Goal: Information Seeking & Learning: Learn about a topic

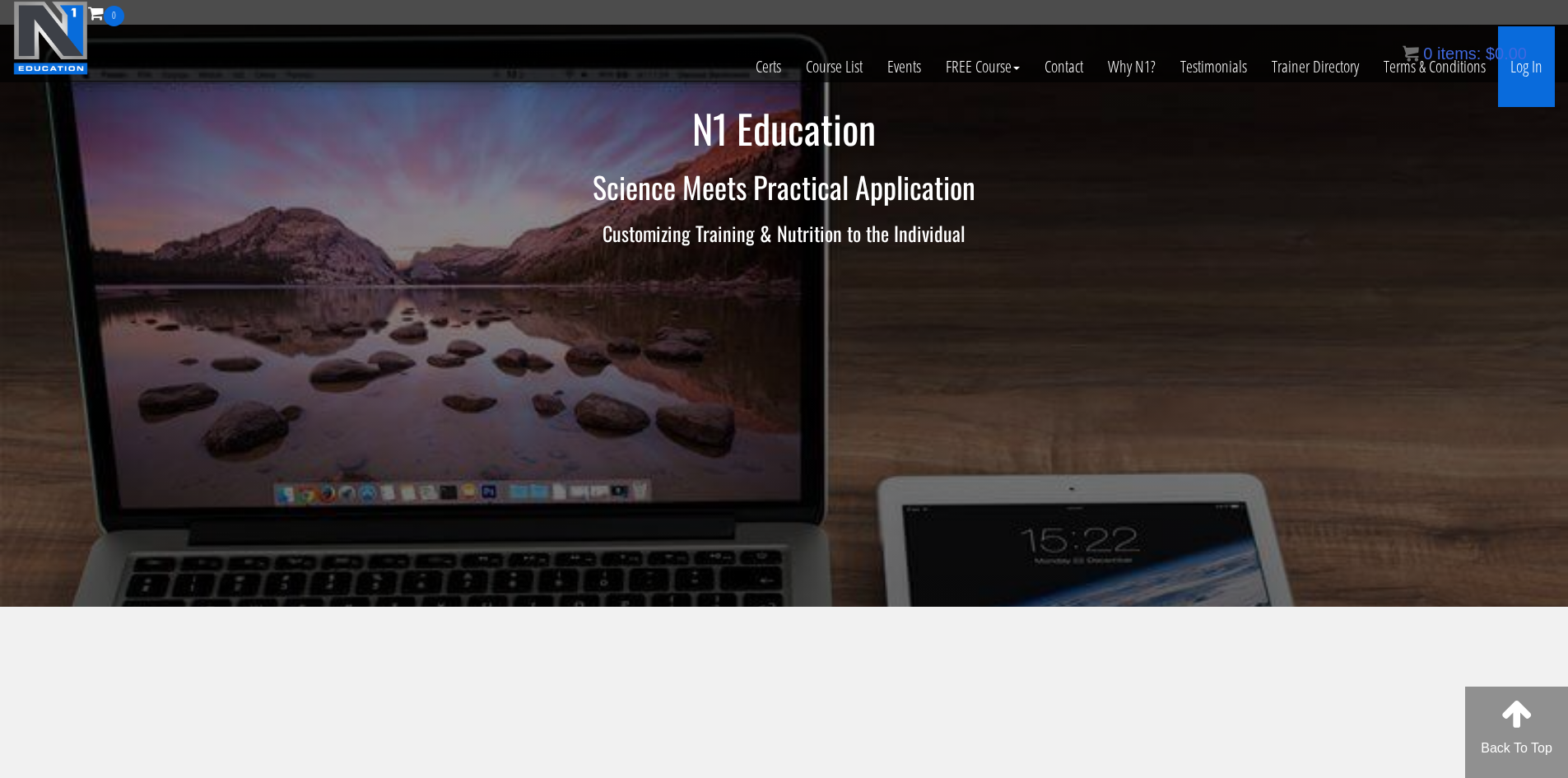
click at [1525, 73] on link "Log In" at bounding box center [1526, 67] width 57 height 81
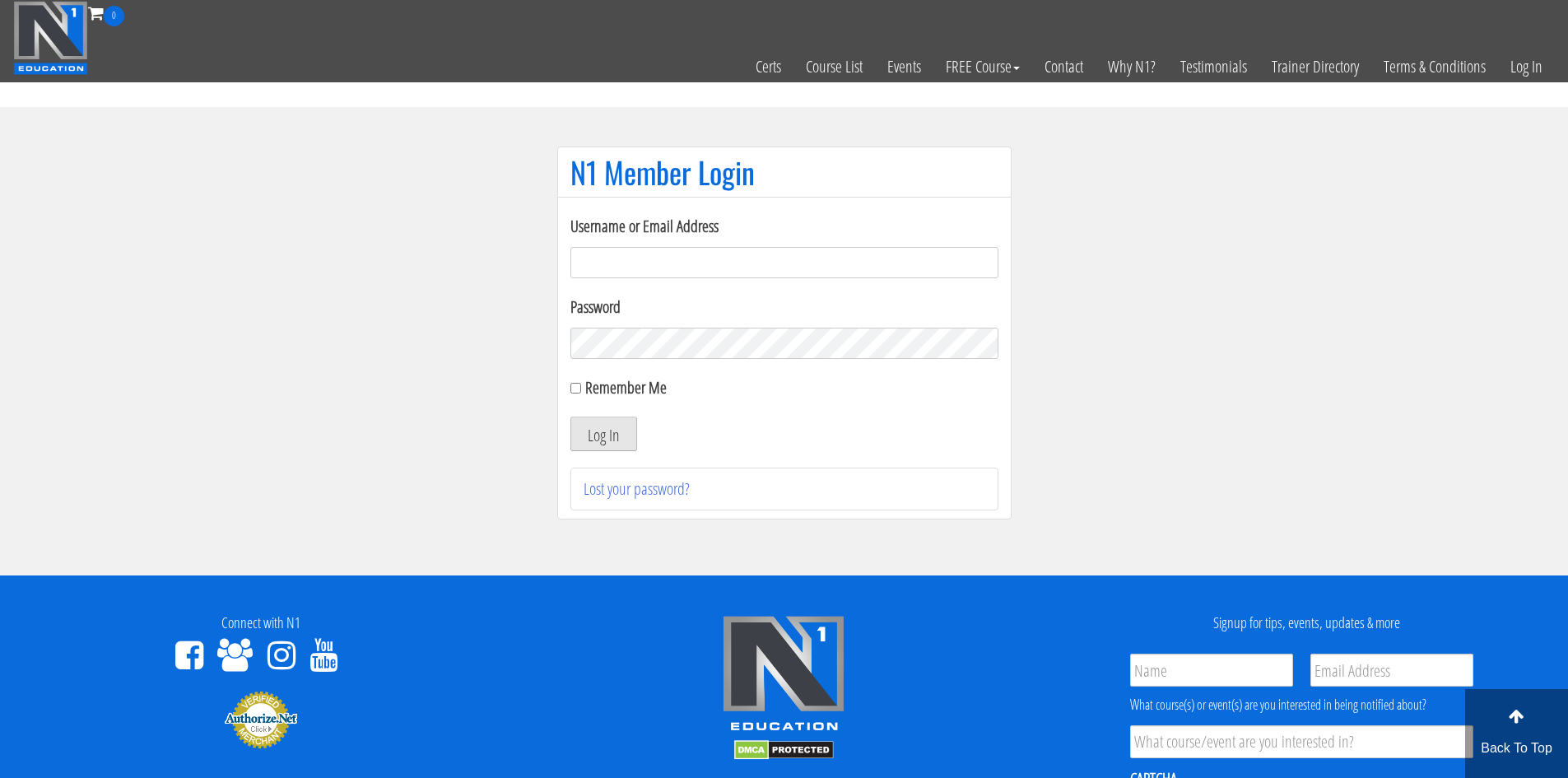
type input "[EMAIL_ADDRESS][DOMAIN_NAME]"
click at [612, 441] on button "Log In" at bounding box center [604, 434] width 67 height 35
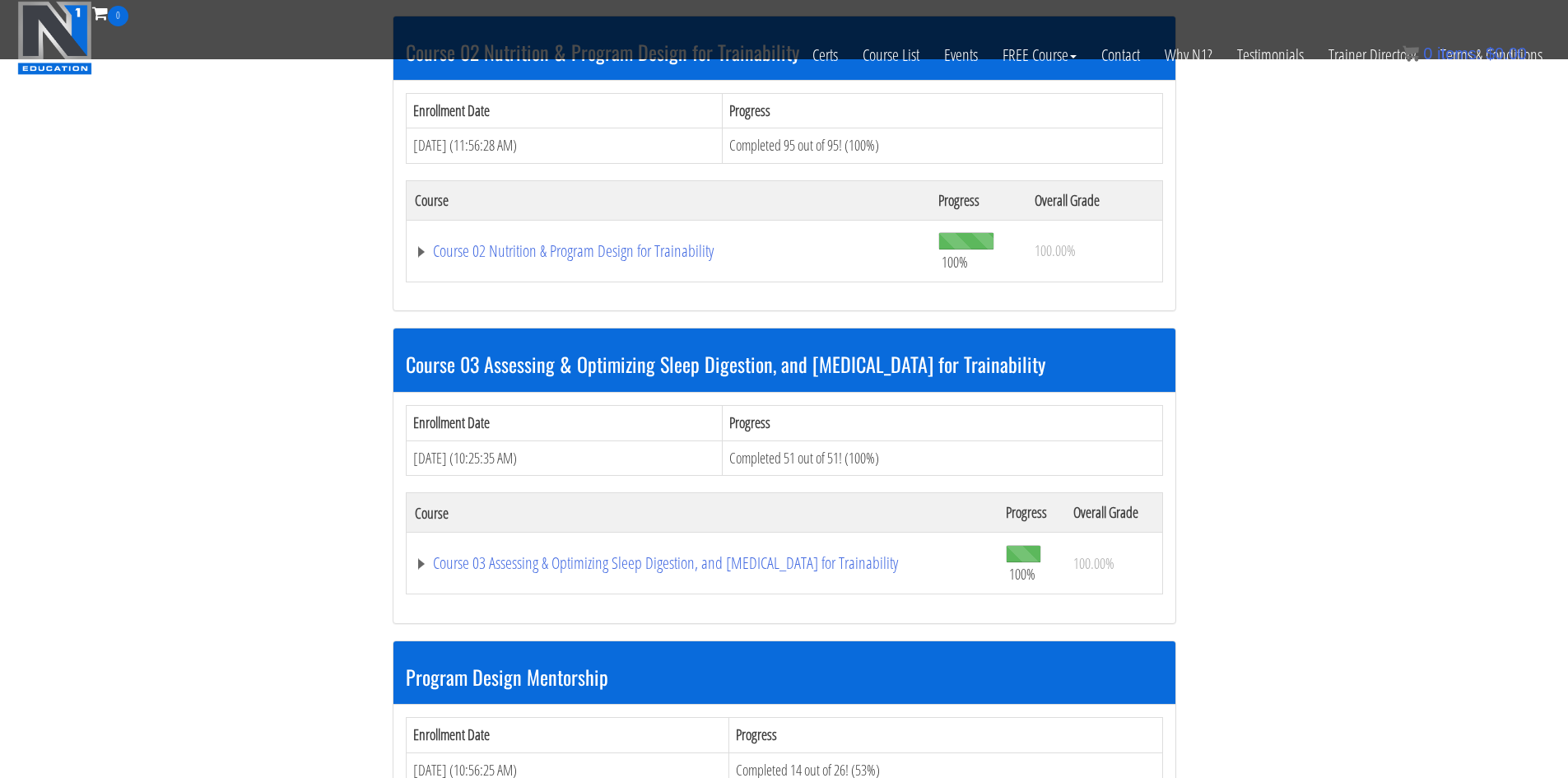
scroll to position [1070, 0]
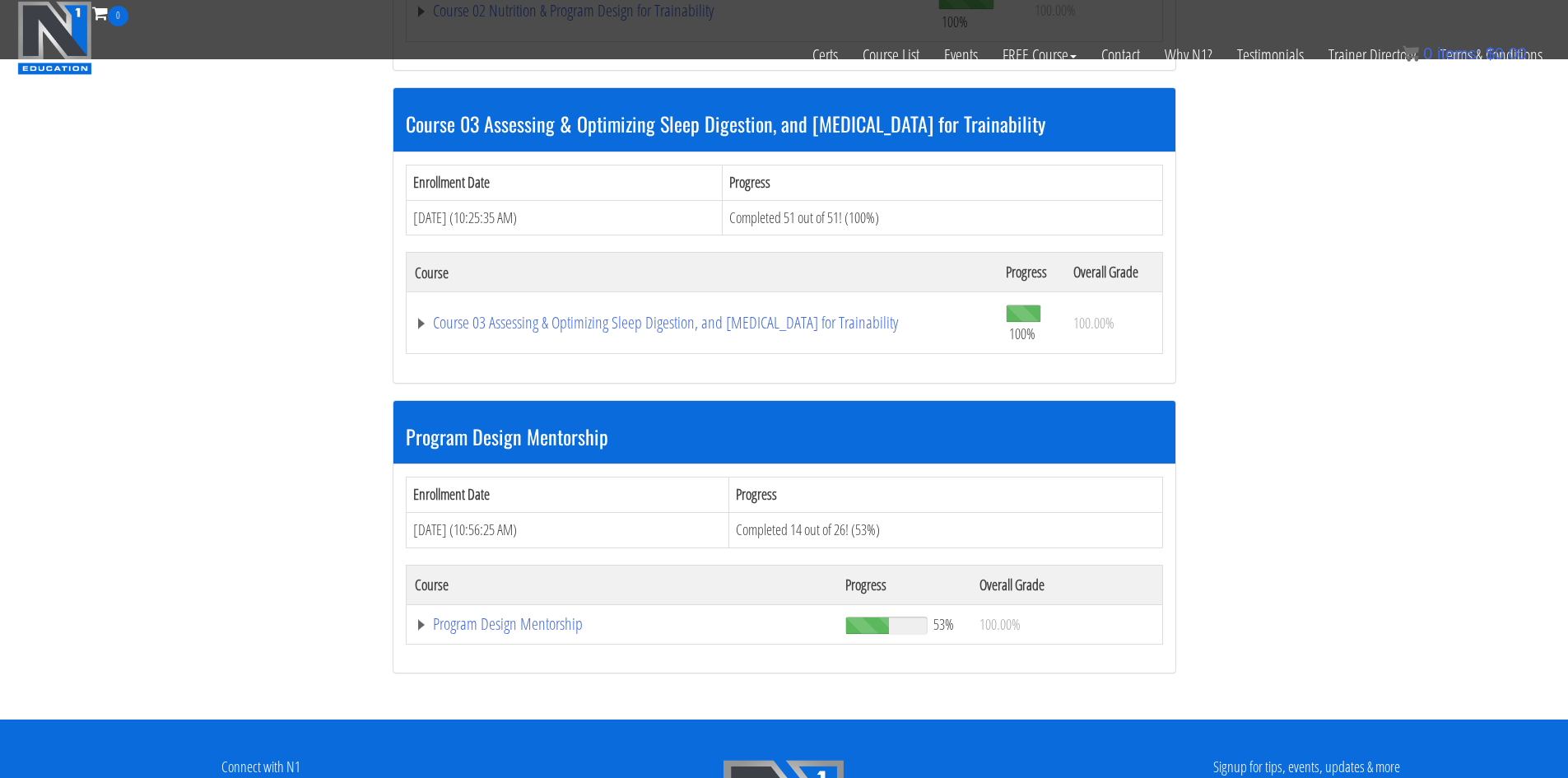
click at [494, 603] on th "Course" at bounding box center [621, 584] width 431 height 39
click at [500, 631] on link "Program Design Mentorship" at bounding box center [621, 624] width 414 height 17
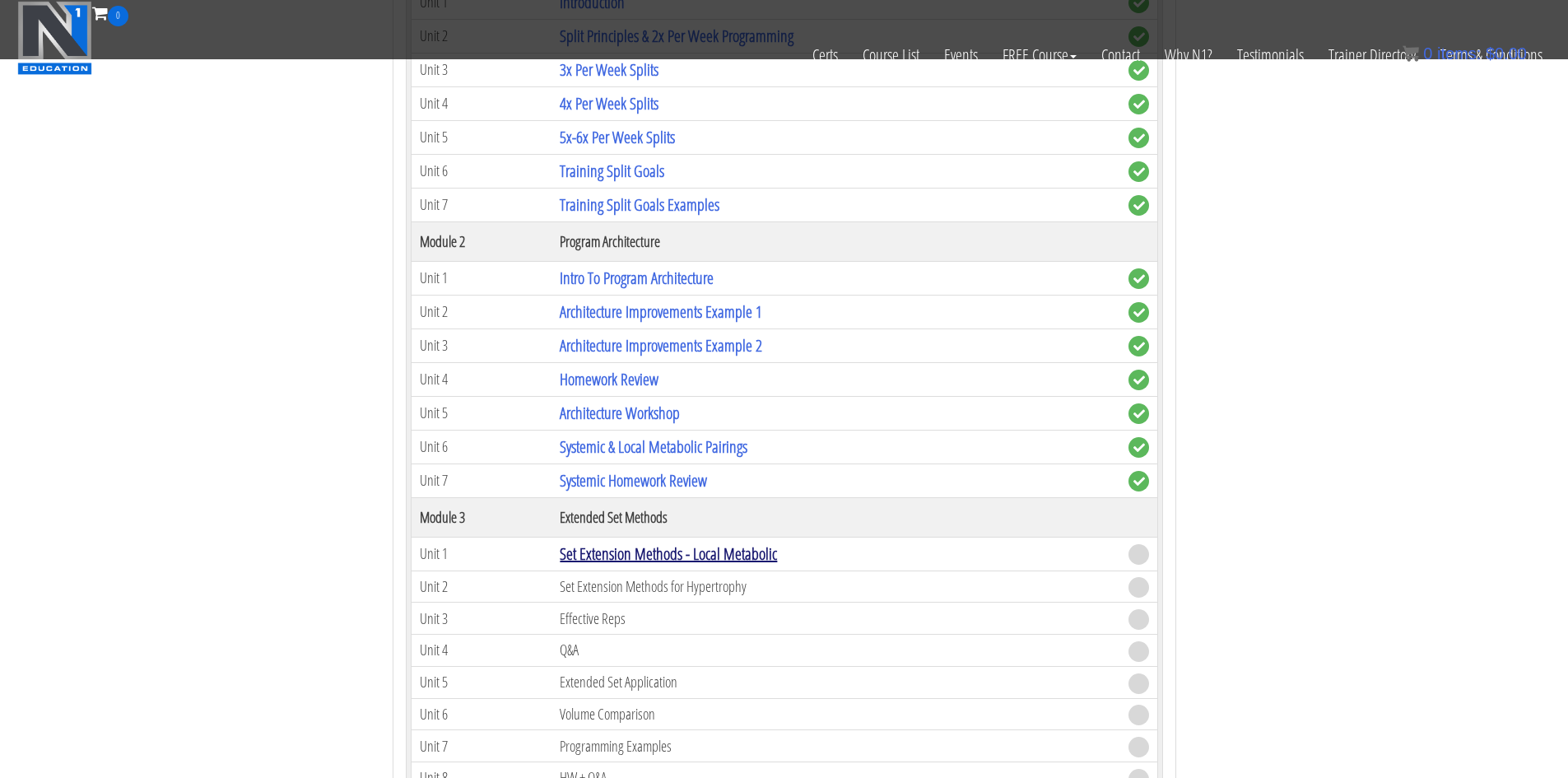
scroll to position [1976, 0]
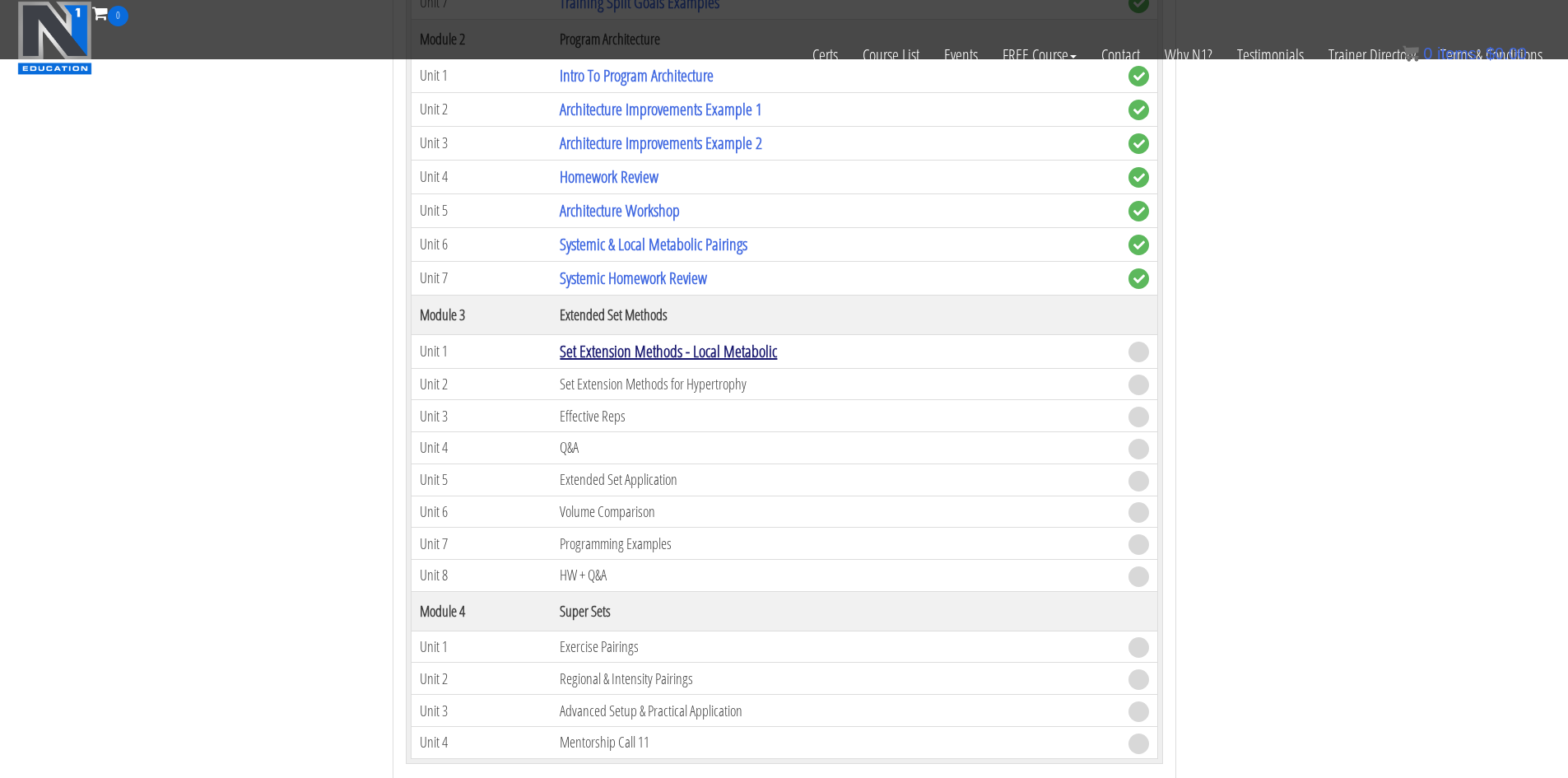
click at [713, 353] on link "Set Extension Methods - Local Metabolic" at bounding box center [668, 351] width 217 height 22
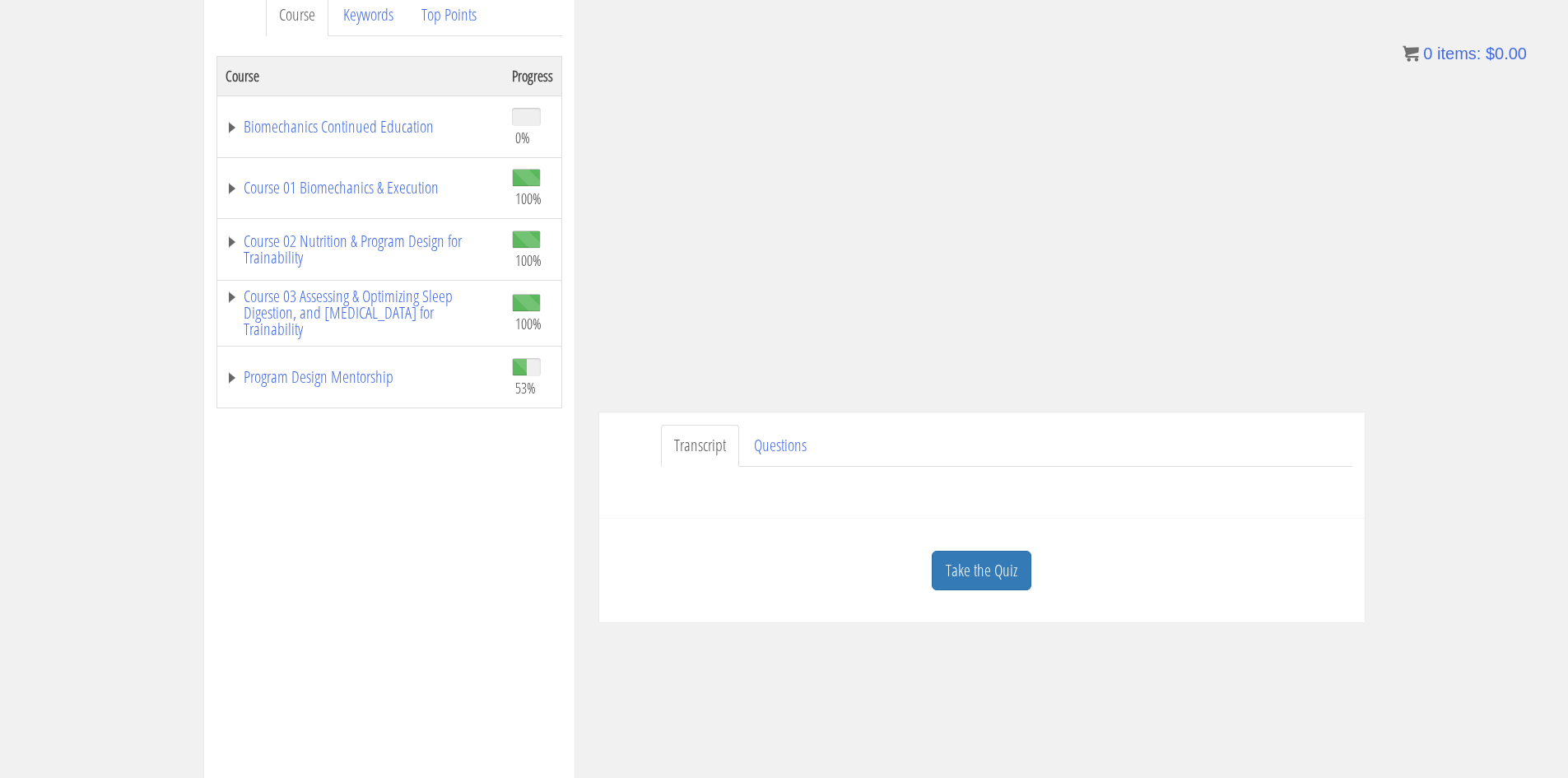
scroll to position [247, 0]
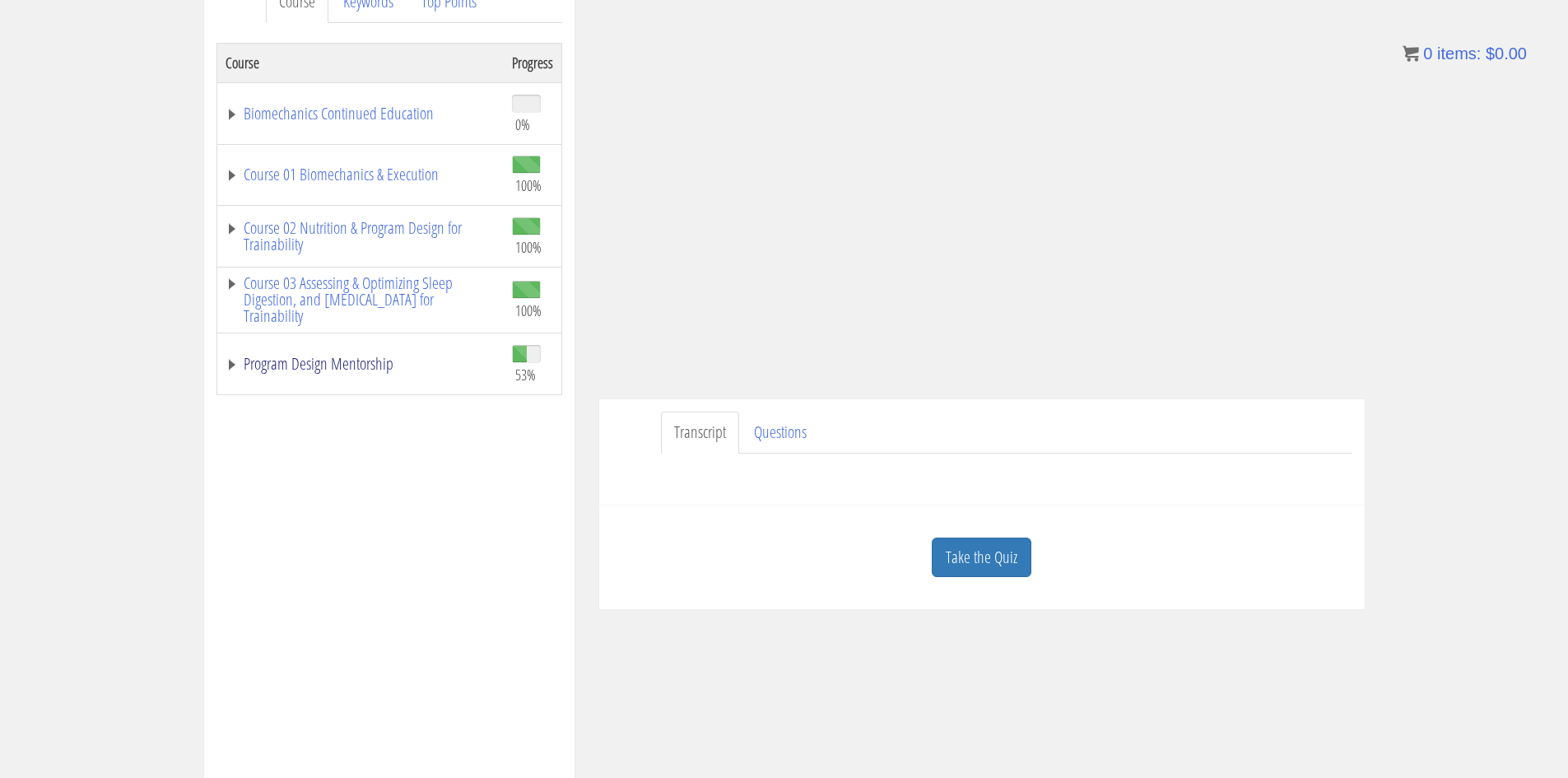
click at [353, 362] on link "Program Design Mentorship" at bounding box center [361, 364] width 270 height 17
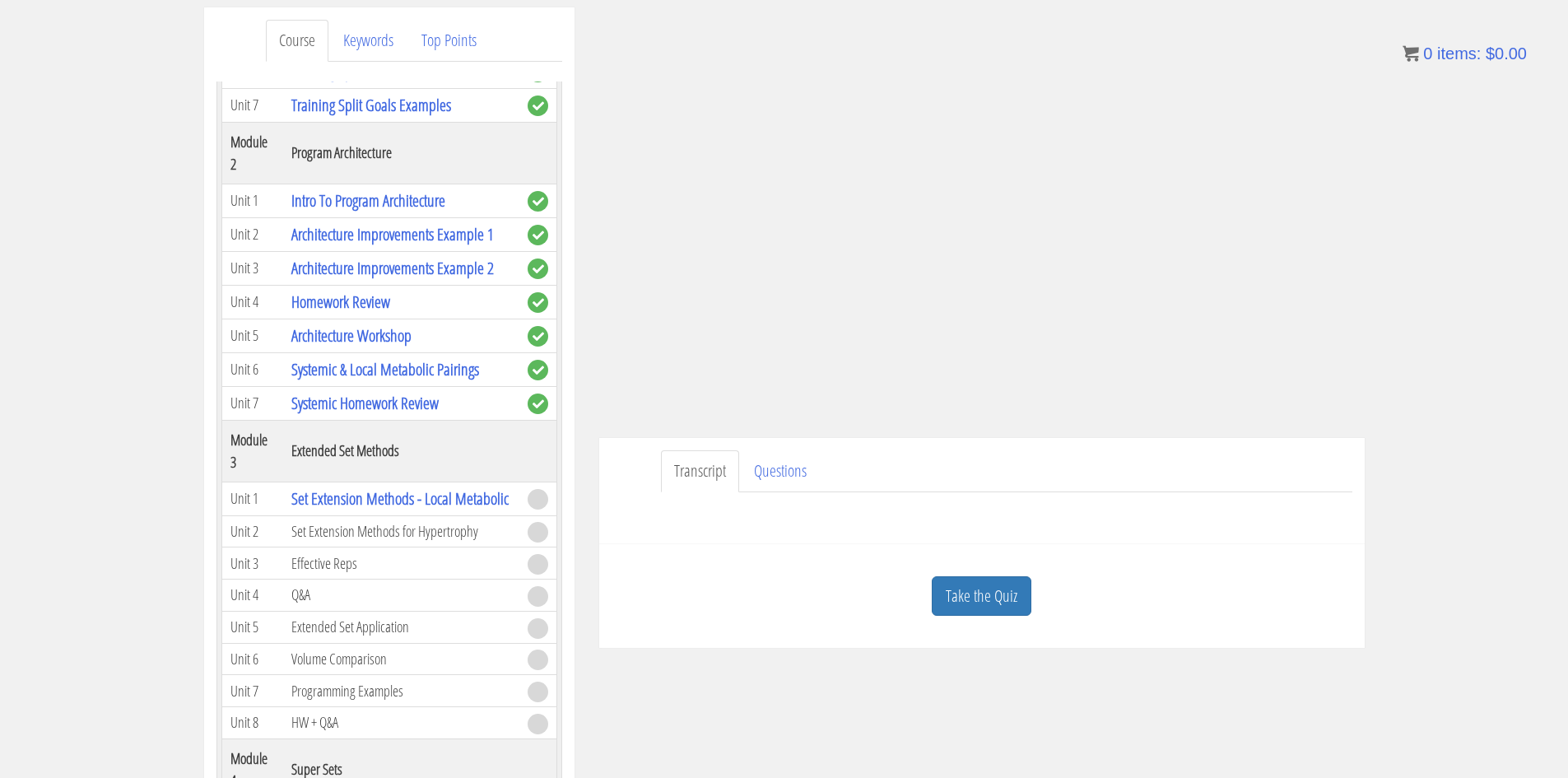
scroll to position [211, 0]
click at [1002, 590] on link "Take the Quiz" at bounding box center [982, 594] width 100 height 40
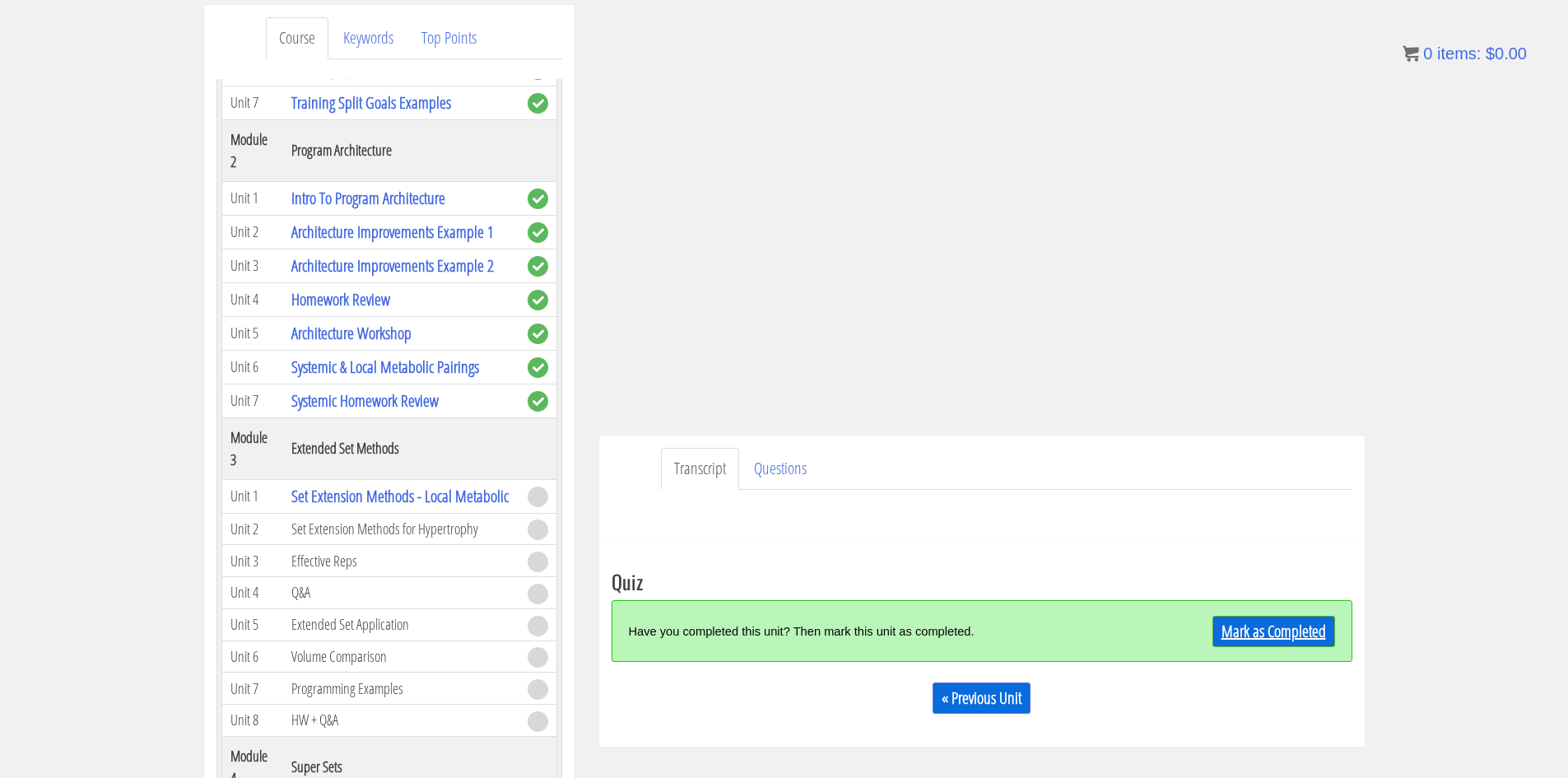
click at [1282, 632] on link "Mark as Completed" at bounding box center [1273, 631] width 122 height 32
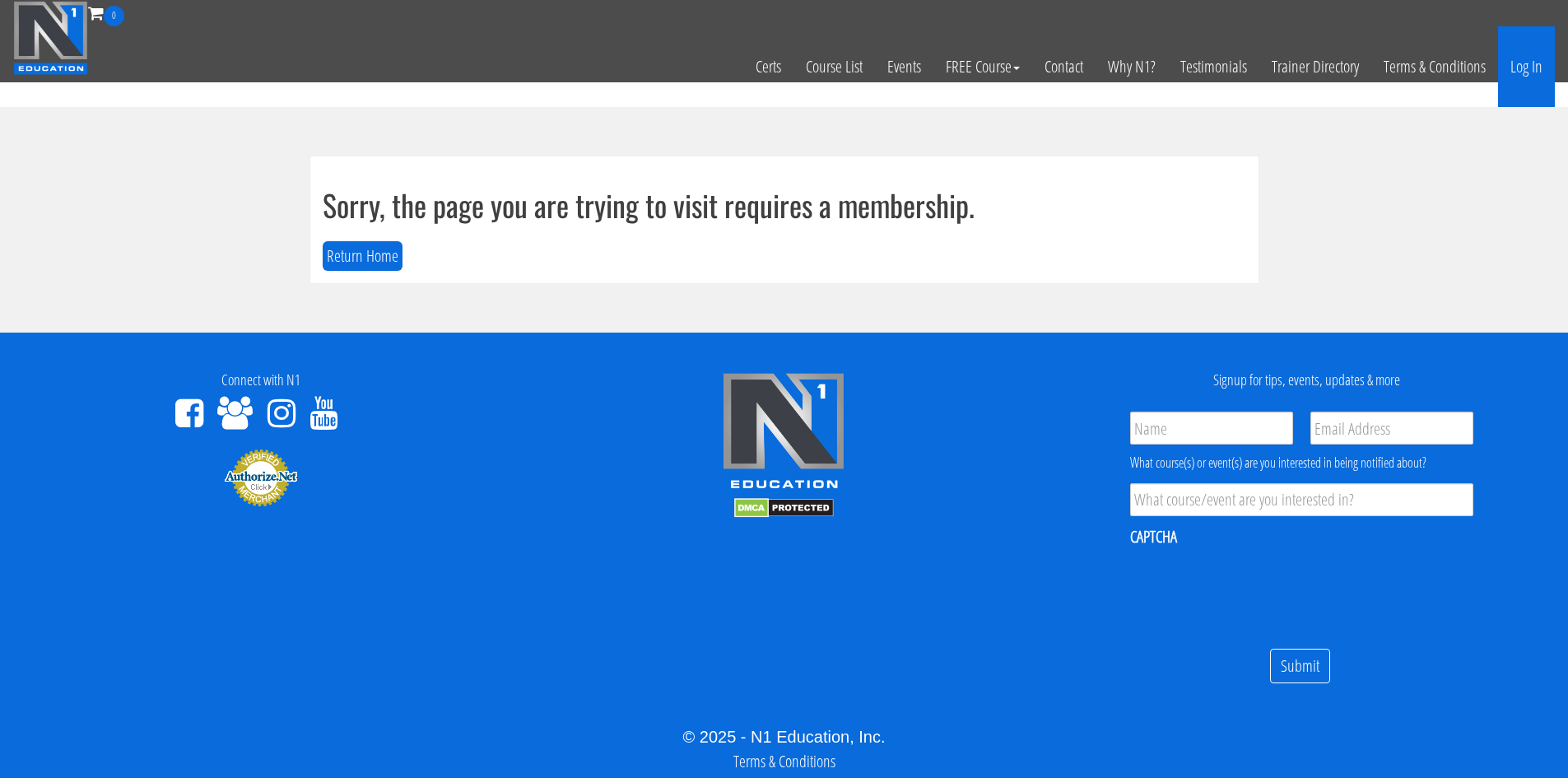
click at [1528, 69] on link "Log In" at bounding box center [1526, 67] width 57 height 81
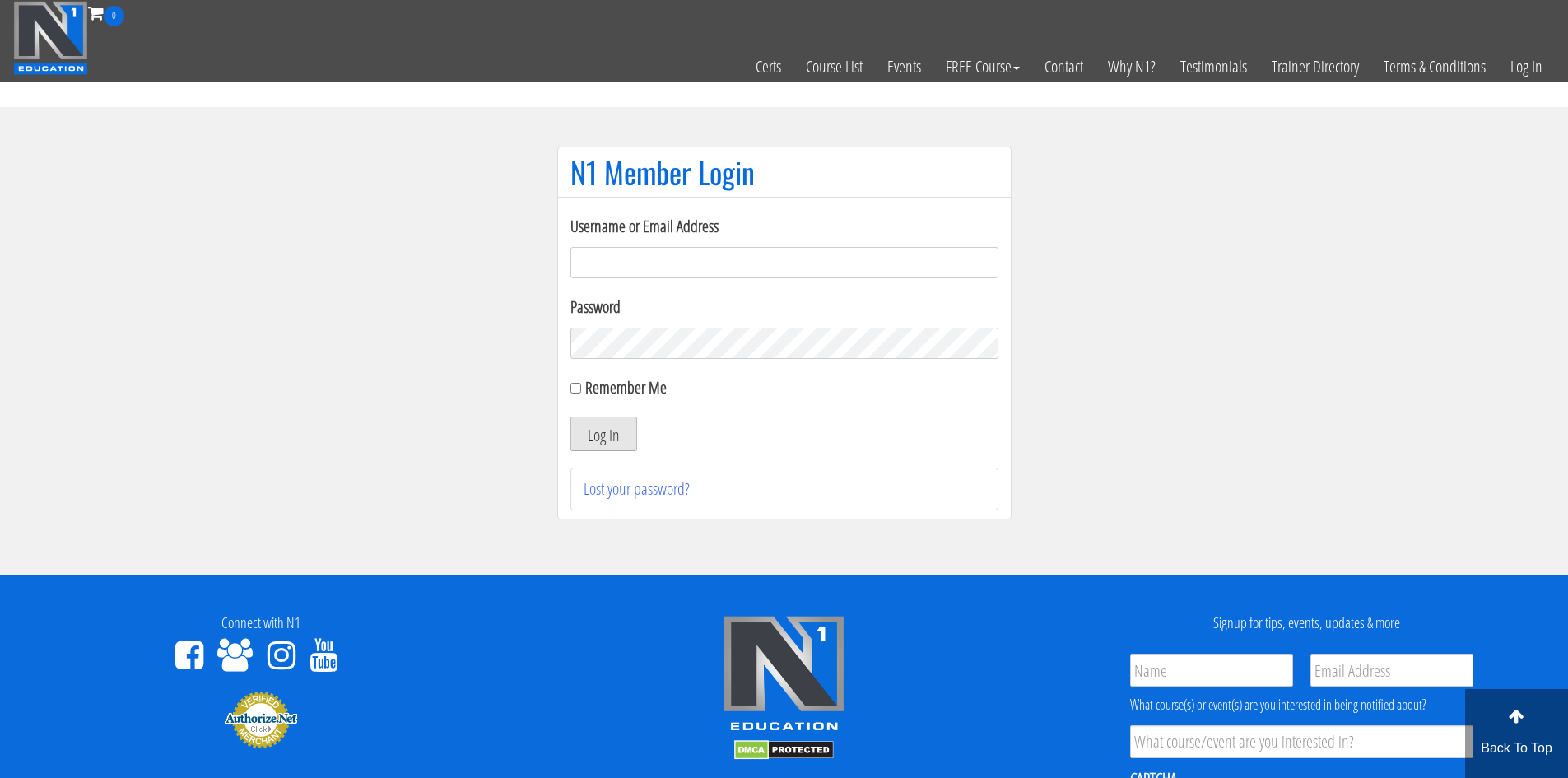
type input "[EMAIL_ADDRESS][DOMAIN_NAME]"
click at [617, 427] on button "Log In" at bounding box center [604, 434] width 67 height 35
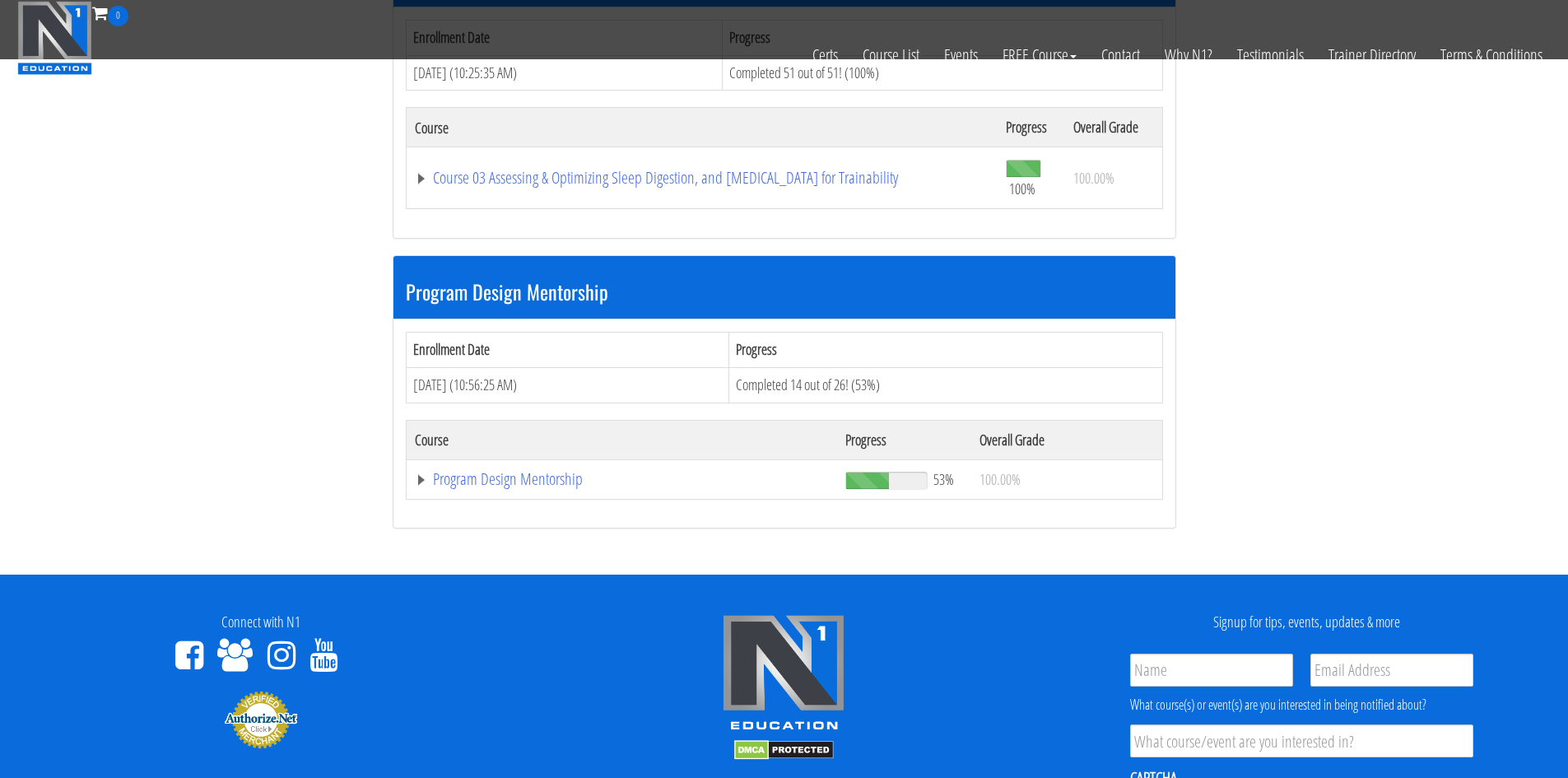
scroll to position [1234, 0]
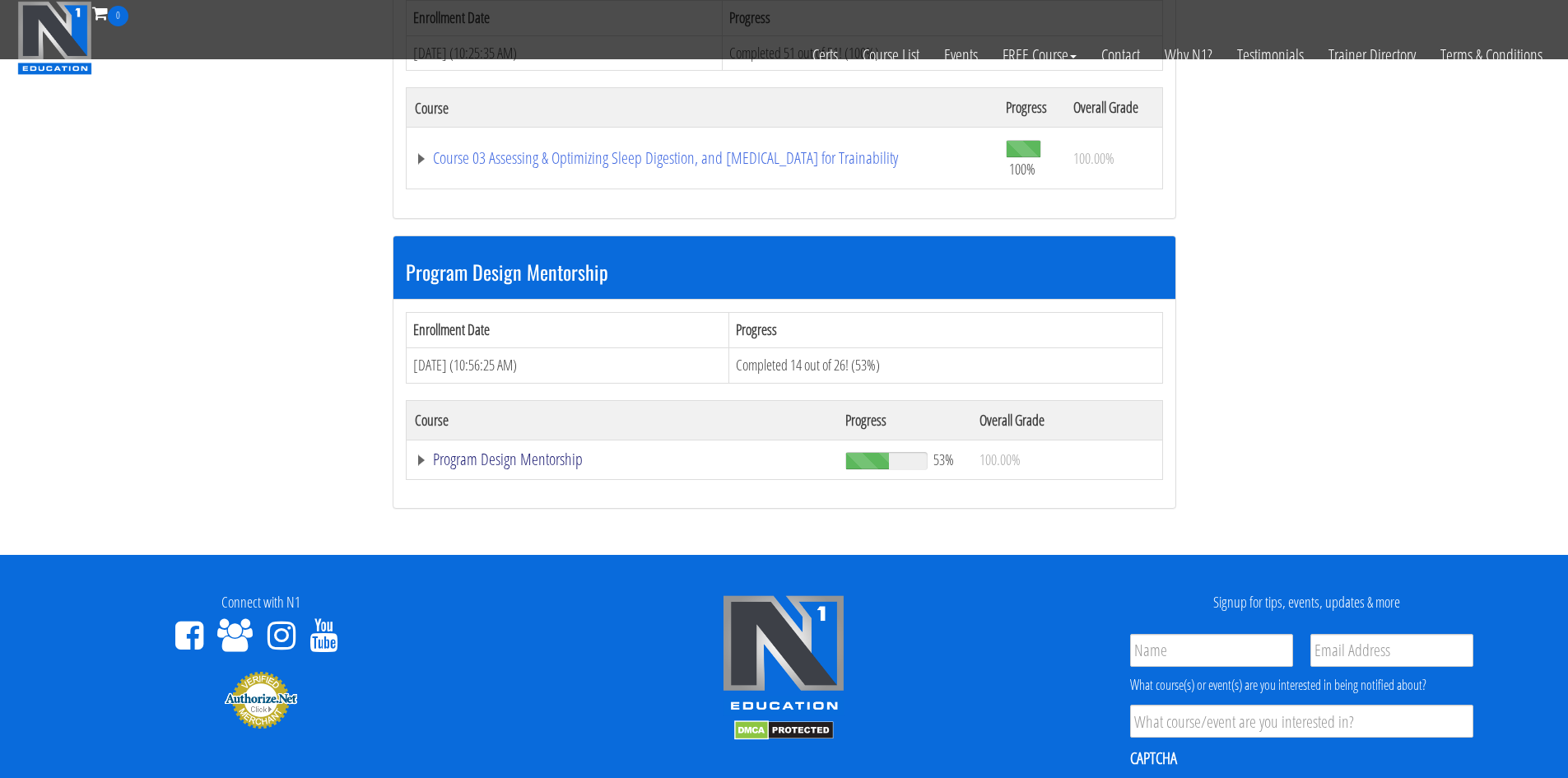
click at [566, 466] on link "Program Design Mentorship" at bounding box center [621, 460] width 414 height 17
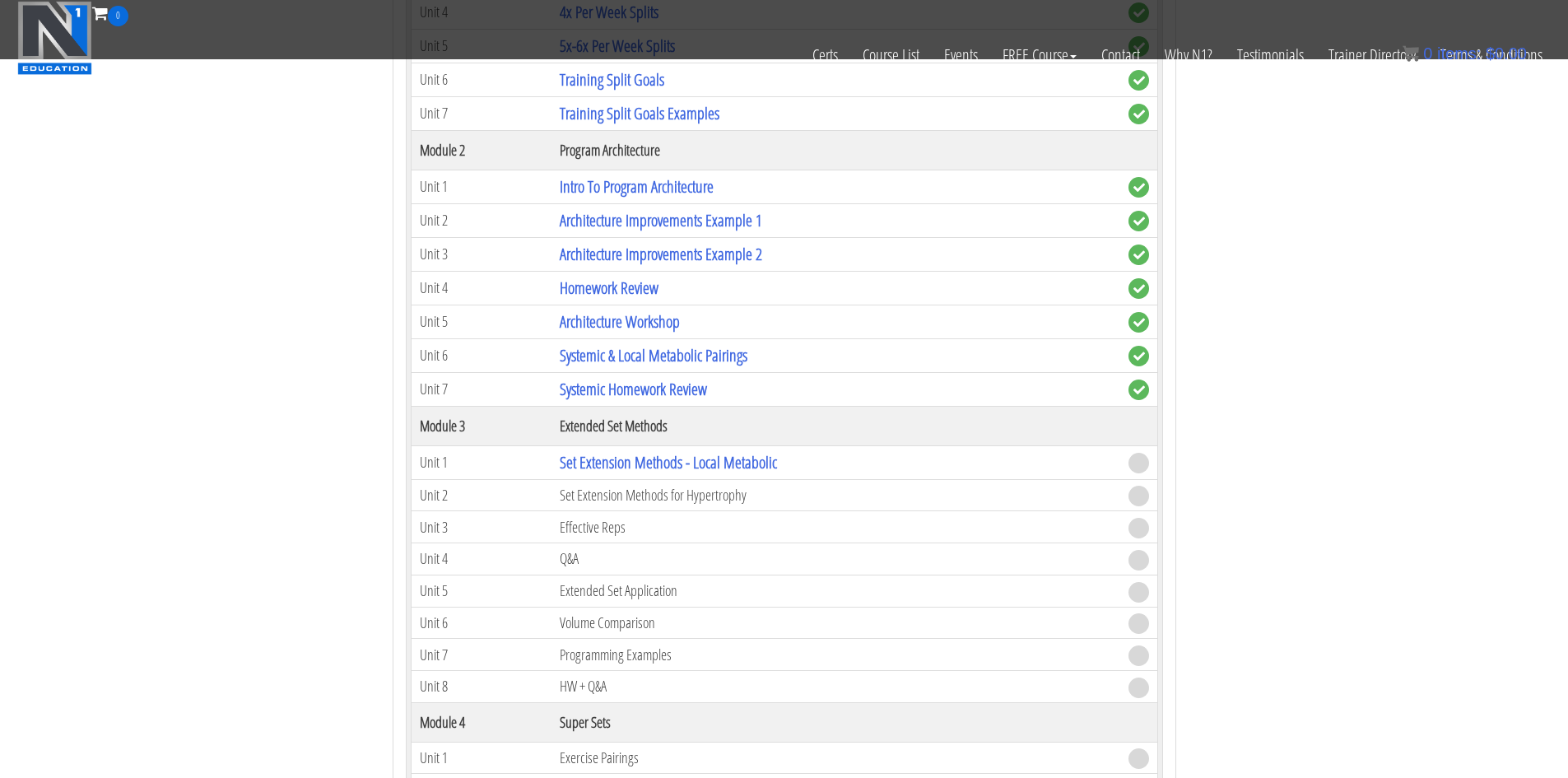
scroll to position [2058, 0]
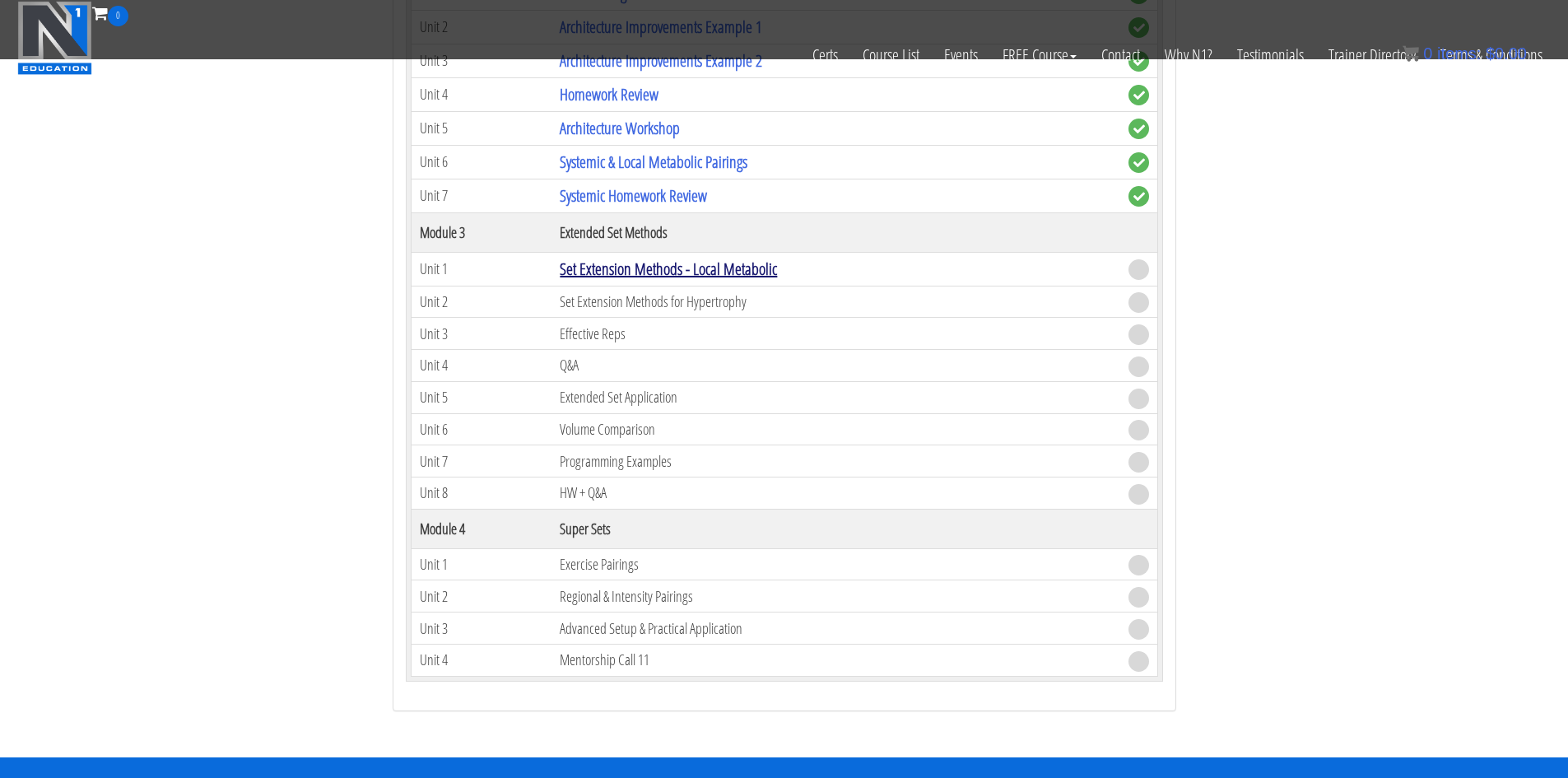
click at [699, 269] on link "Set Extension Methods - Local Metabolic" at bounding box center [668, 268] width 217 height 22
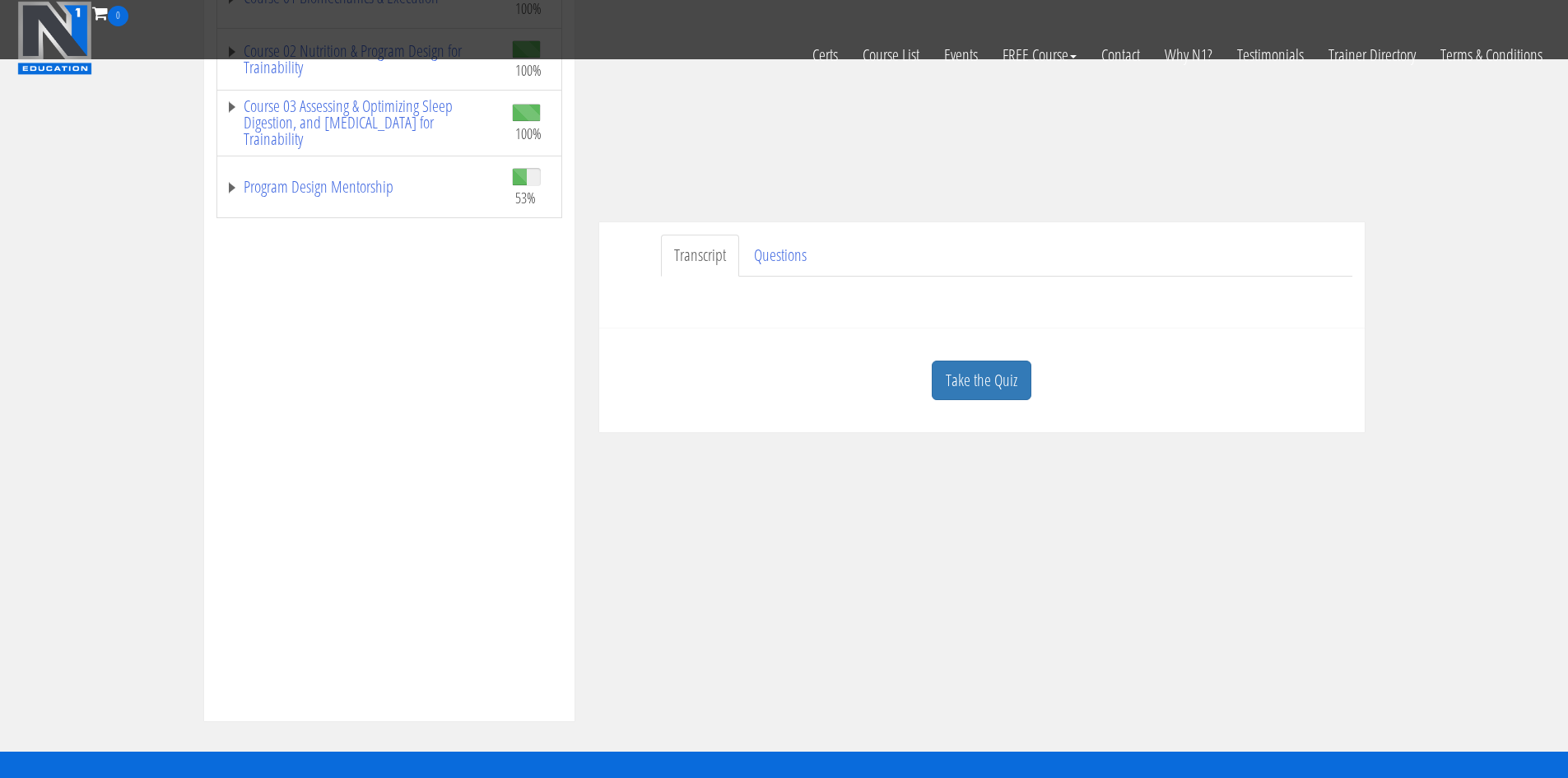
scroll to position [329, 0]
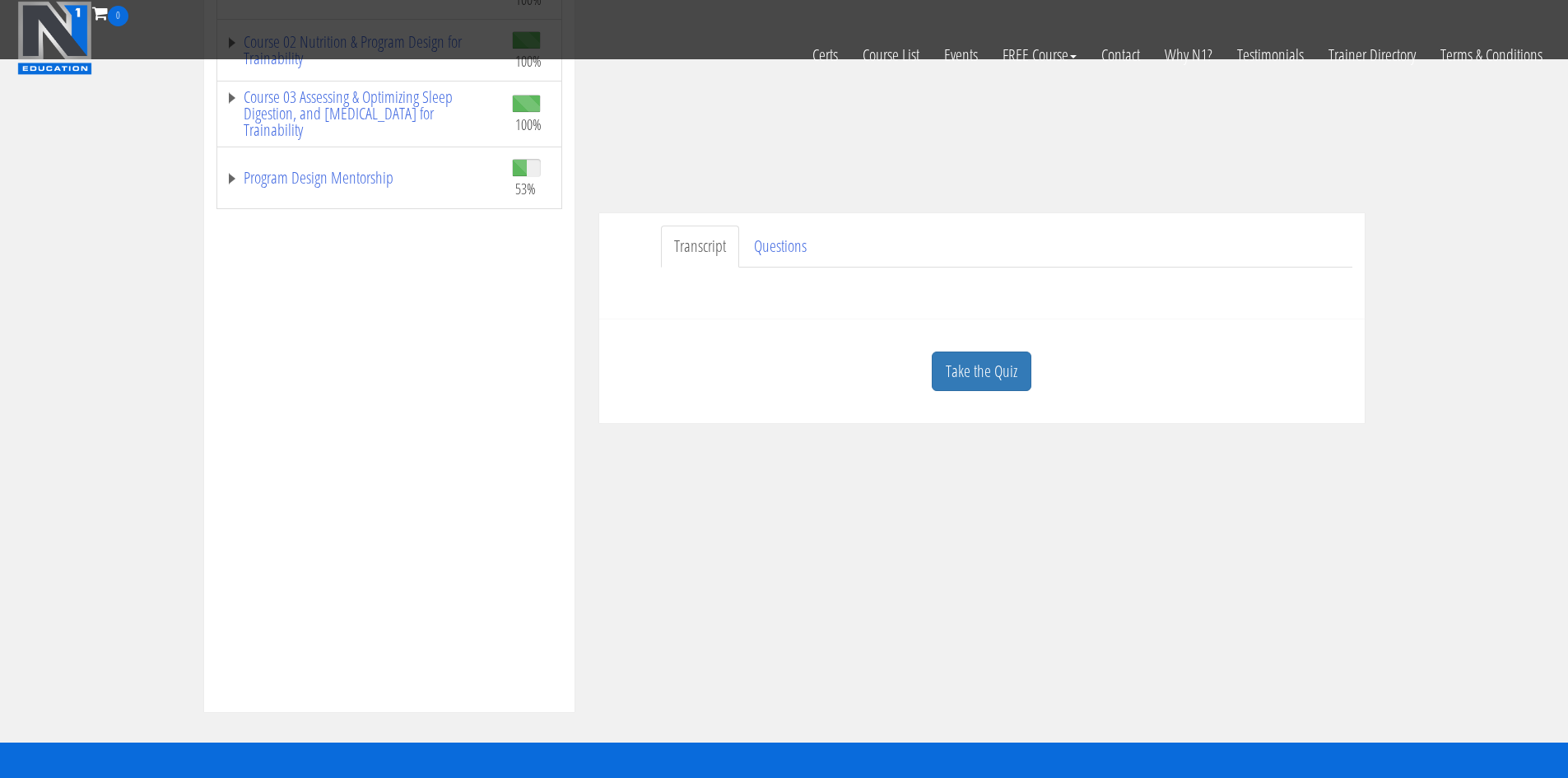
click at [1008, 386] on link "Take the Quiz" at bounding box center [982, 372] width 100 height 40
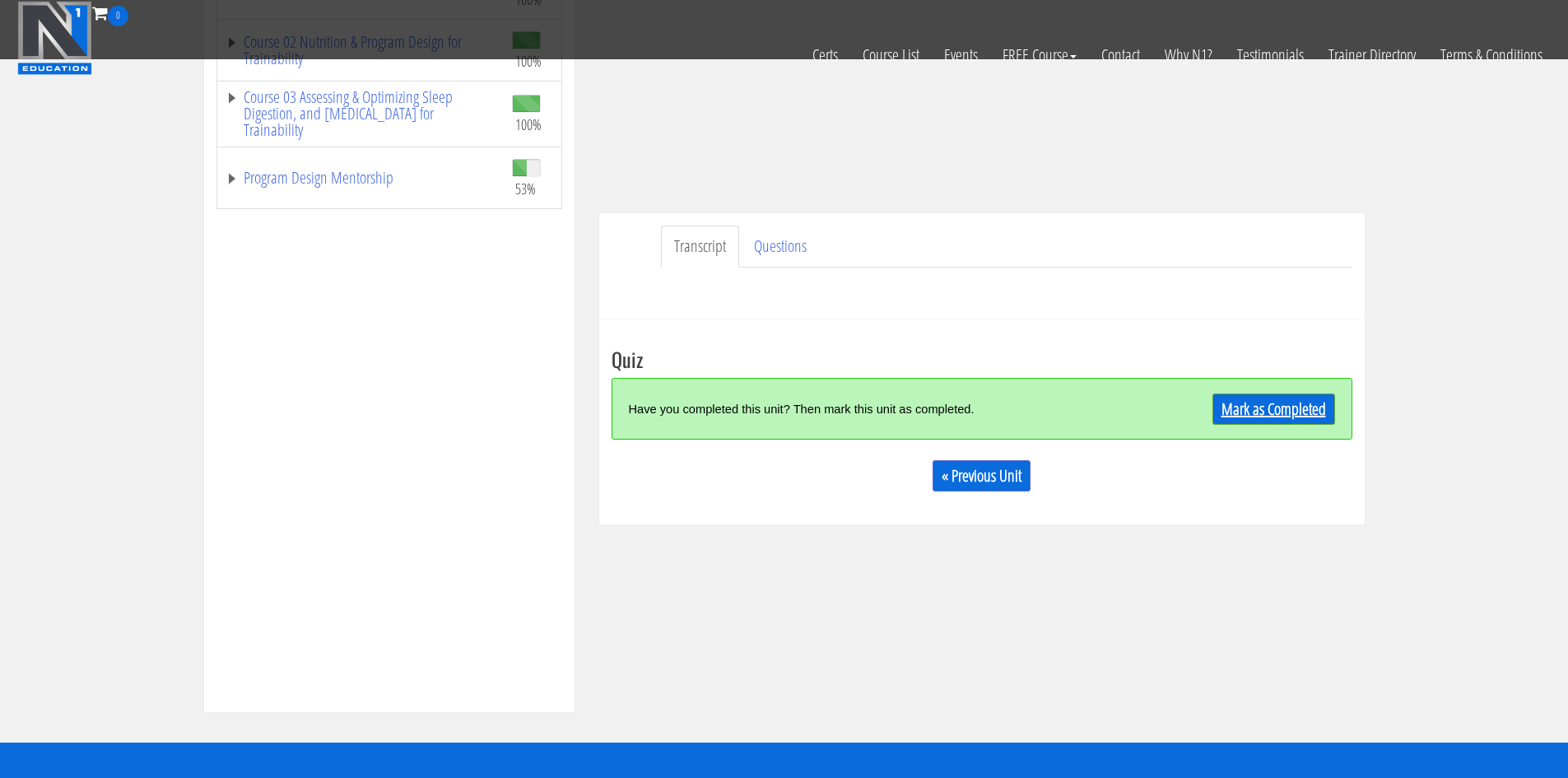
click at [1303, 409] on link "Mark as Completed" at bounding box center [1273, 409] width 122 height 32
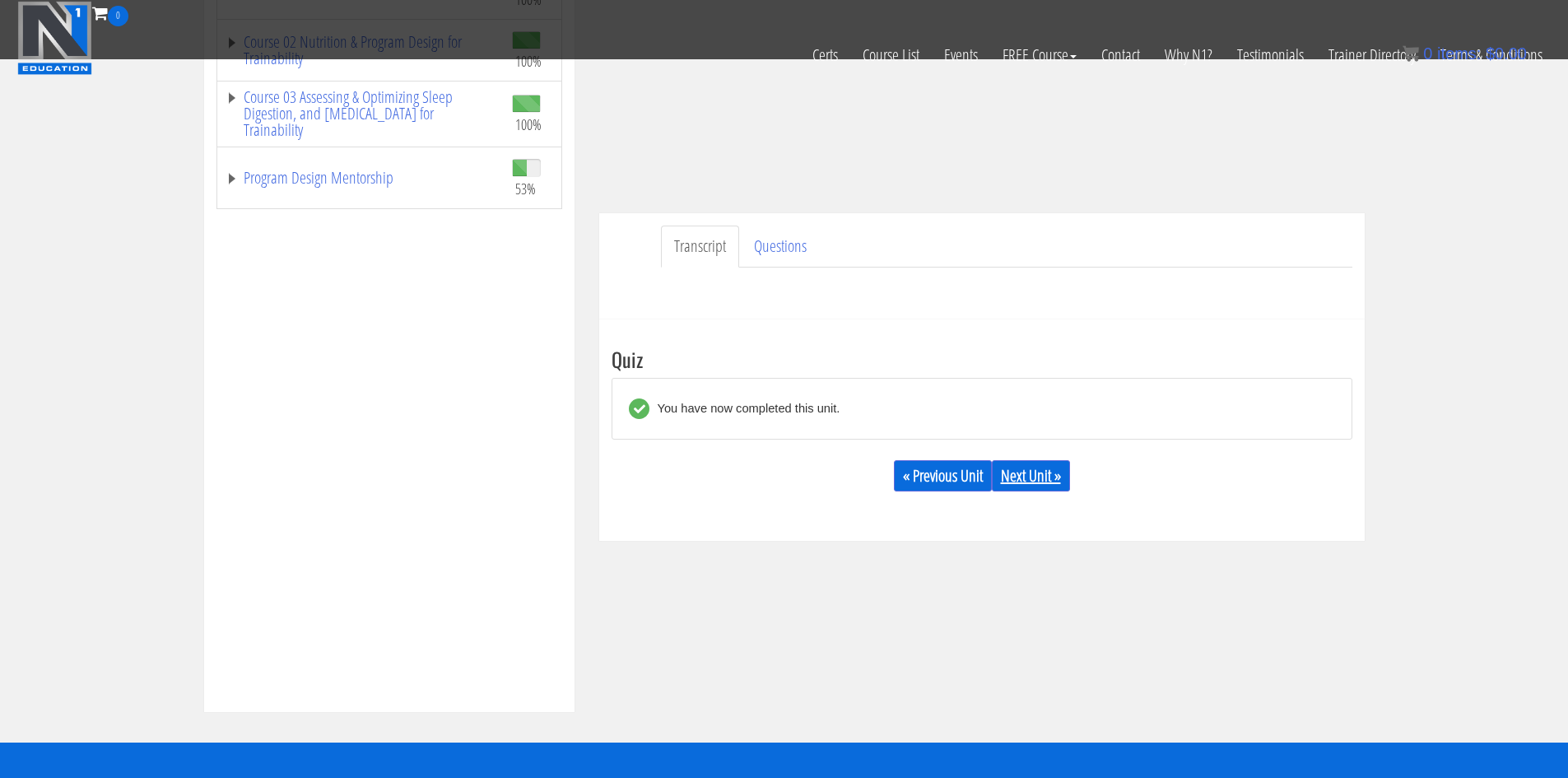
click at [1022, 471] on link "Next Unit »" at bounding box center [1031, 476] width 78 height 32
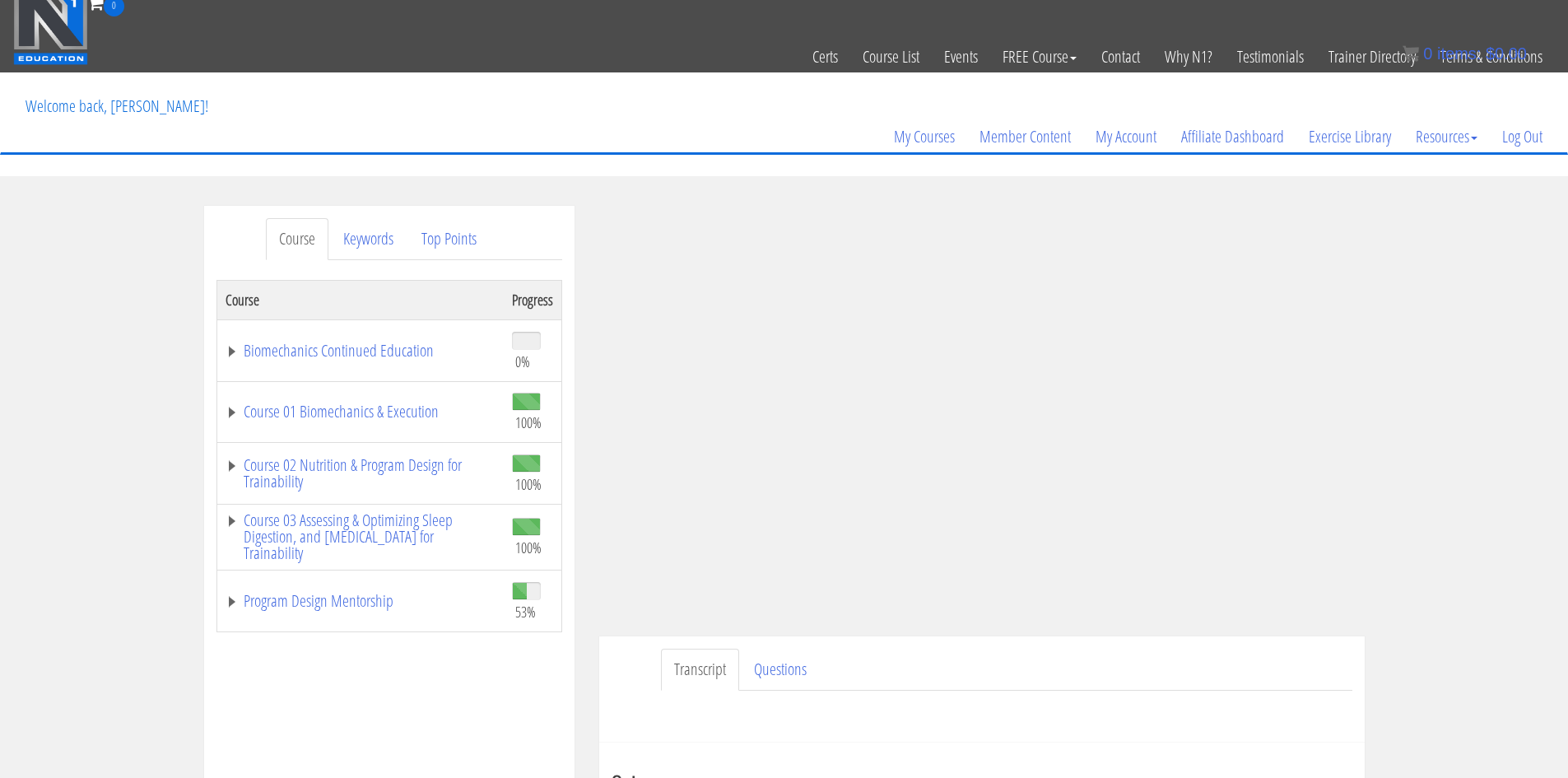
scroll to position [0, 0]
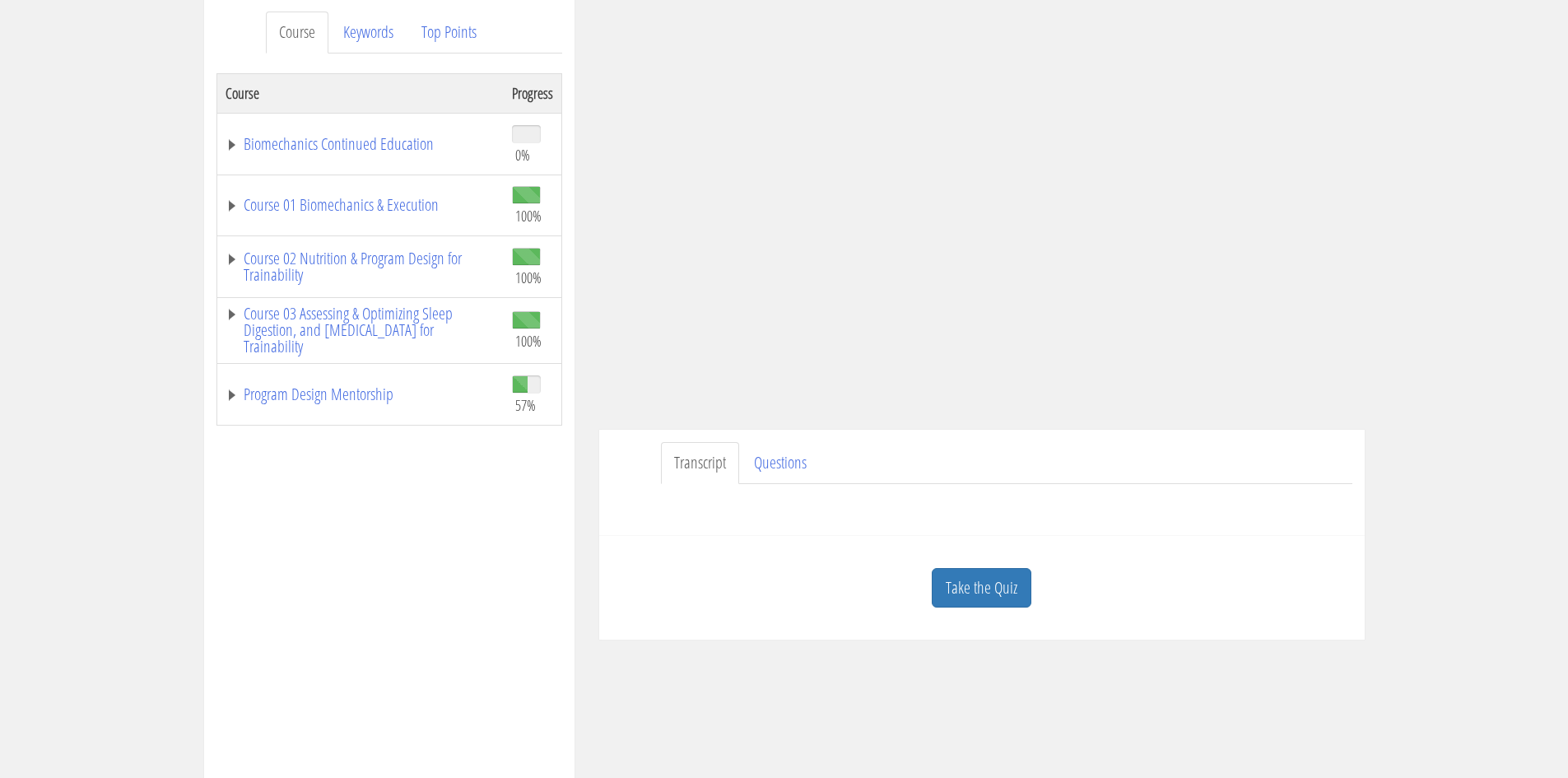
scroll to position [247, 0]
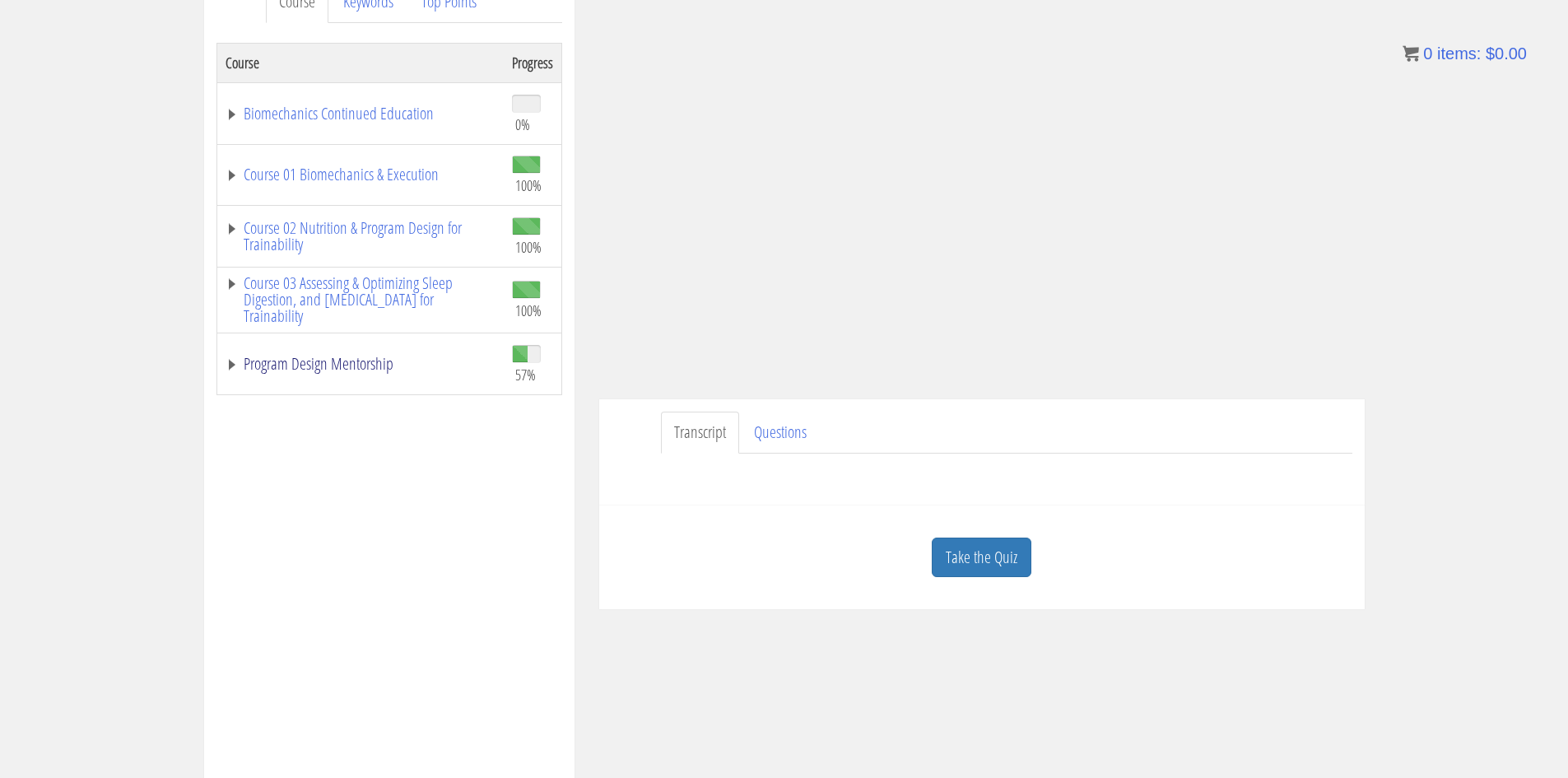
click at [361, 372] on link "Program Design Mentorship" at bounding box center [361, 364] width 270 height 17
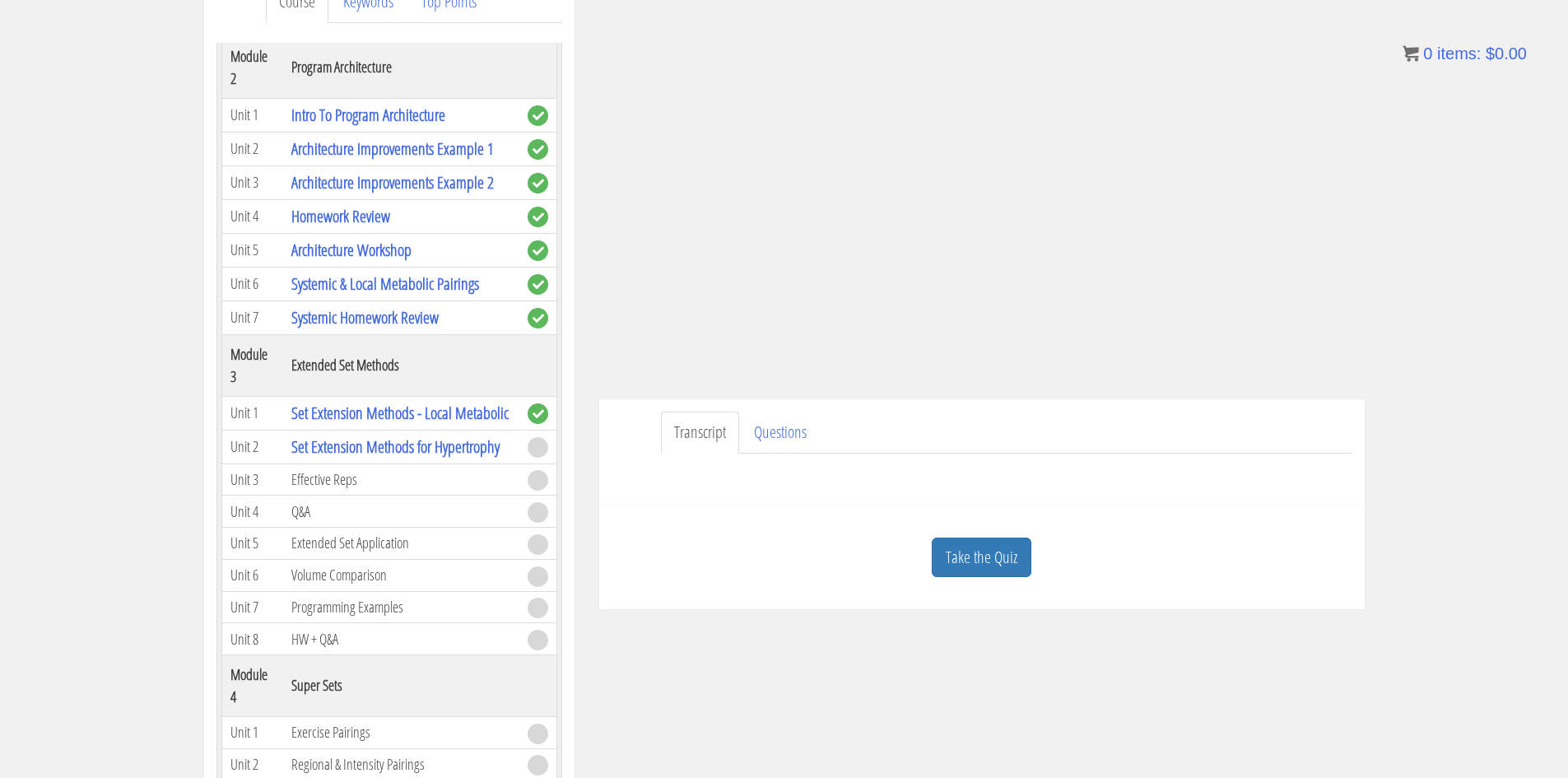
scroll to position [741, 0]
click at [1000, 556] on link "Take the Quiz" at bounding box center [982, 557] width 100 height 40
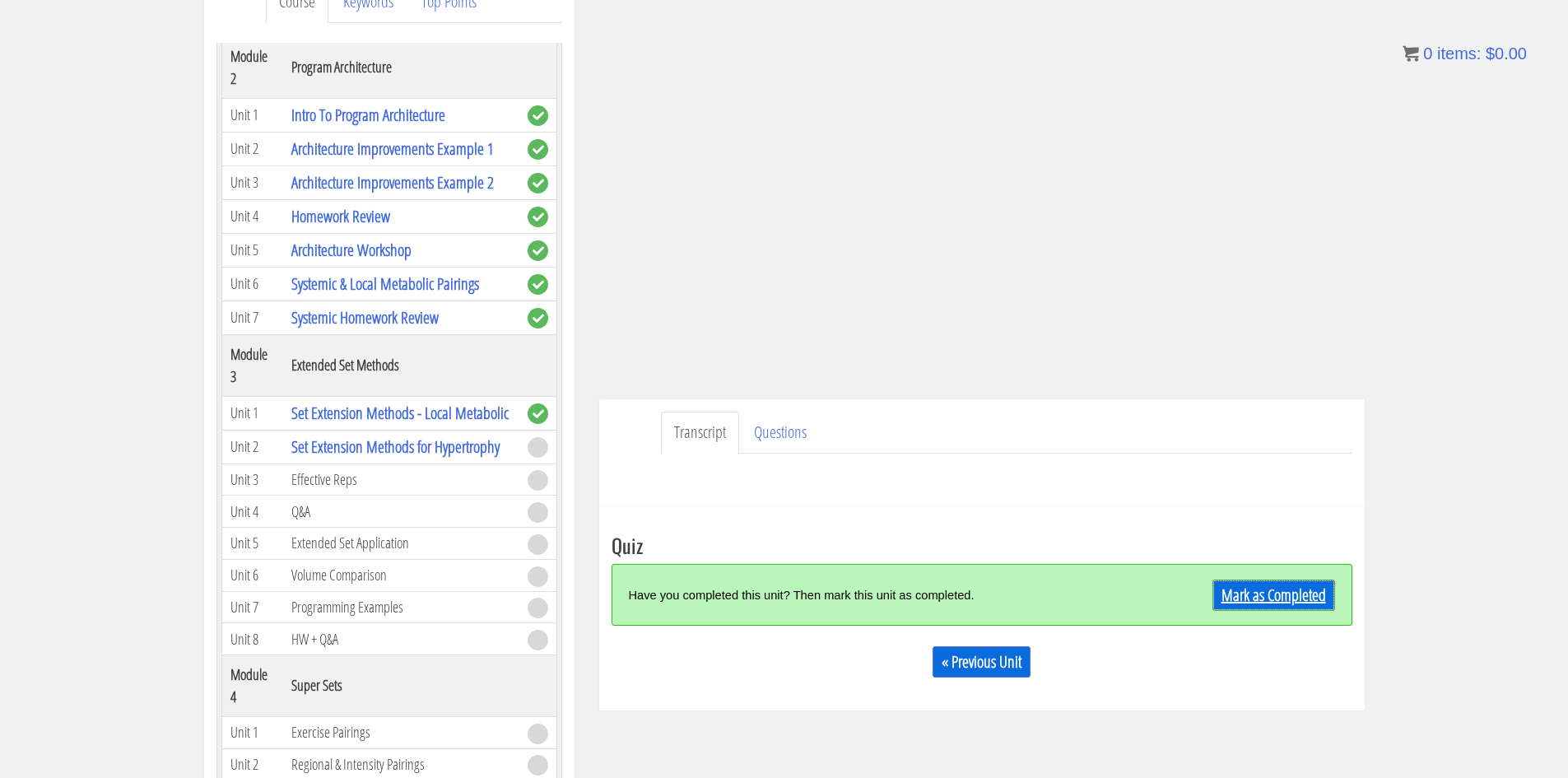
click at [1267, 592] on link "Mark as Completed" at bounding box center [1273, 596] width 122 height 32
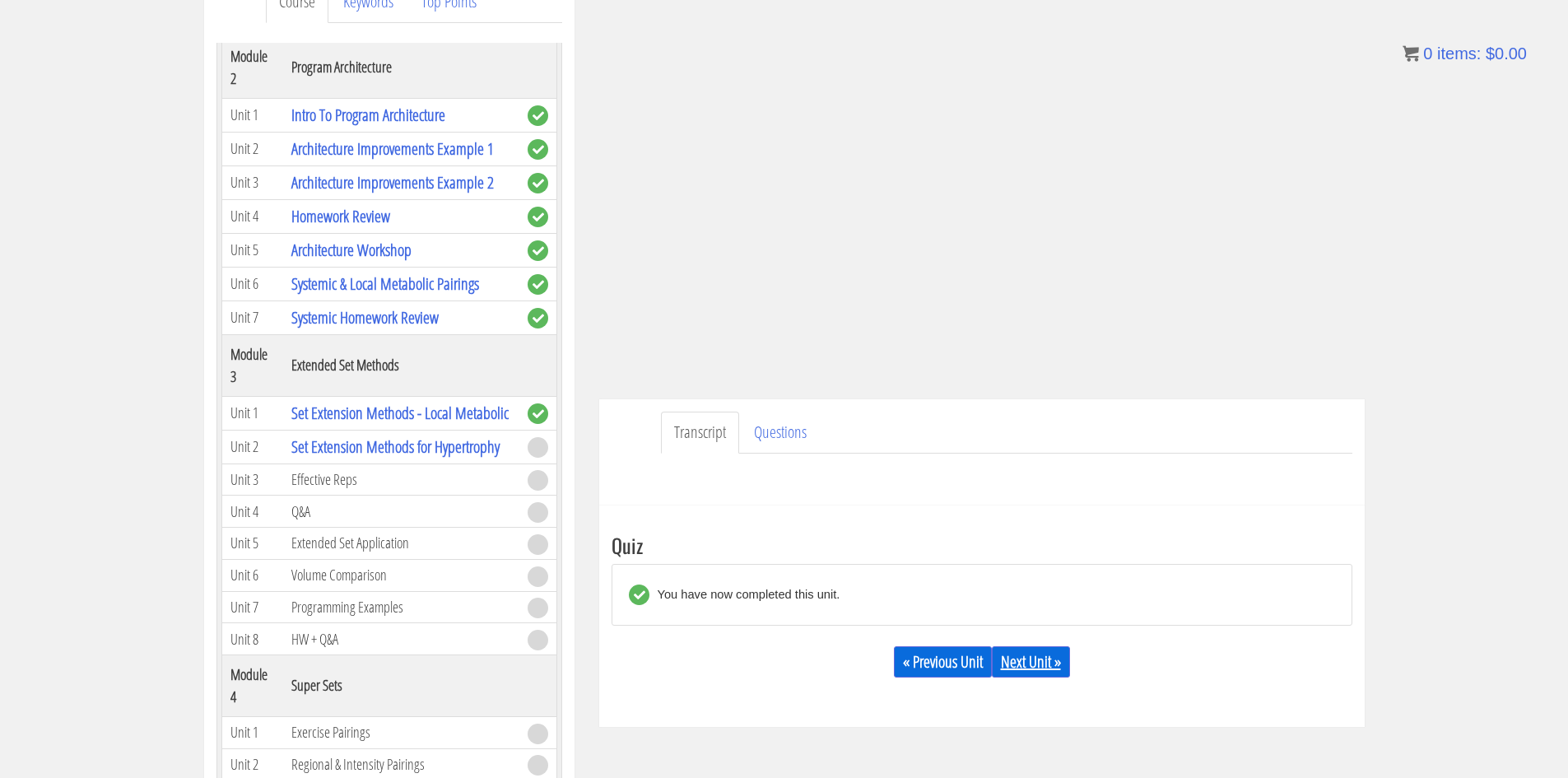
click at [1043, 654] on link "Next Unit »" at bounding box center [1031, 662] width 78 height 32
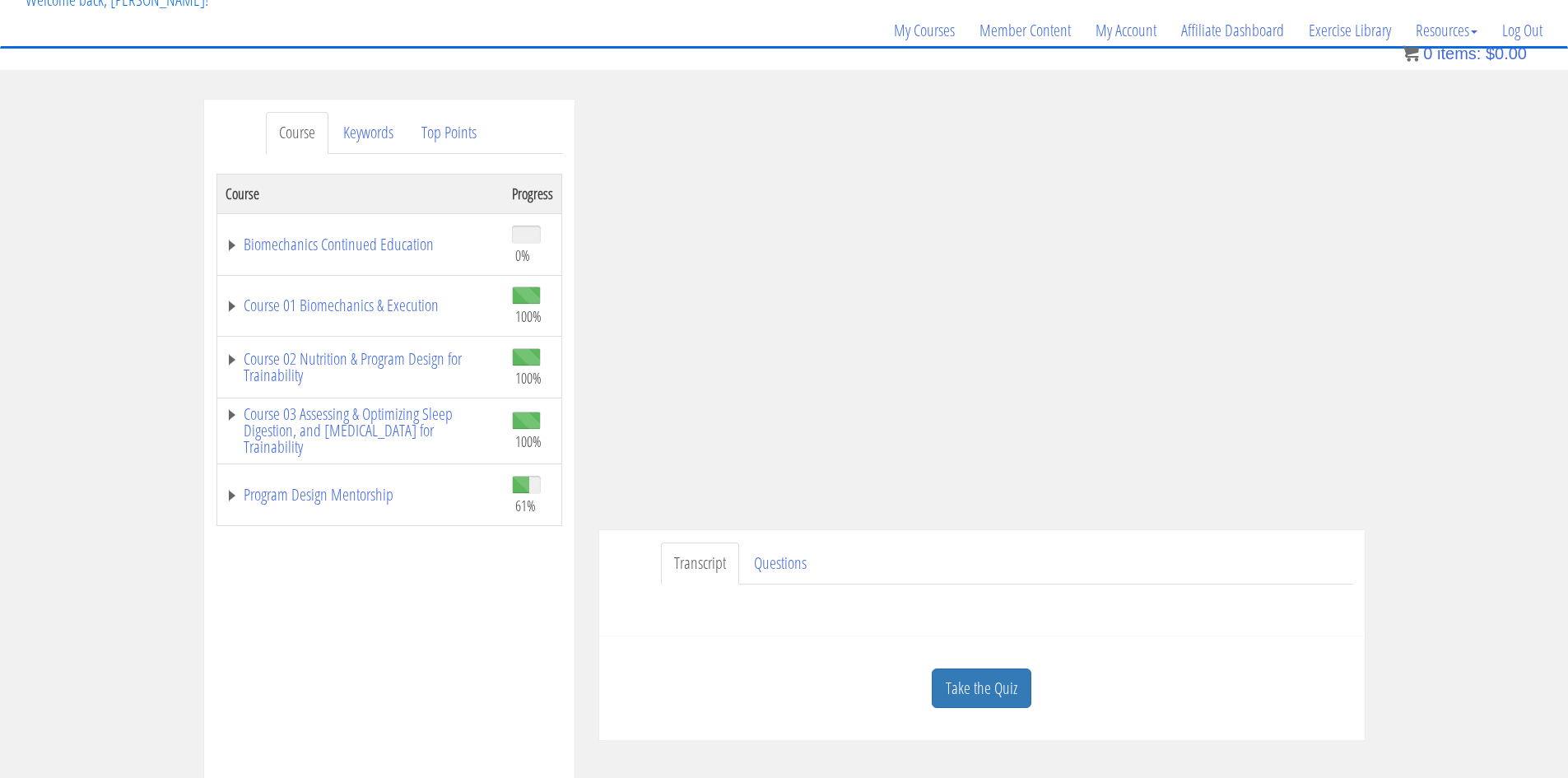
scroll to position [165, 0]
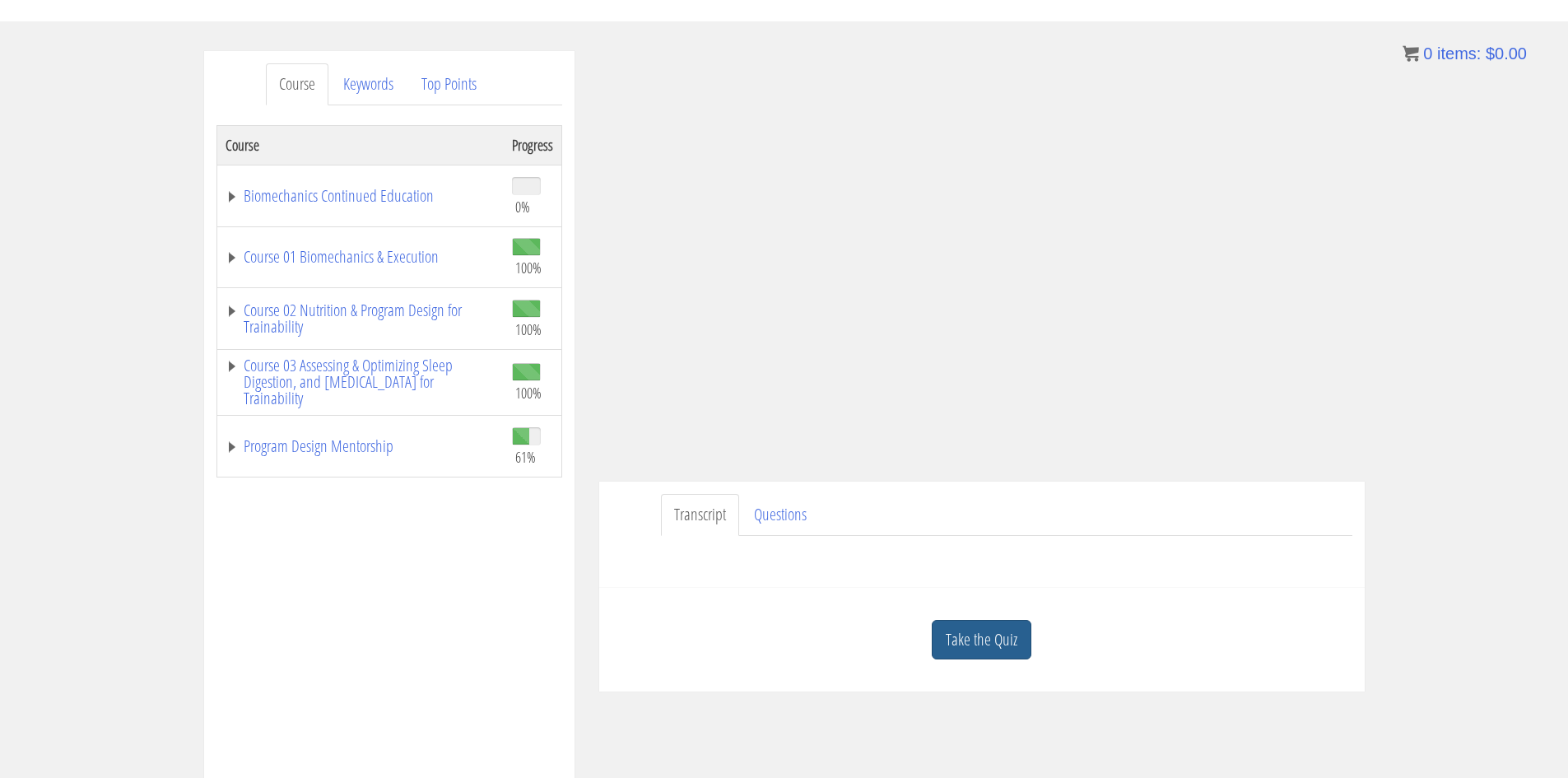
click at [995, 637] on link "Take the Quiz" at bounding box center [982, 640] width 100 height 40
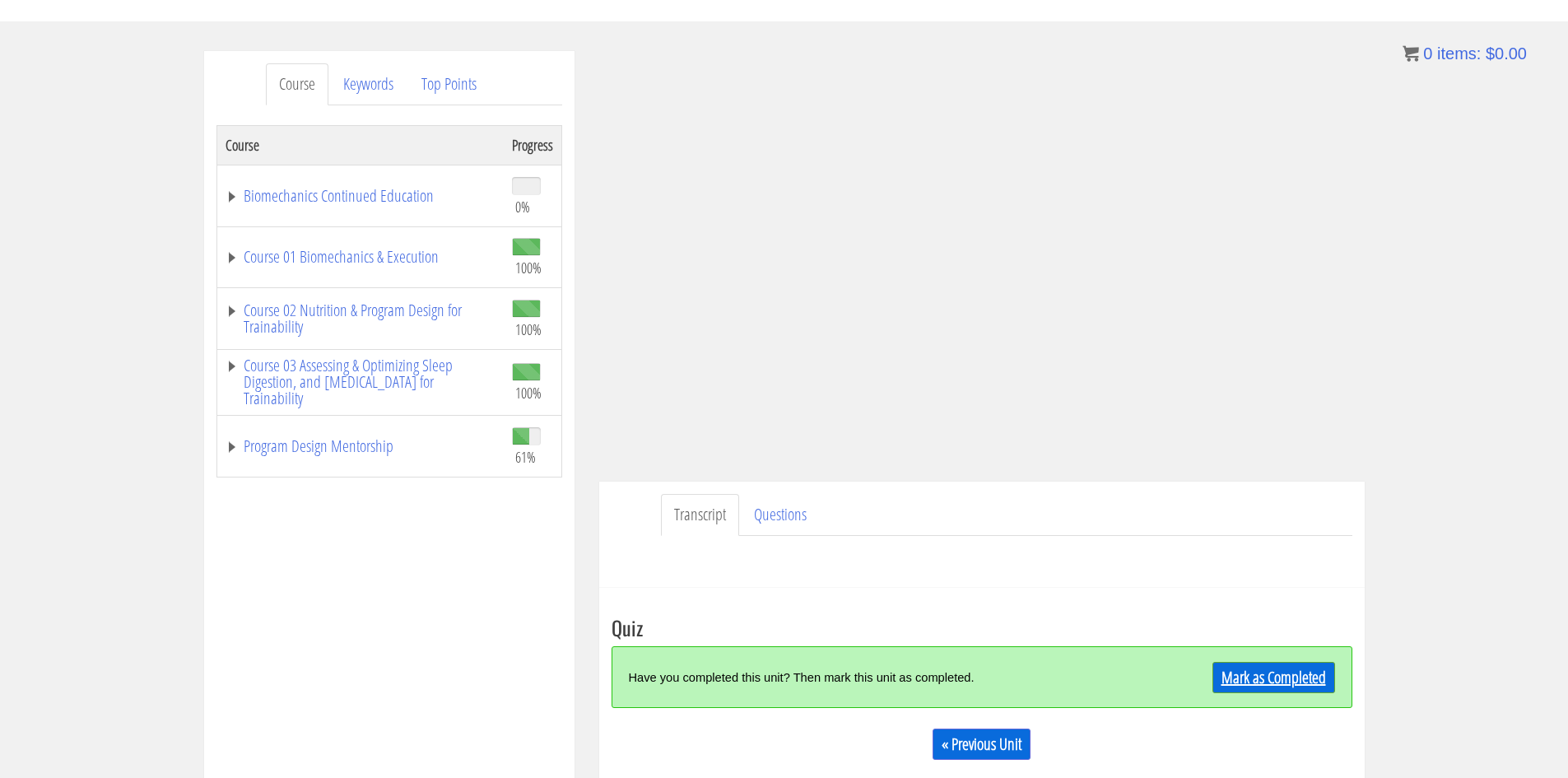
click at [1263, 676] on link "Mark as Completed" at bounding box center [1273, 678] width 122 height 32
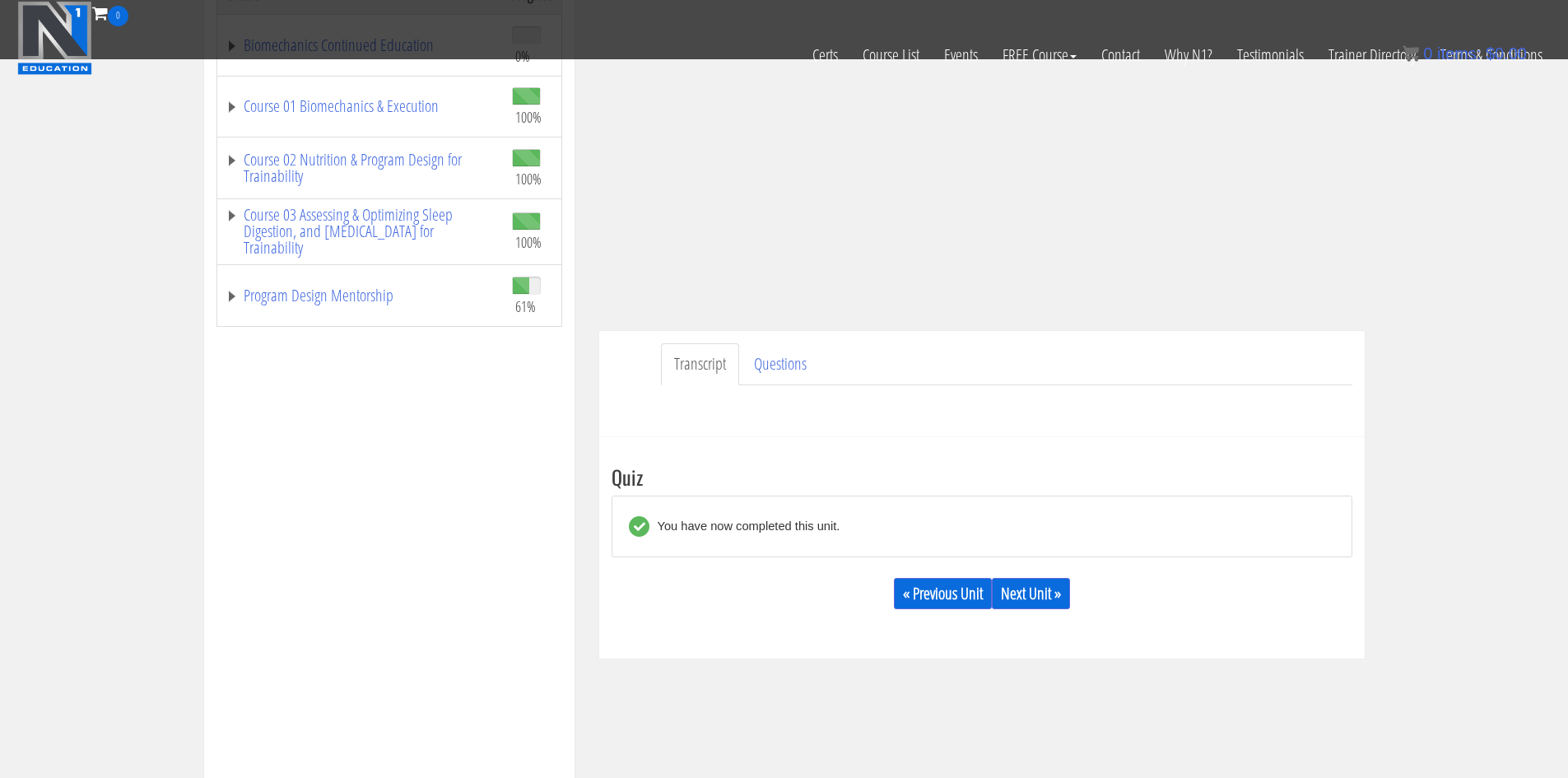
scroll to position [494, 0]
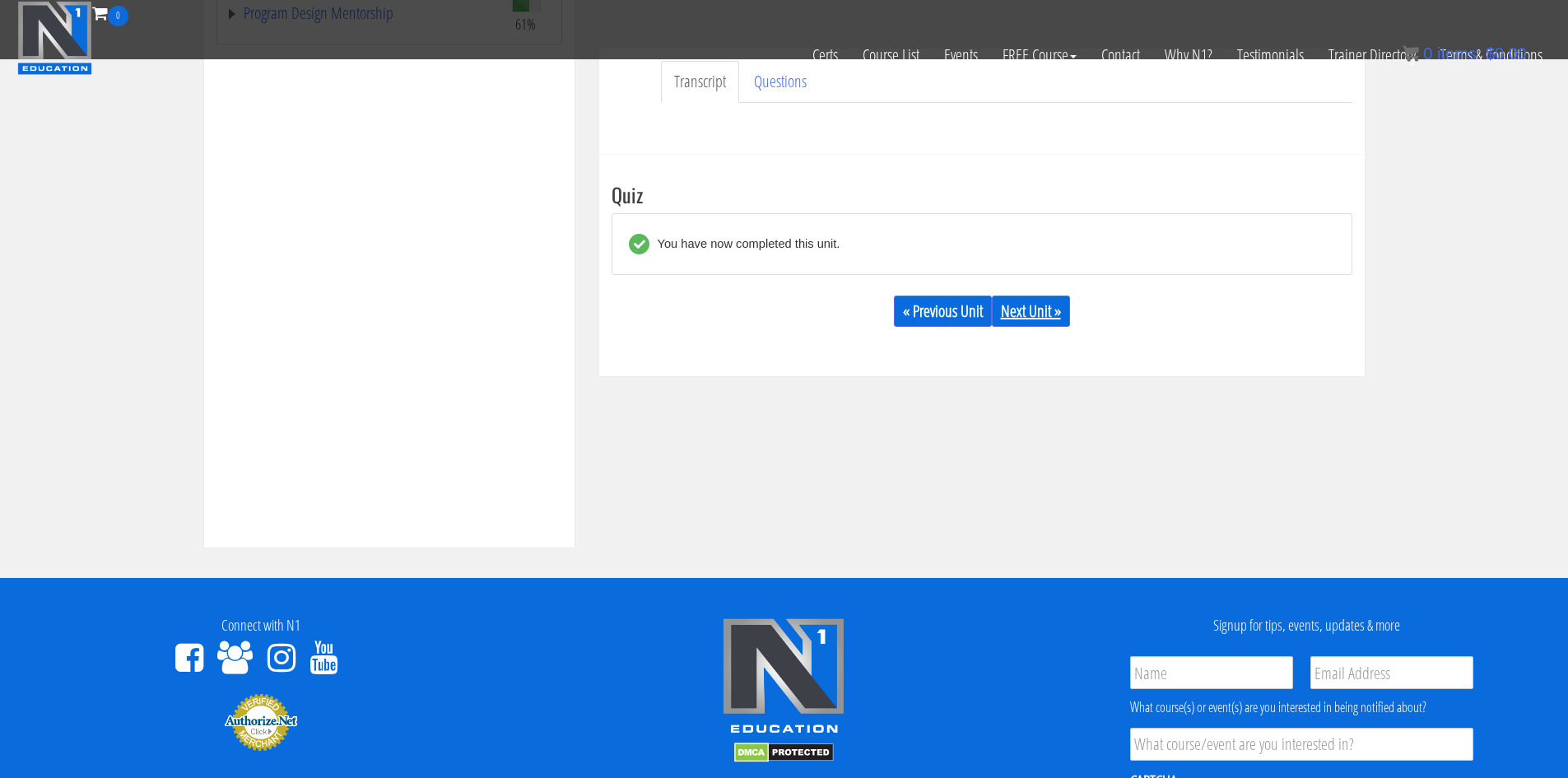
click at [1038, 307] on link "Next Unit »" at bounding box center [1031, 312] width 78 height 32
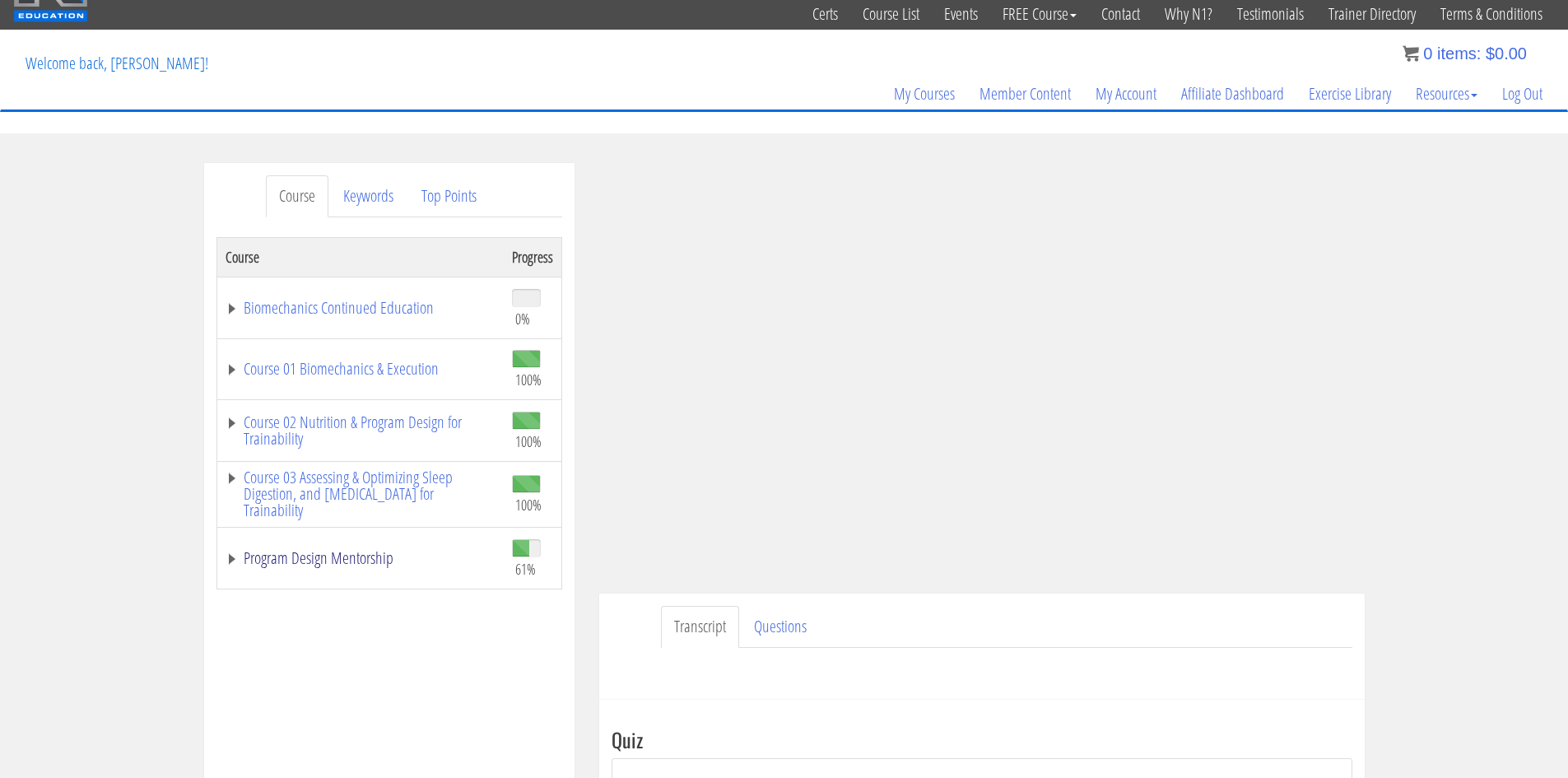
scroll to position [21, 0]
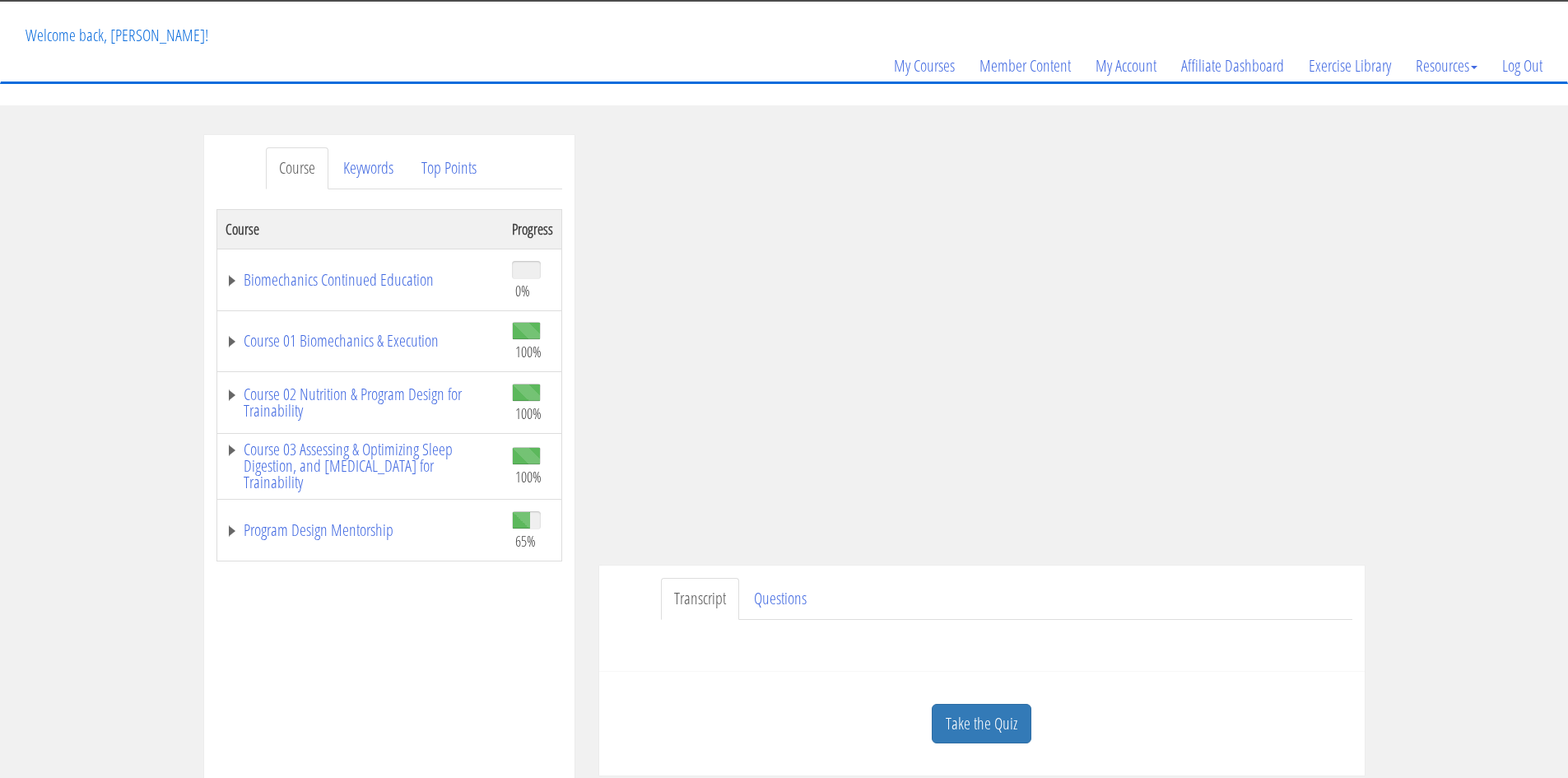
scroll to position [82, 0]
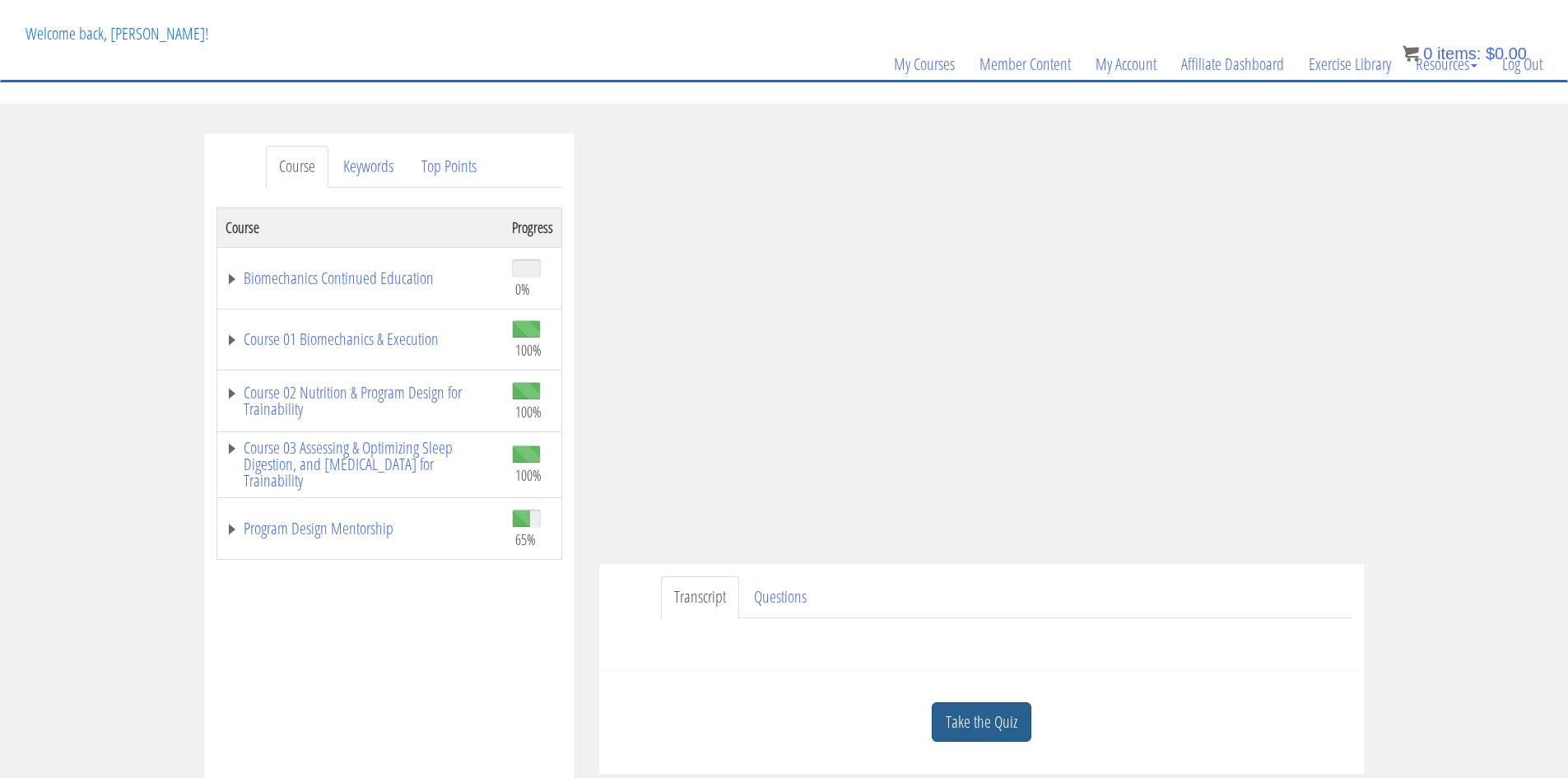
click at [971, 714] on link "Take the Quiz" at bounding box center [982, 722] width 100 height 40
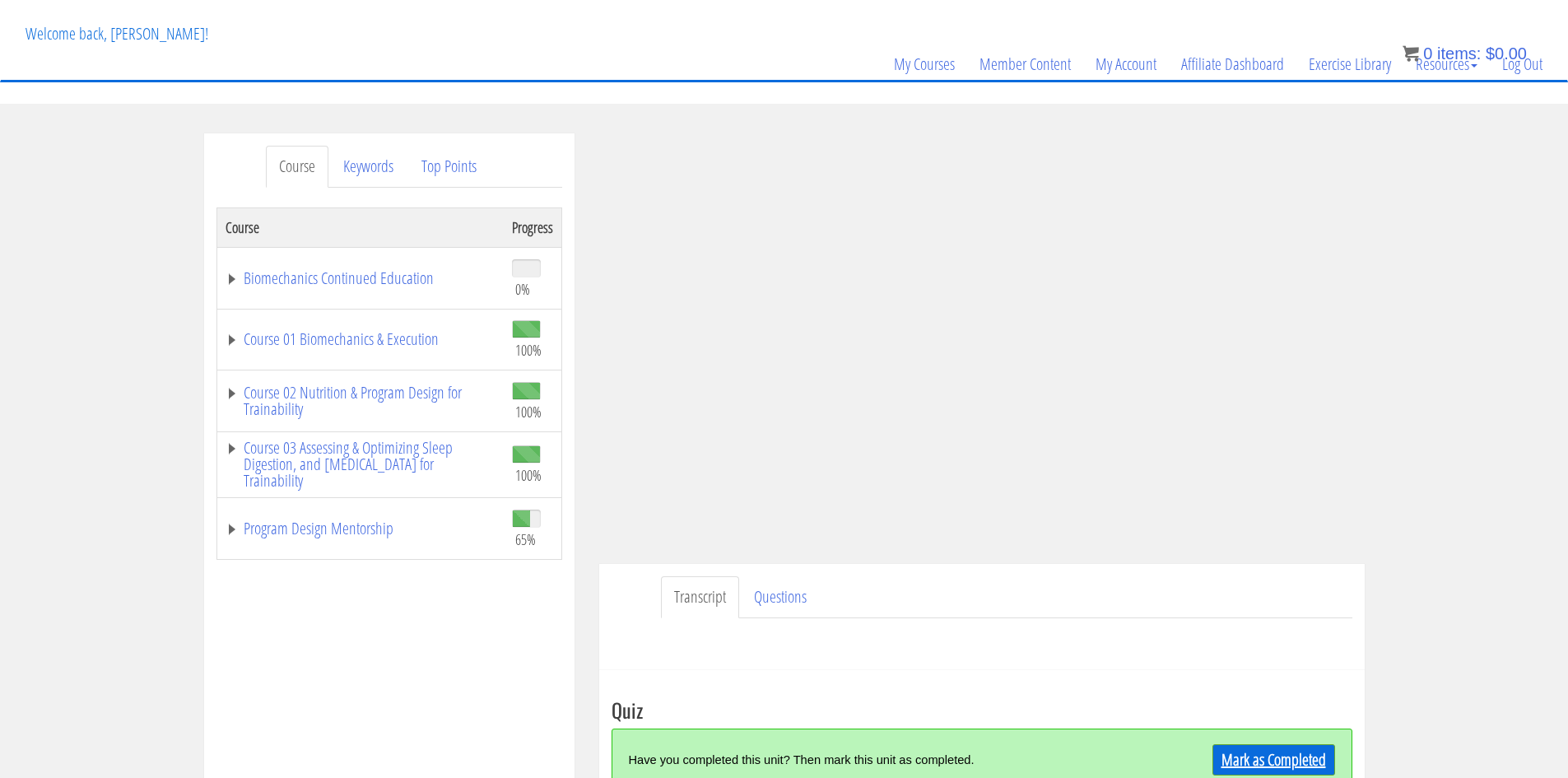
click at [1252, 754] on link "Mark as Completed" at bounding box center [1273, 760] width 122 height 32
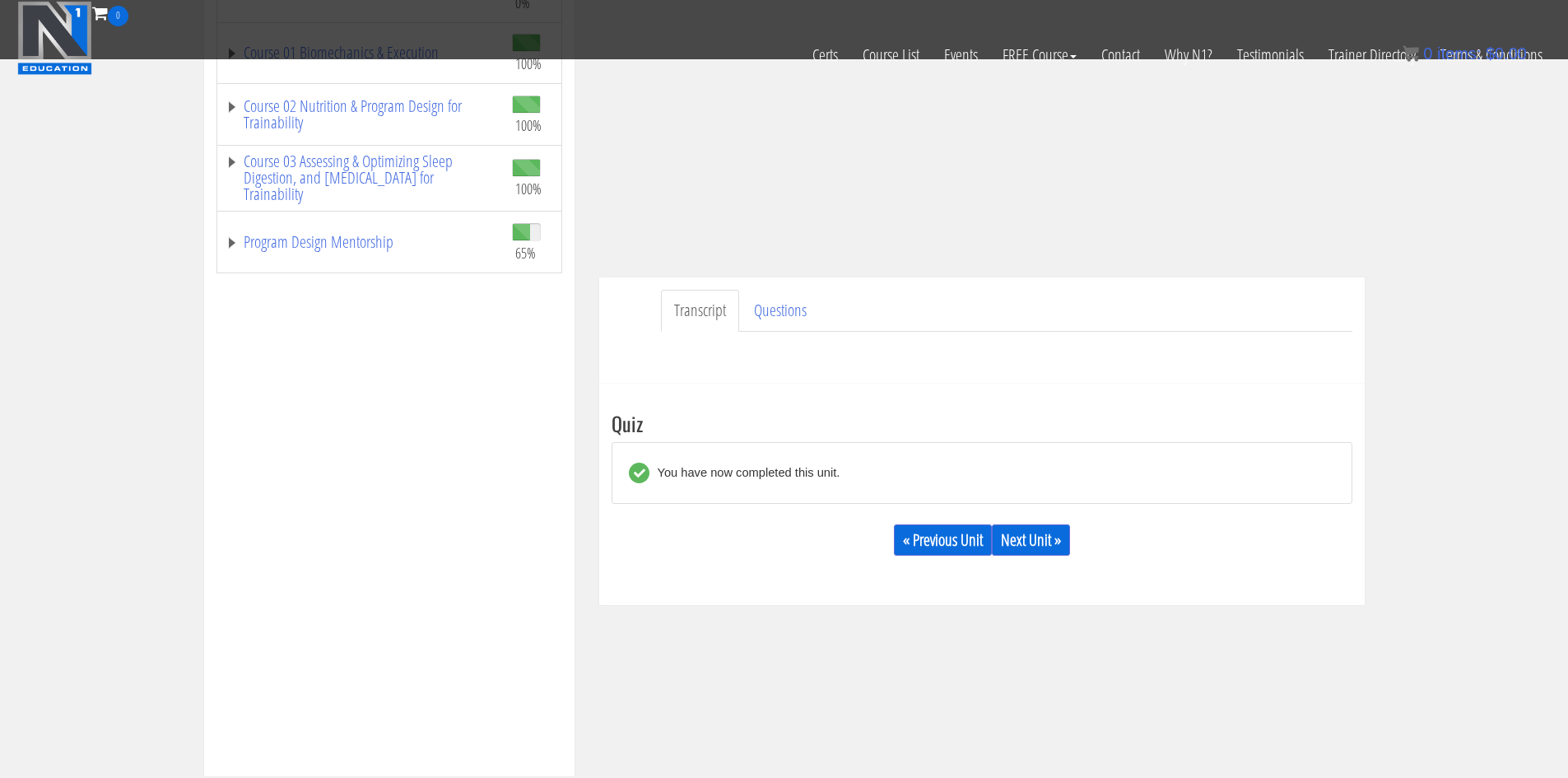
scroll to position [329, 0]
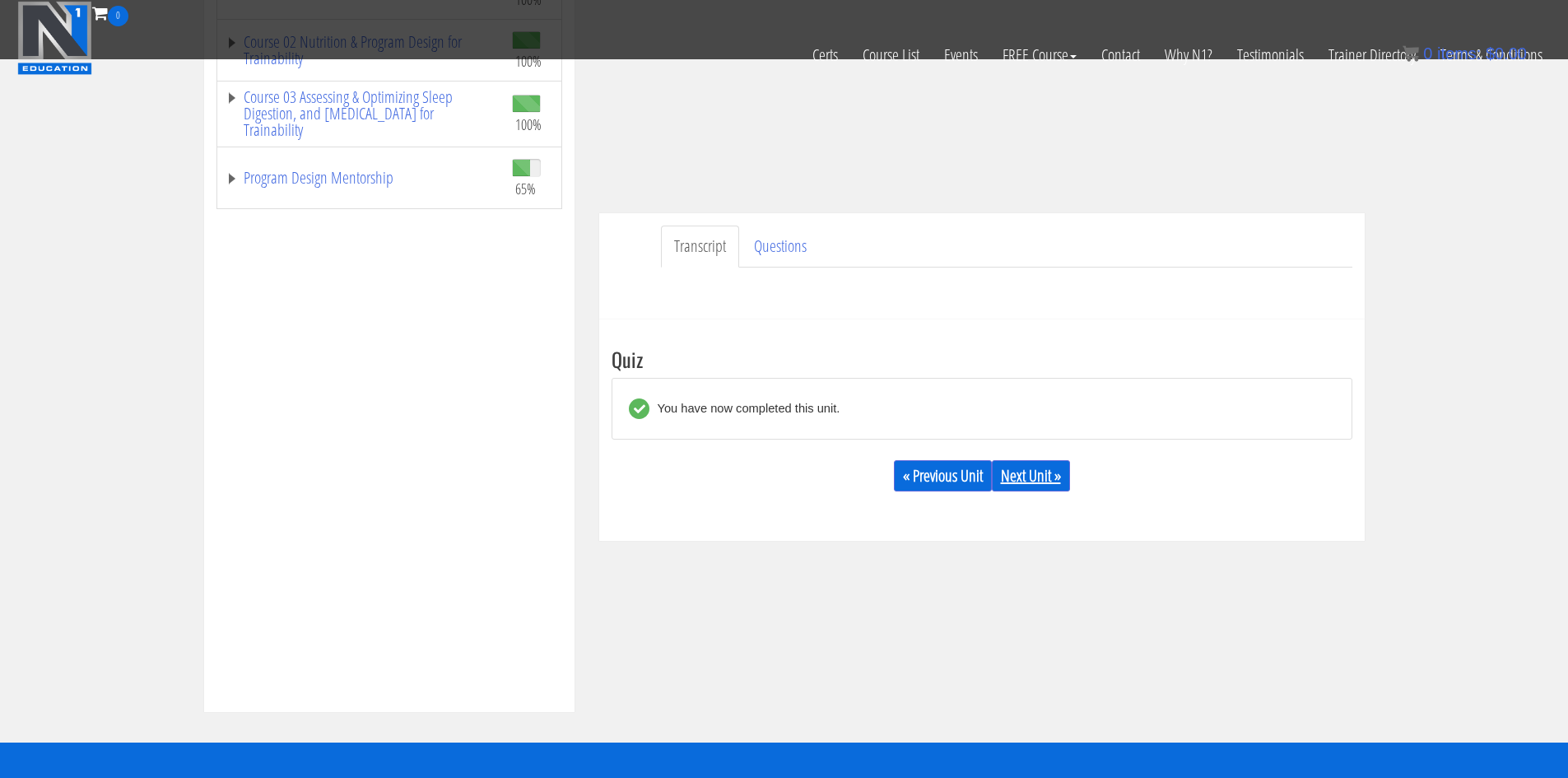
click at [1053, 488] on link "Next Unit »" at bounding box center [1031, 476] width 78 height 32
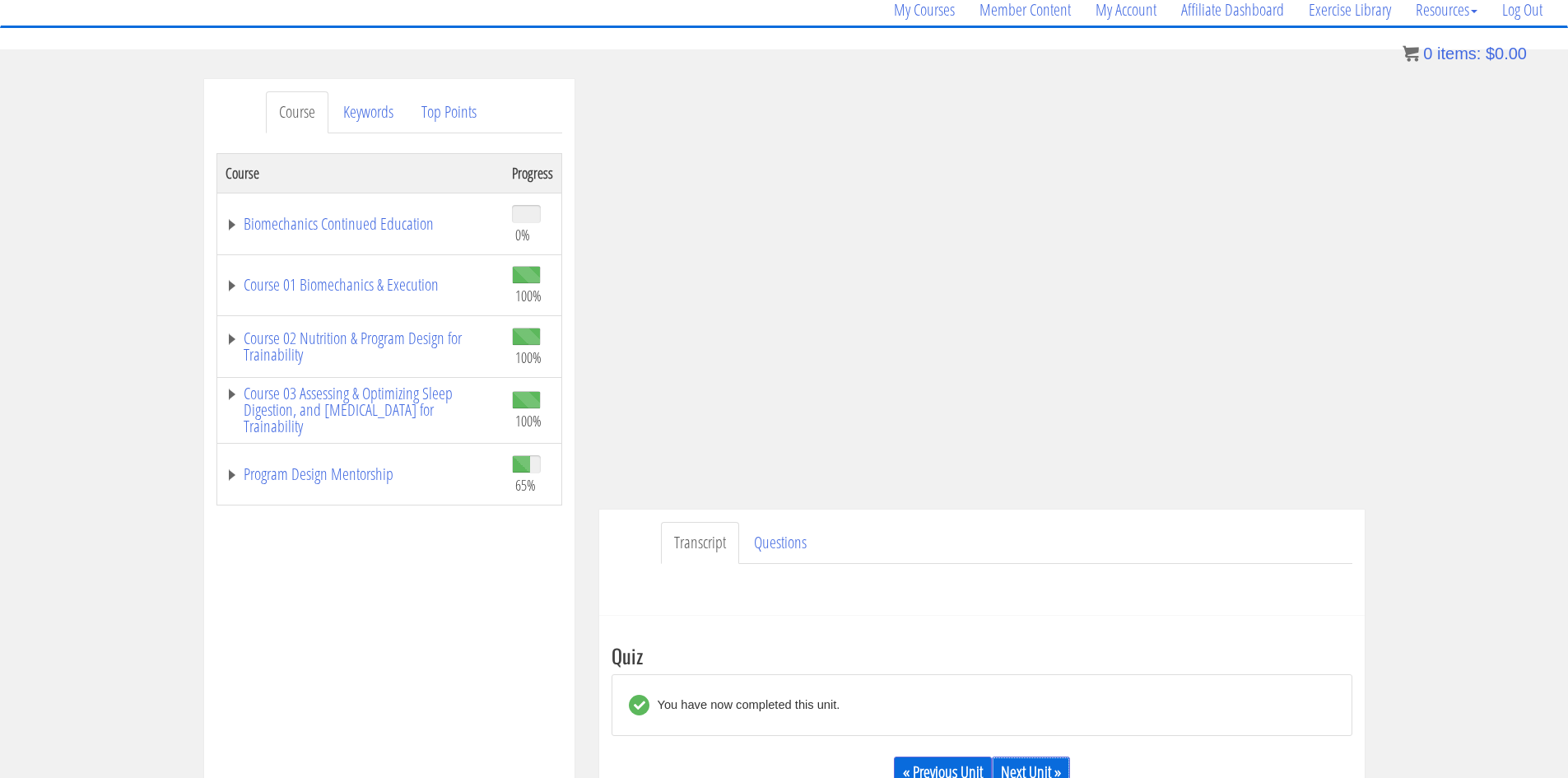
scroll to position [94, 0]
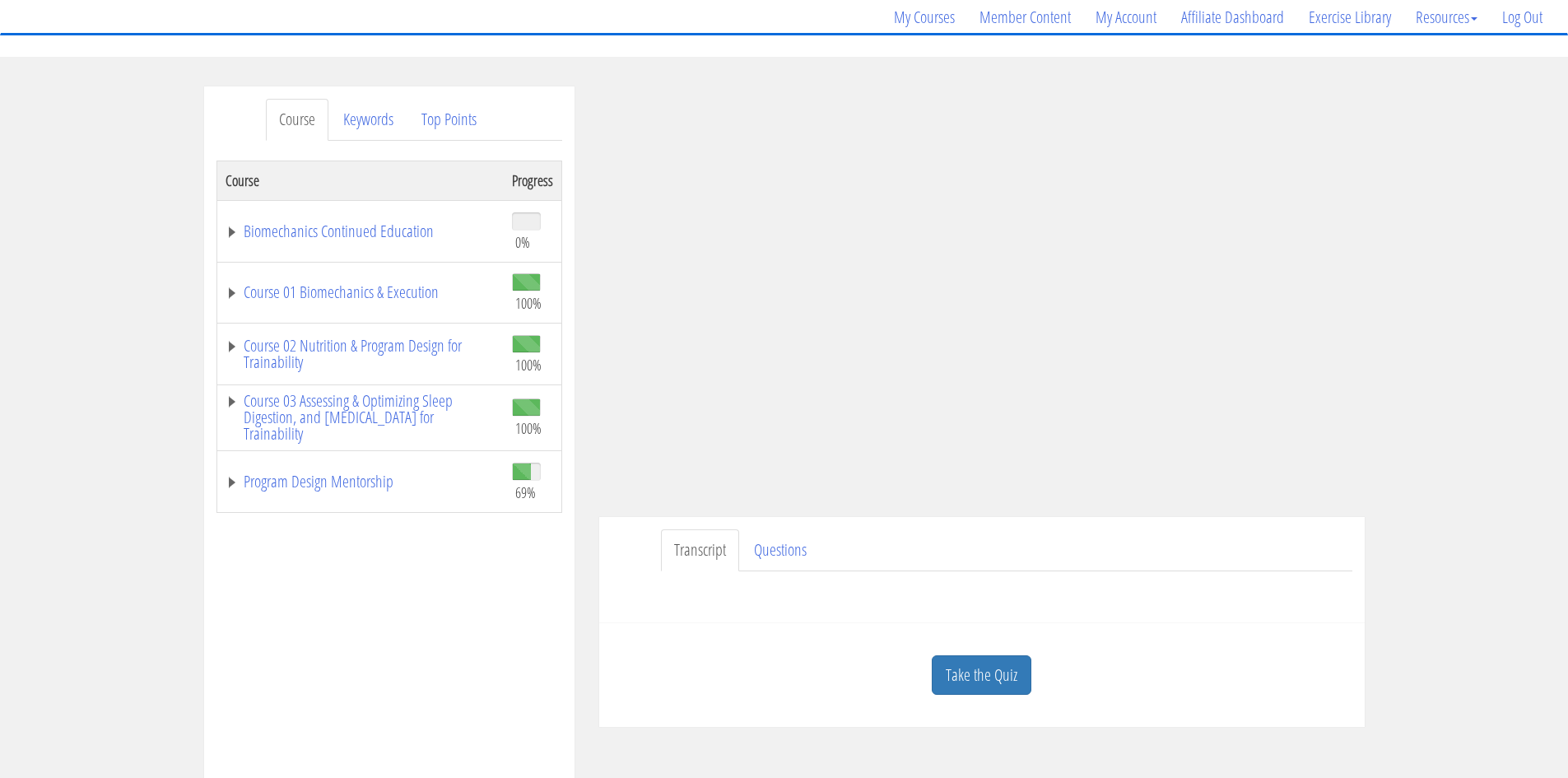
scroll to position [165, 0]
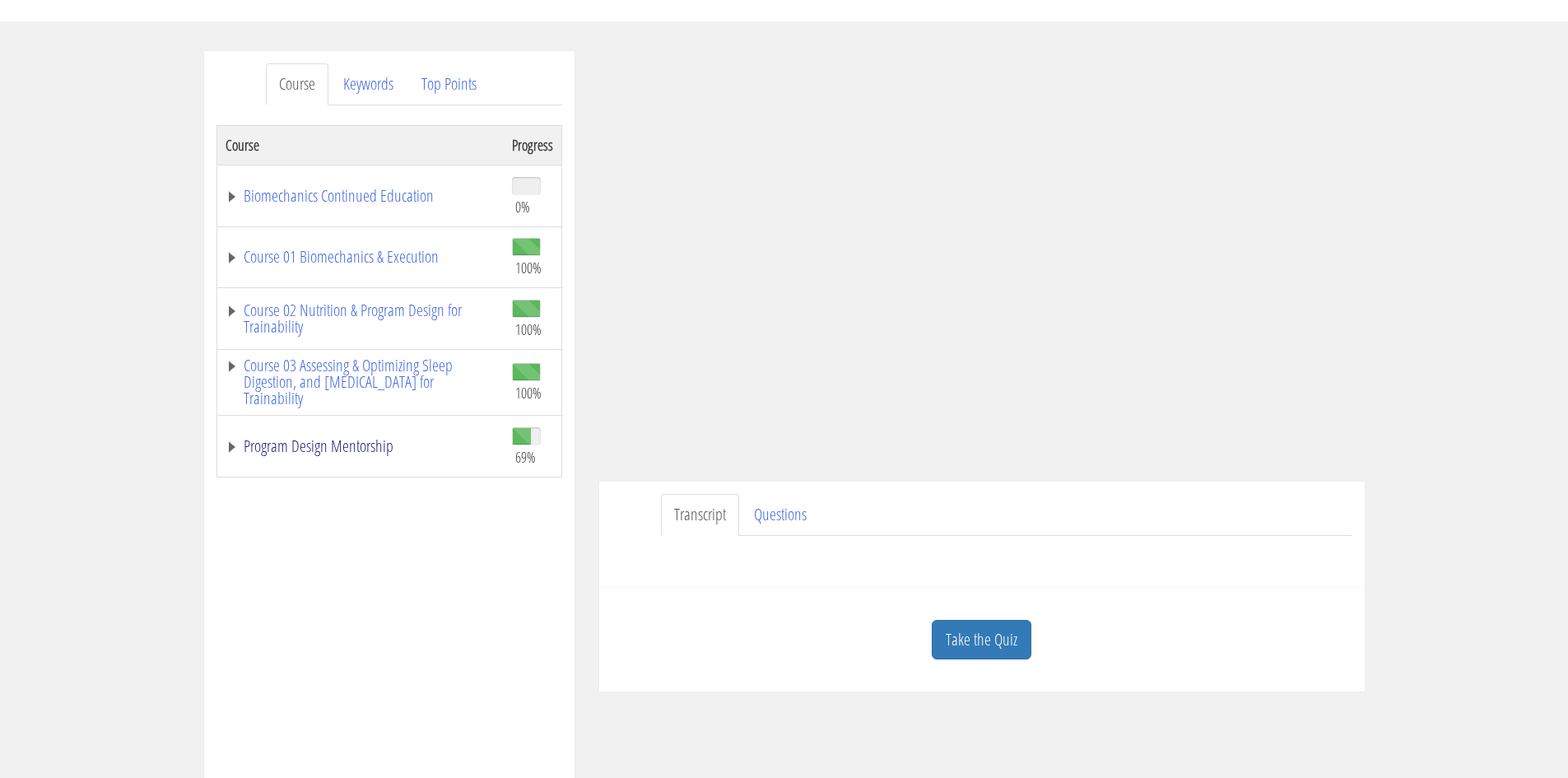
click at [362, 455] on link "Program Design Mentorship" at bounding box center [361, 446] width 270 height 17
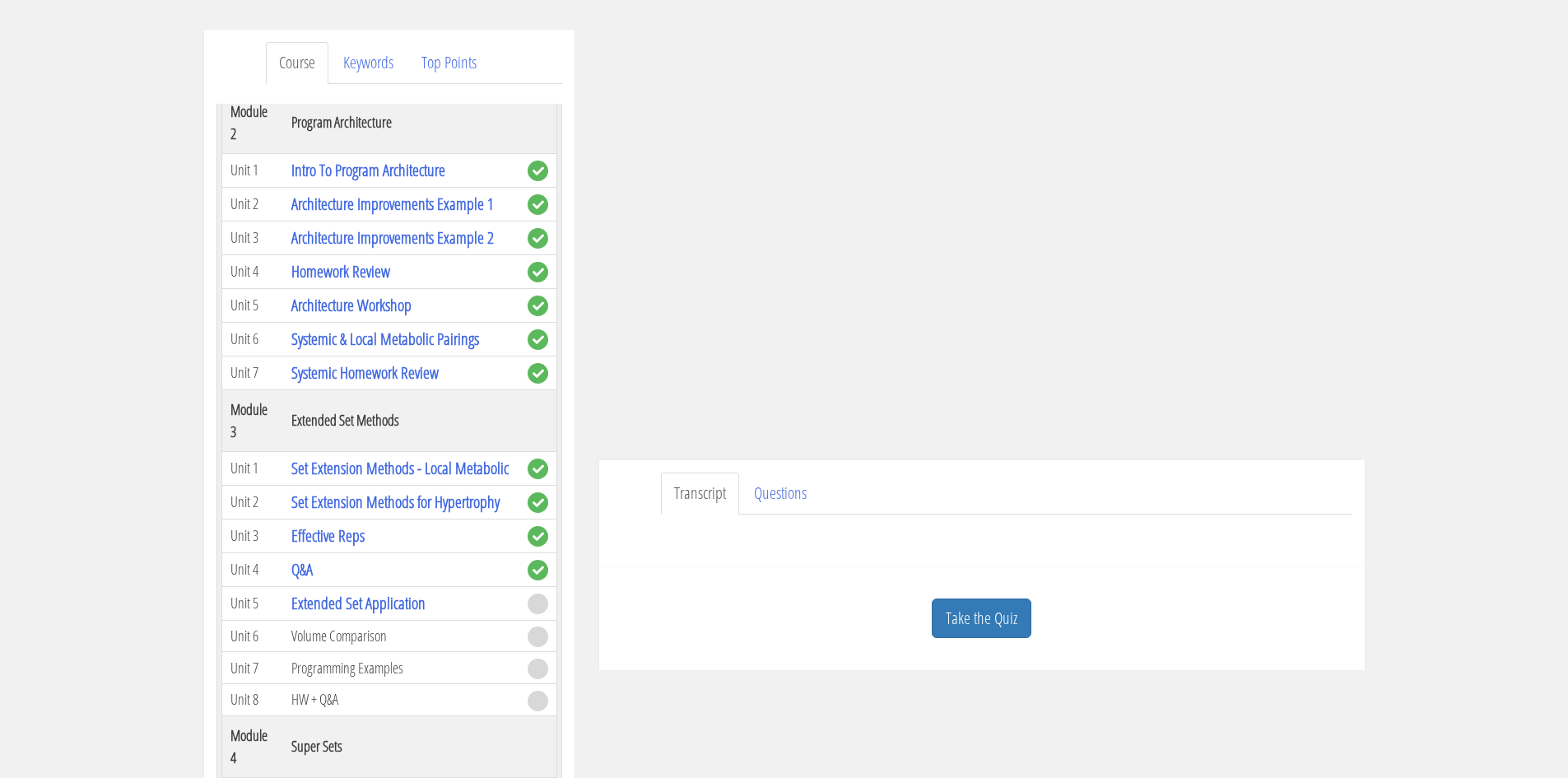
scroll to position [187, 0]
click at [994, 604] on link "Take the Quiz" at bounding box center [982, 617] width 100 height 40
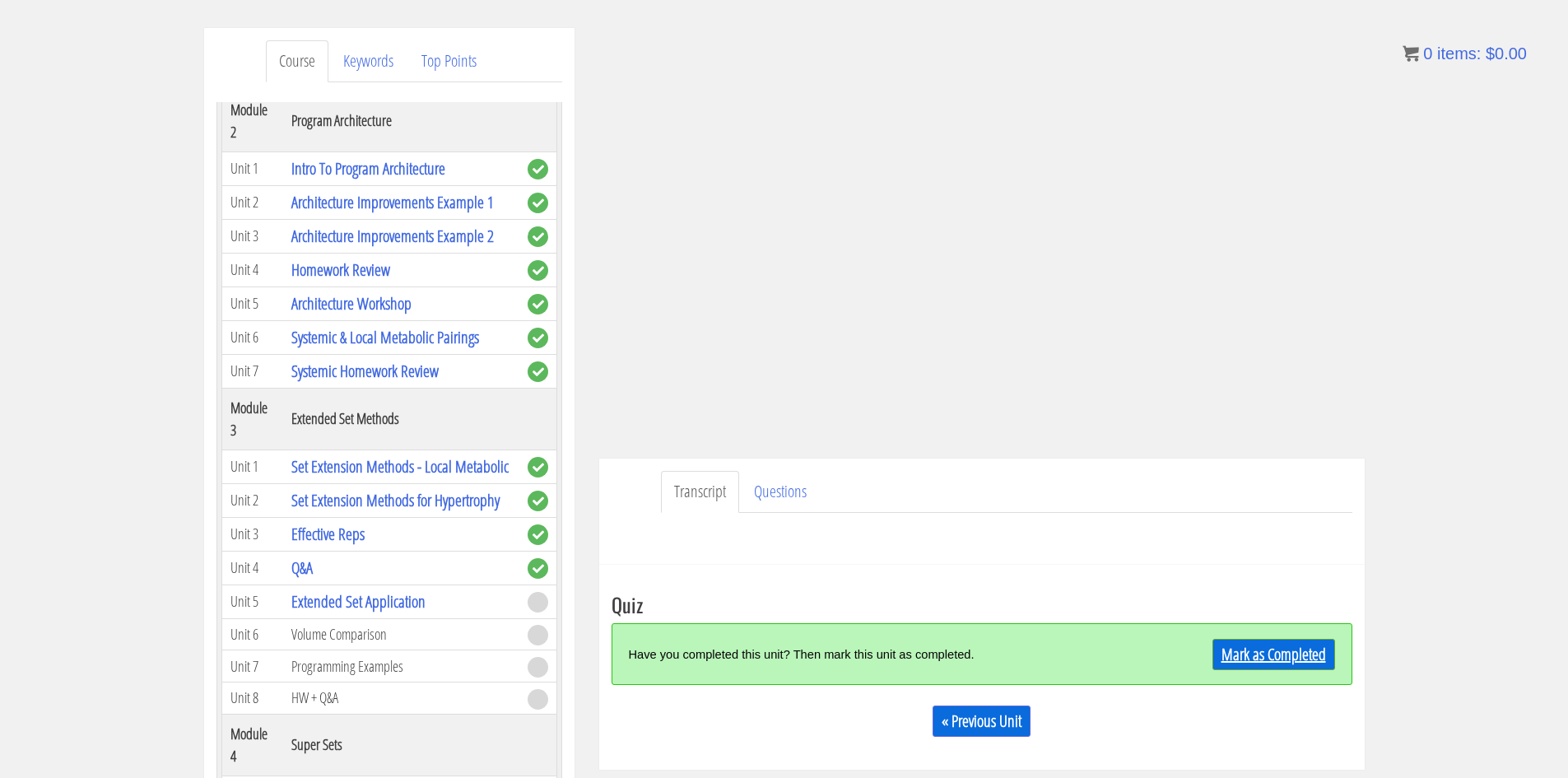
click at [1274, 666] on link "Mark as Completed" at bounding box center [1273, 655] width 122 height 32
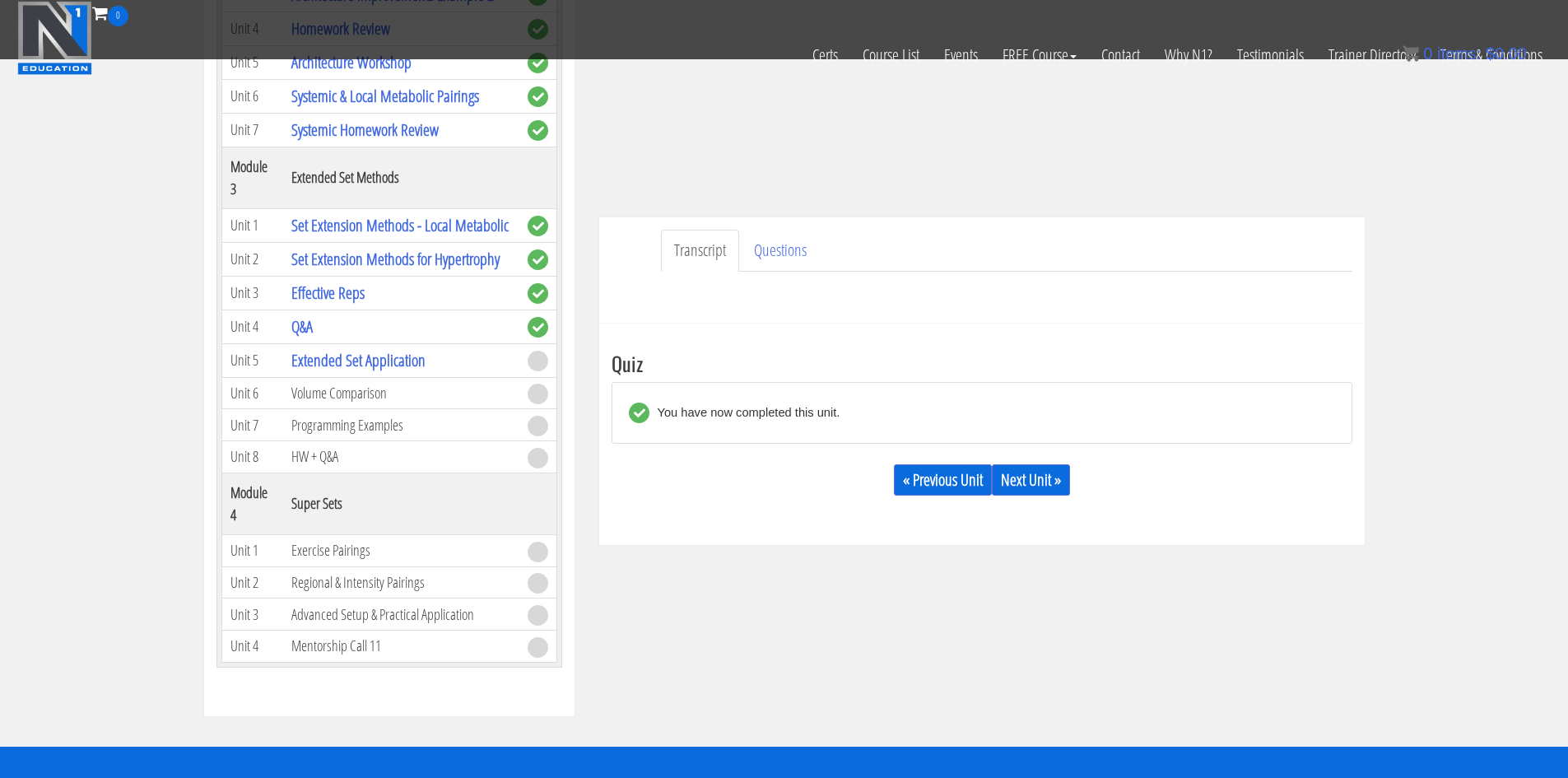
scroll to position [352, 0]
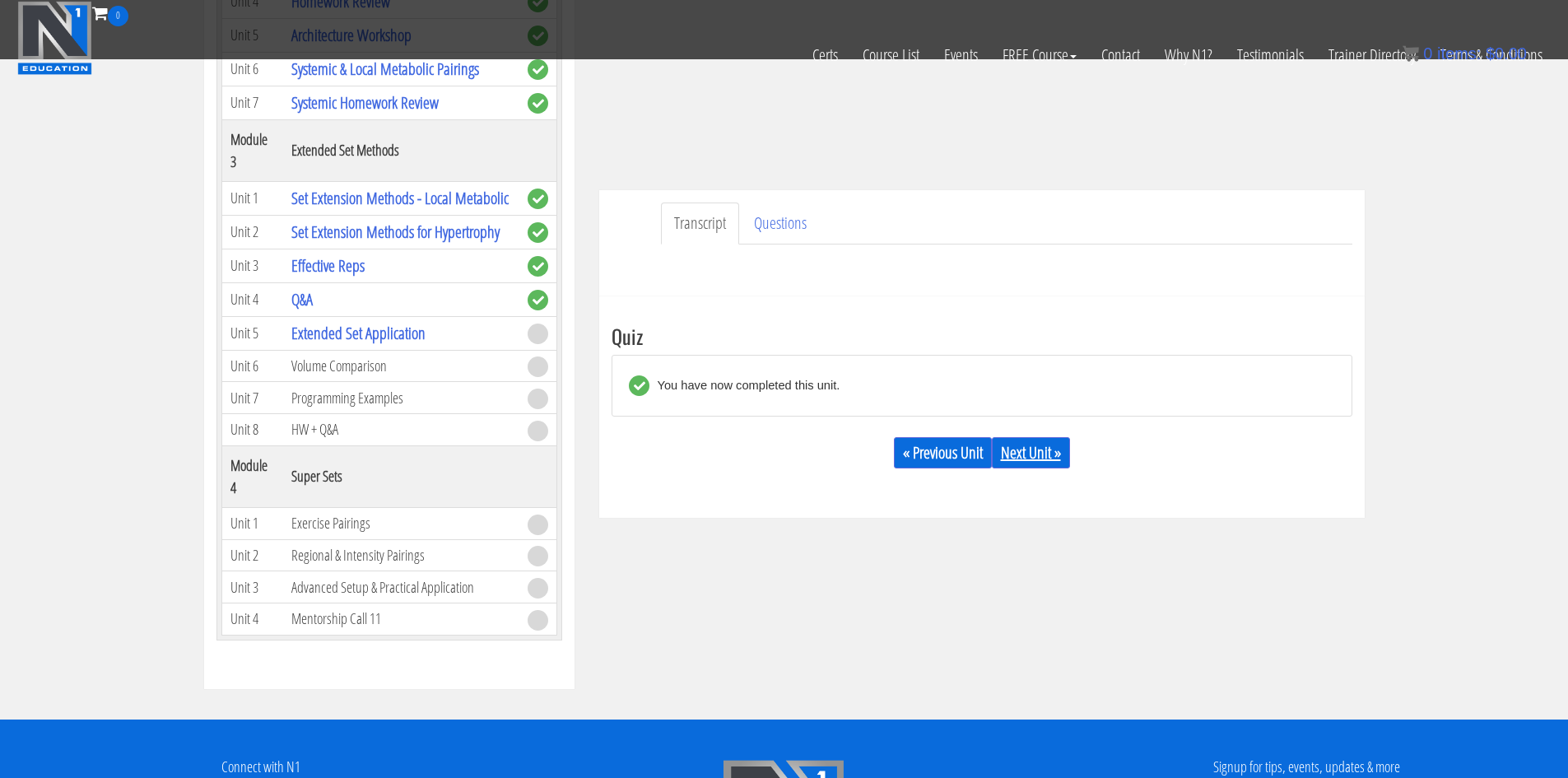
click at [1023, 449] on link "Next Unit »" at bounding box center [1031, 453] width 78 height 32
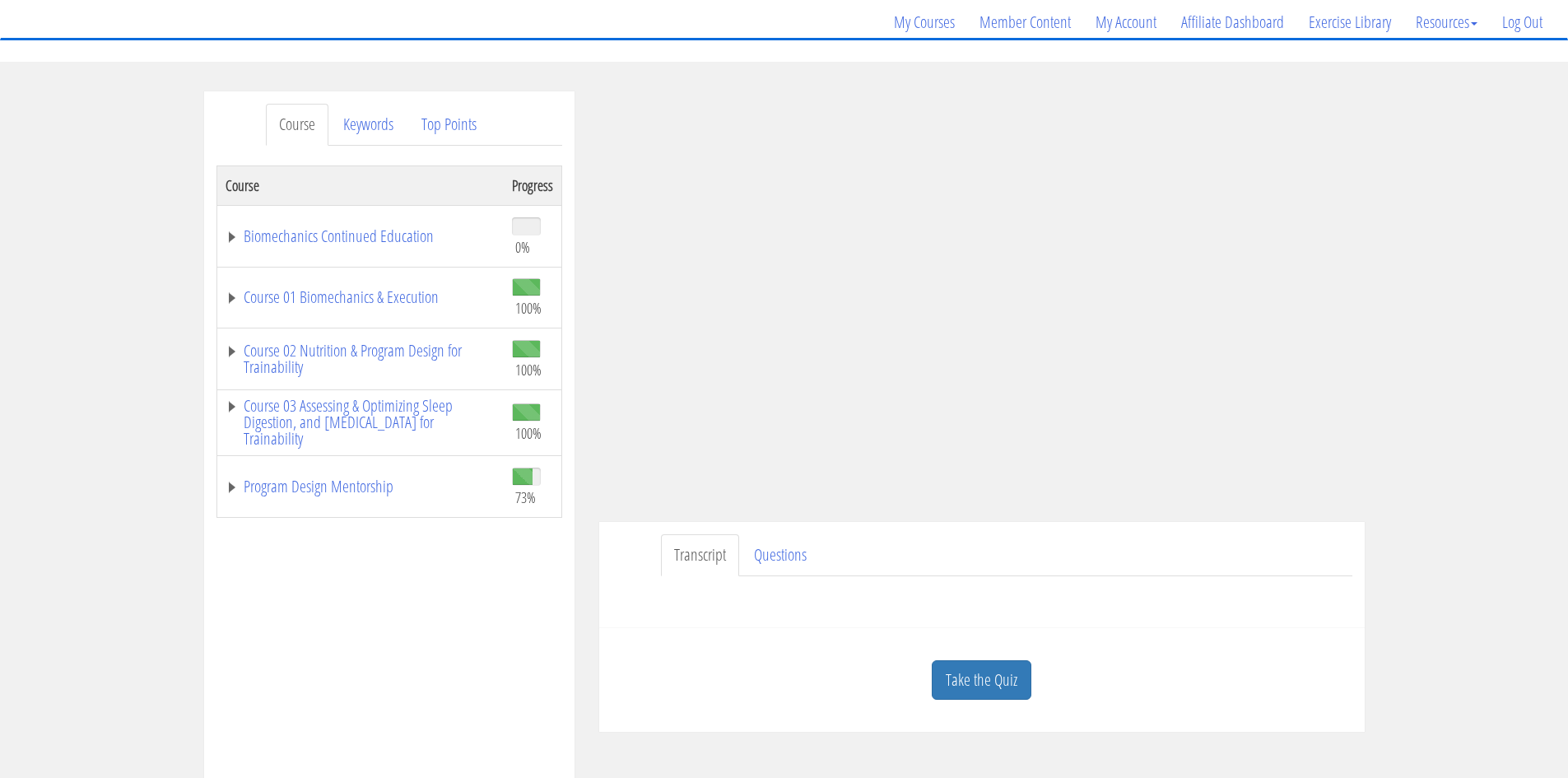
scroll to position [165, 0]
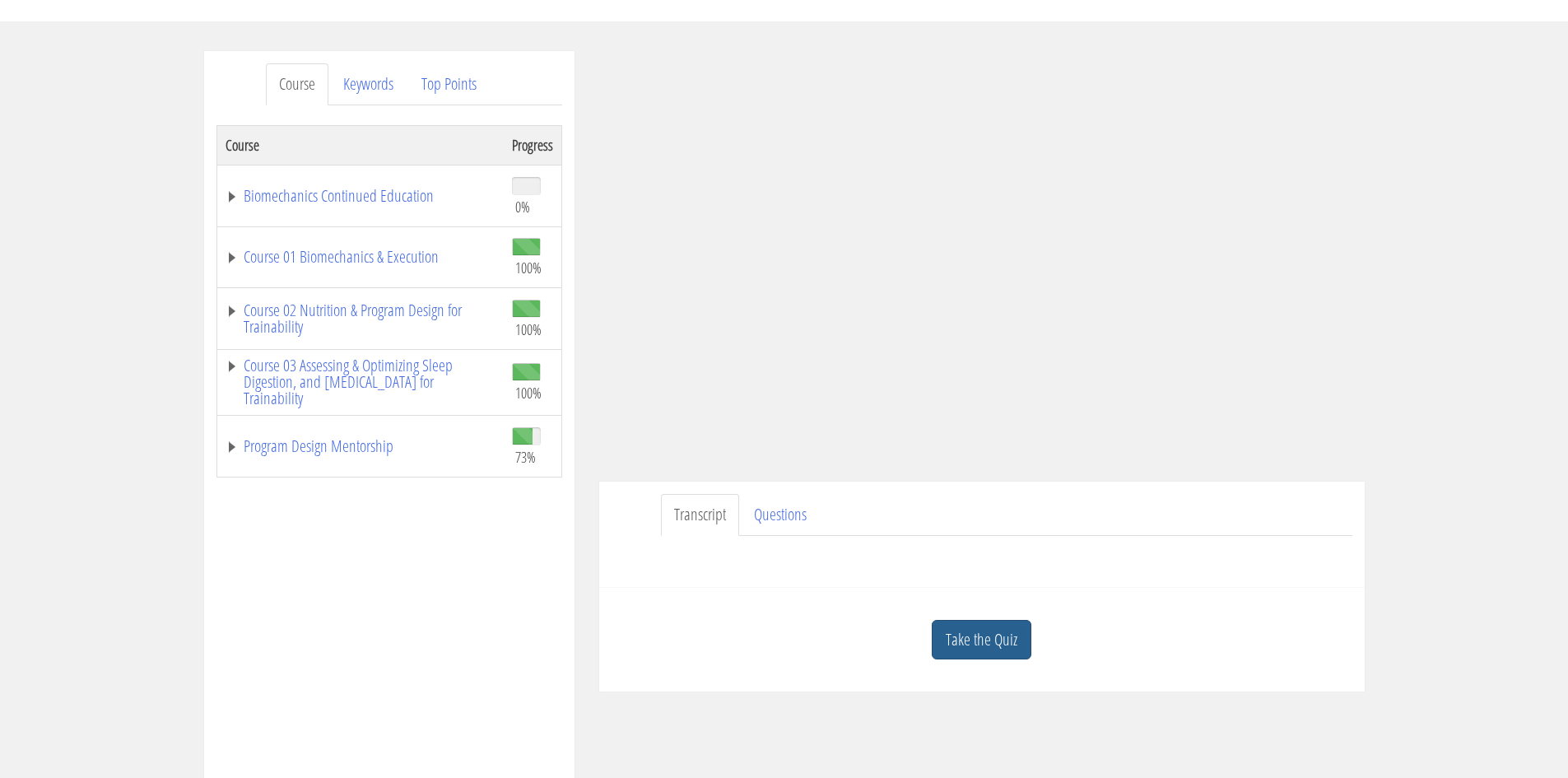
click at [1017, 643] on link "Take the Quiz" at bounding box center [982, 640] width 100 height 40
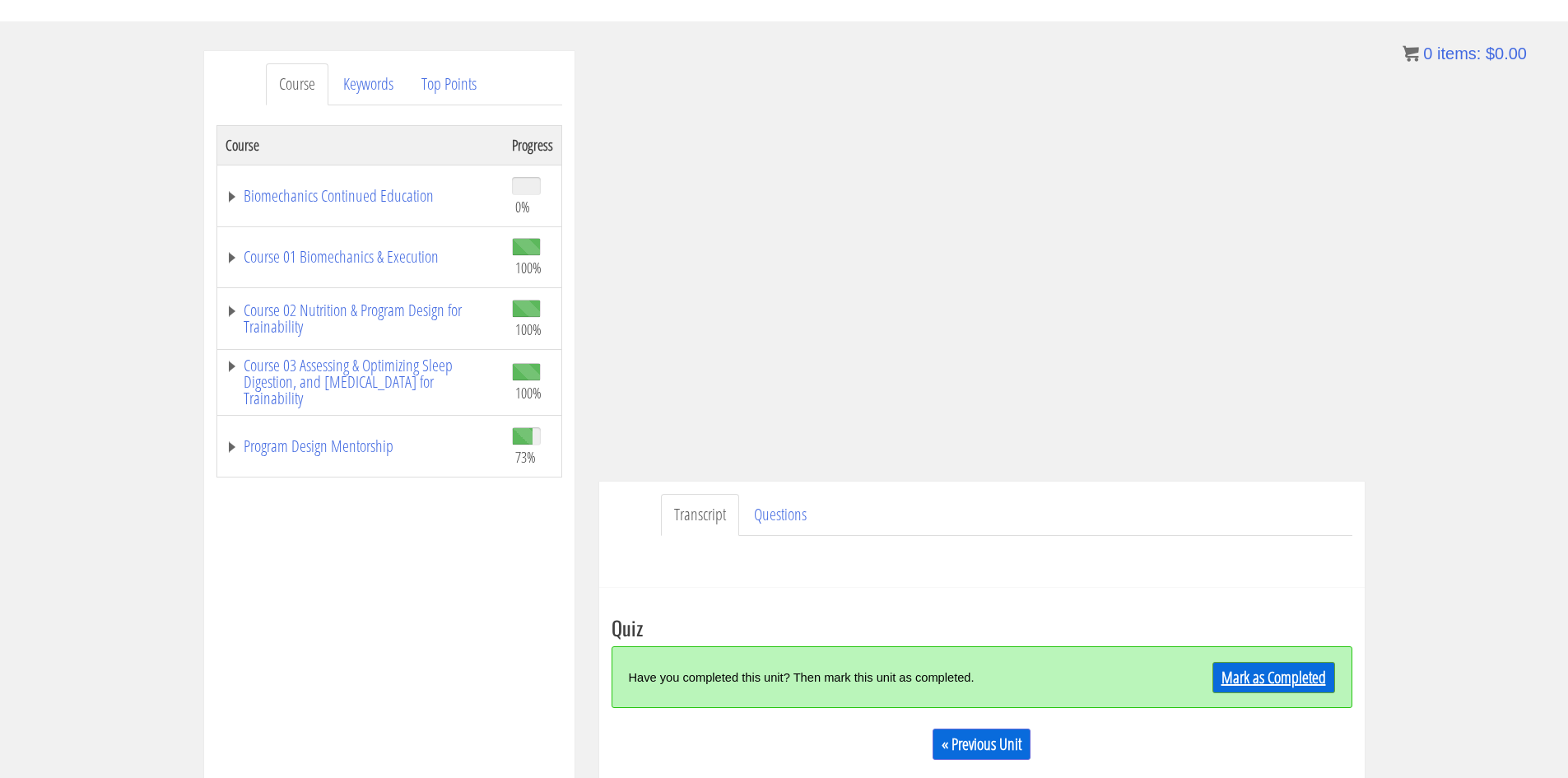
click at [1237, 673] on link "Mark as Completed" at bounding box center [1273, 678] width 122 height 32
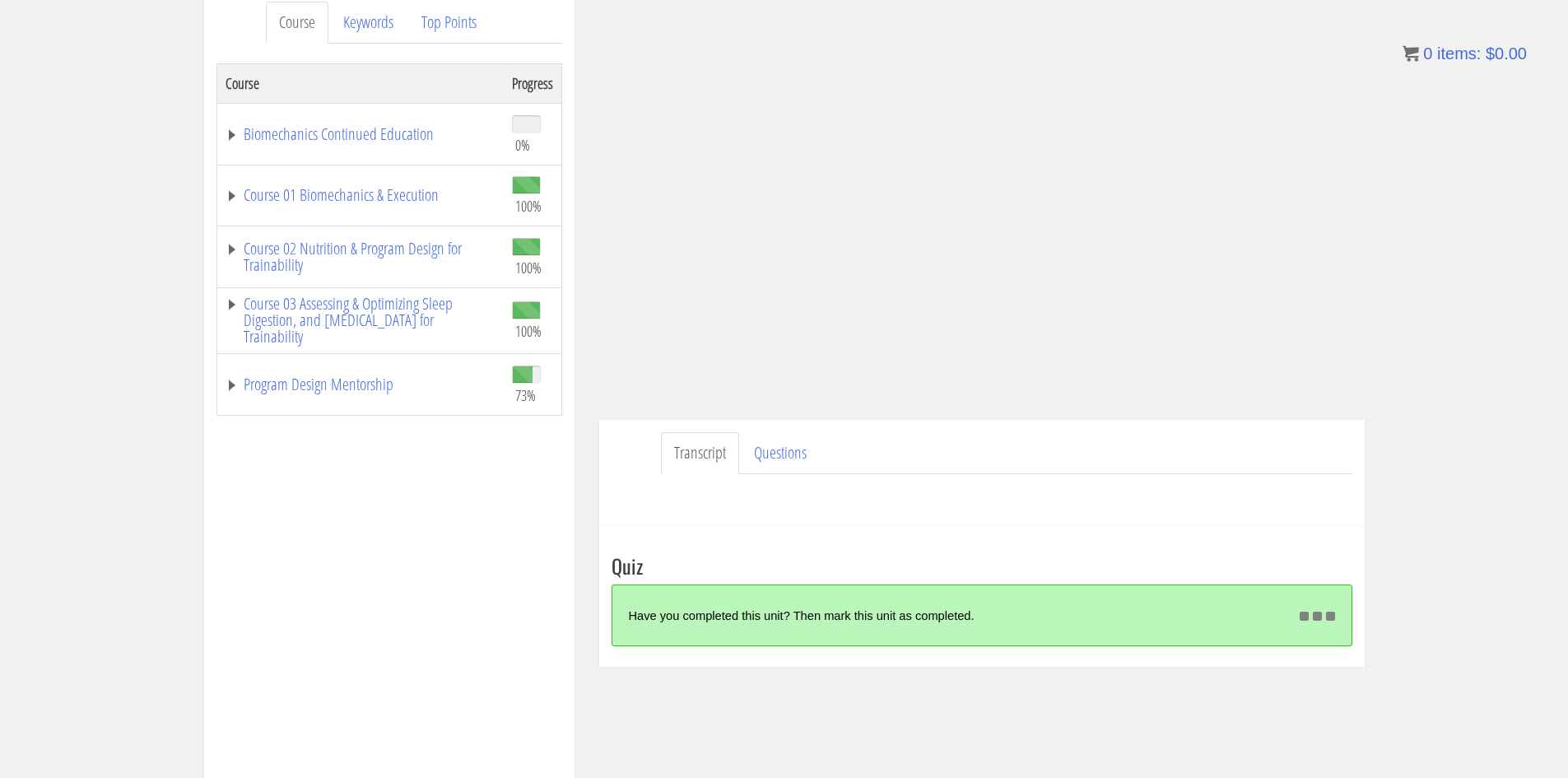
scroll to position [247, 0]
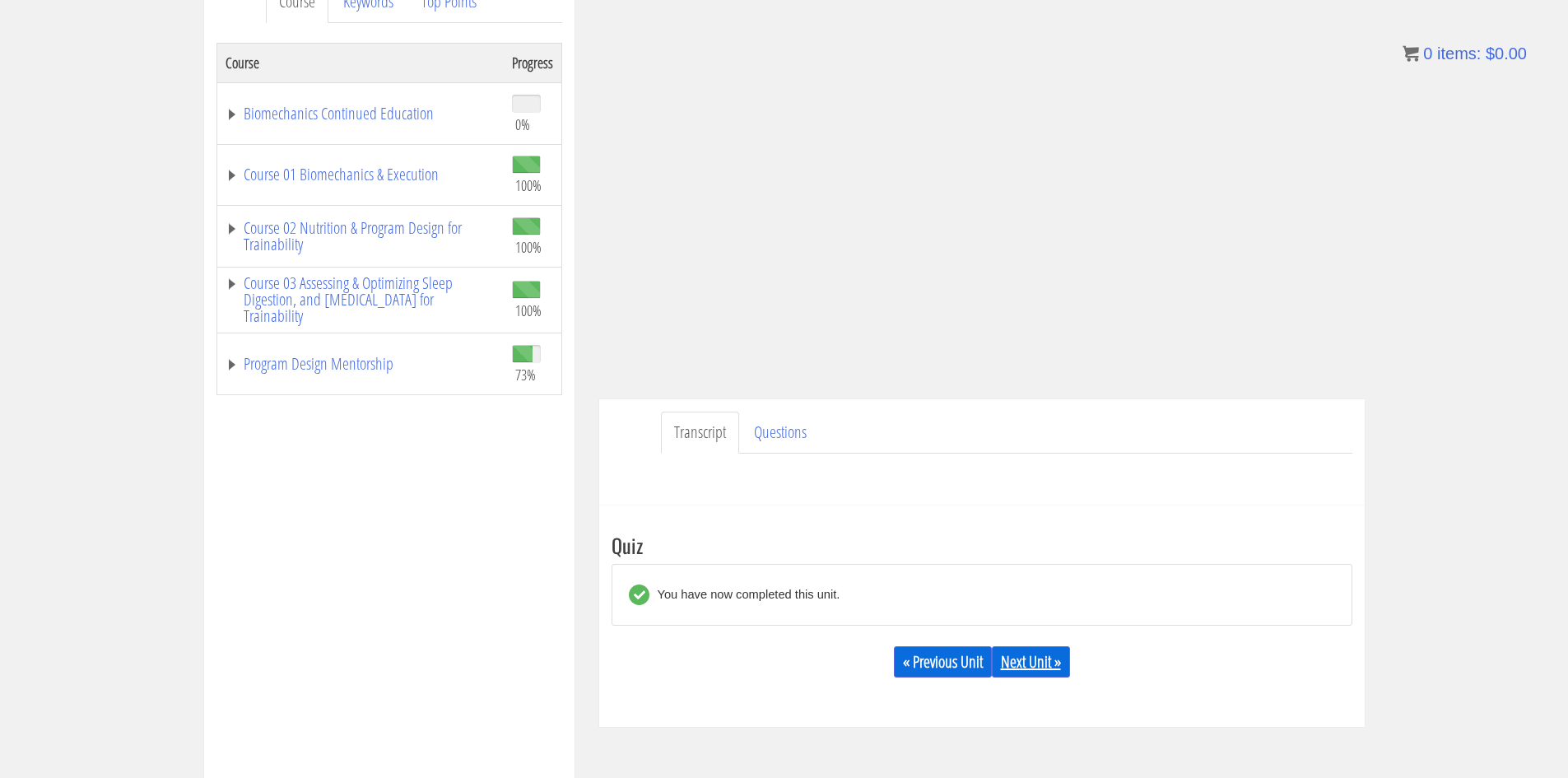
click at [1035, 668] on link "Next Unit »" at bounding box center [1031, 662] width 78 height 32
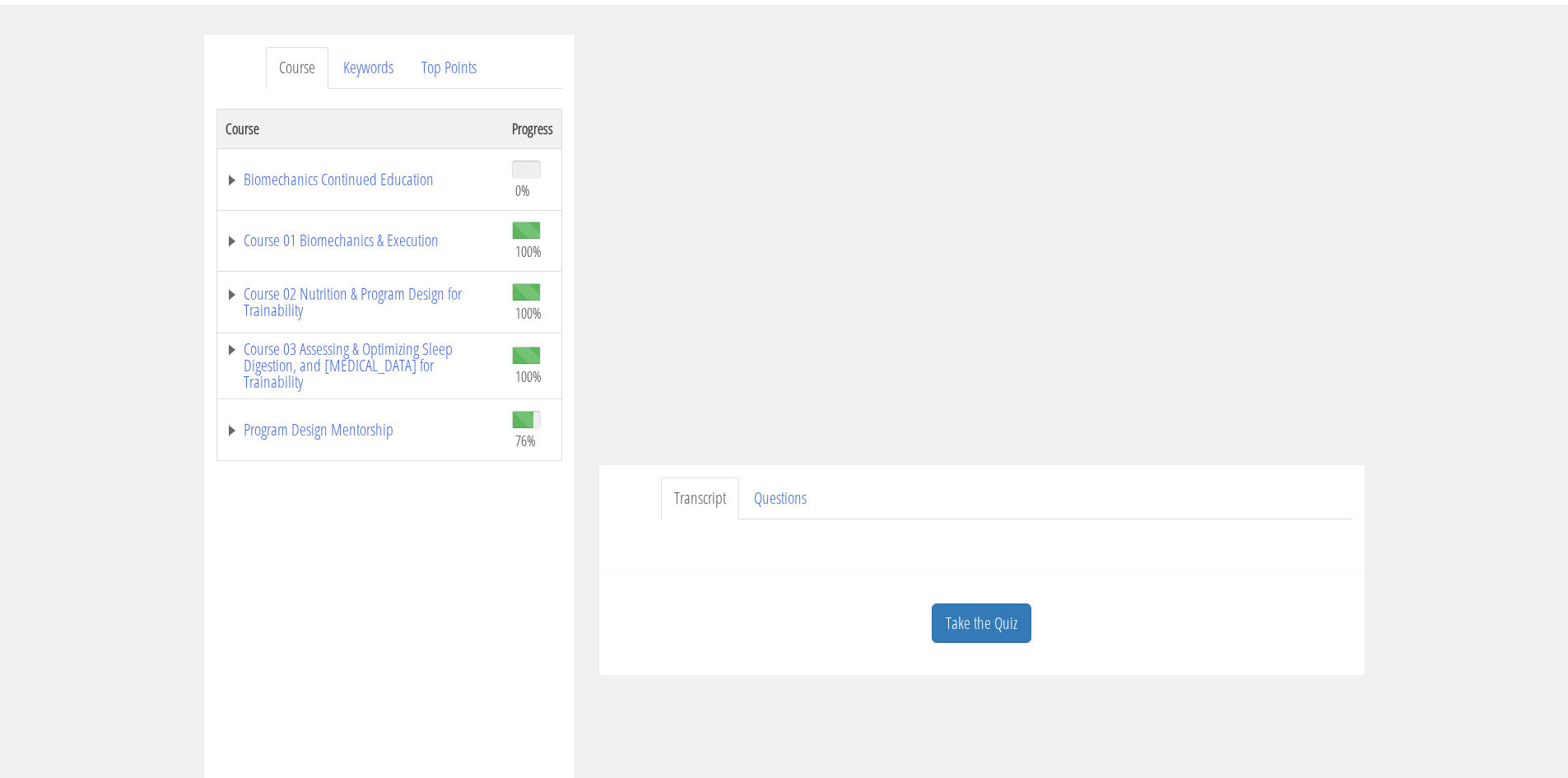
scroll to position [187, 0]
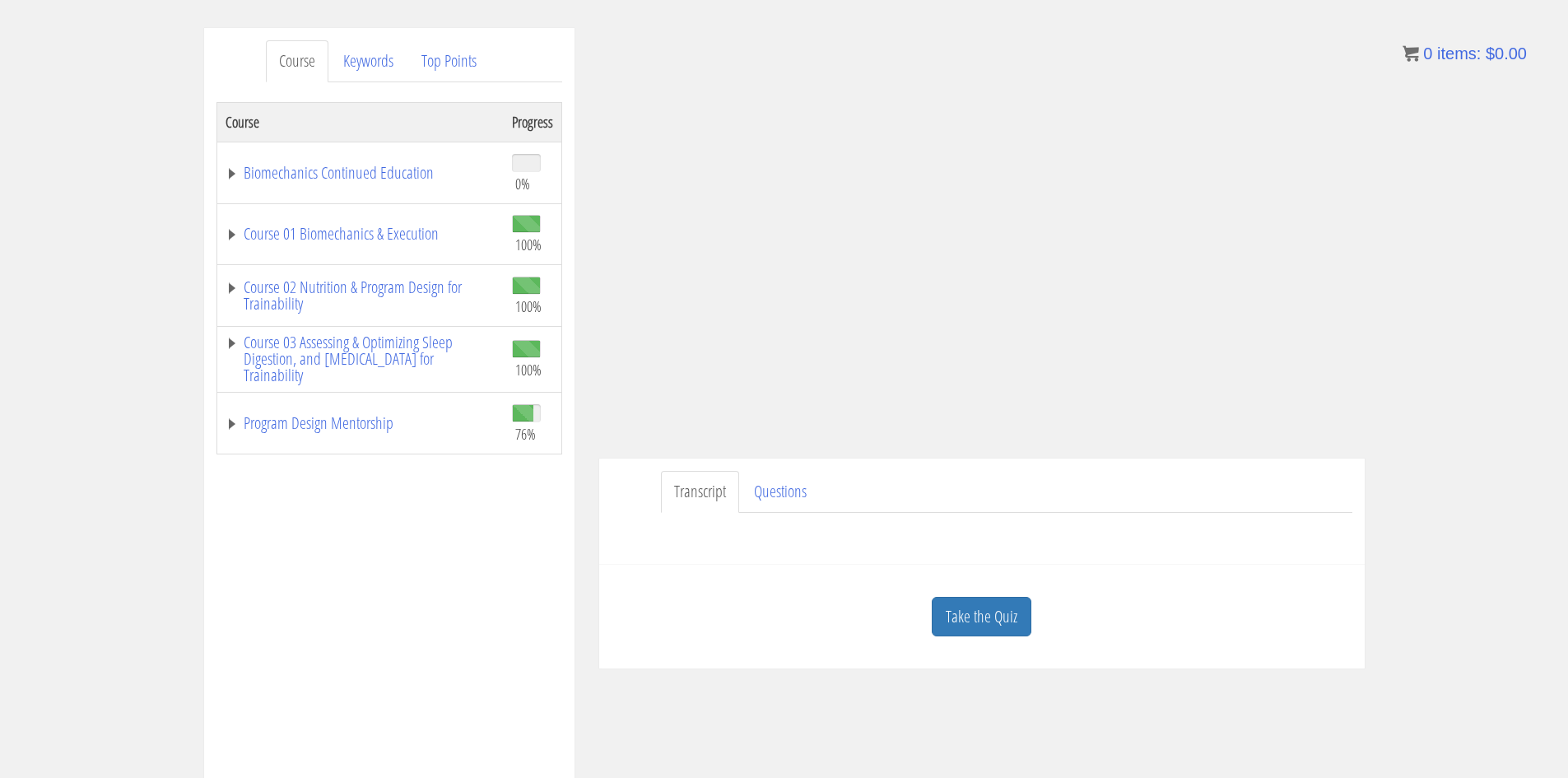
click at [973, 616] on link "Take the Quiz" at bounding box center [982, 617] width 100 height 40
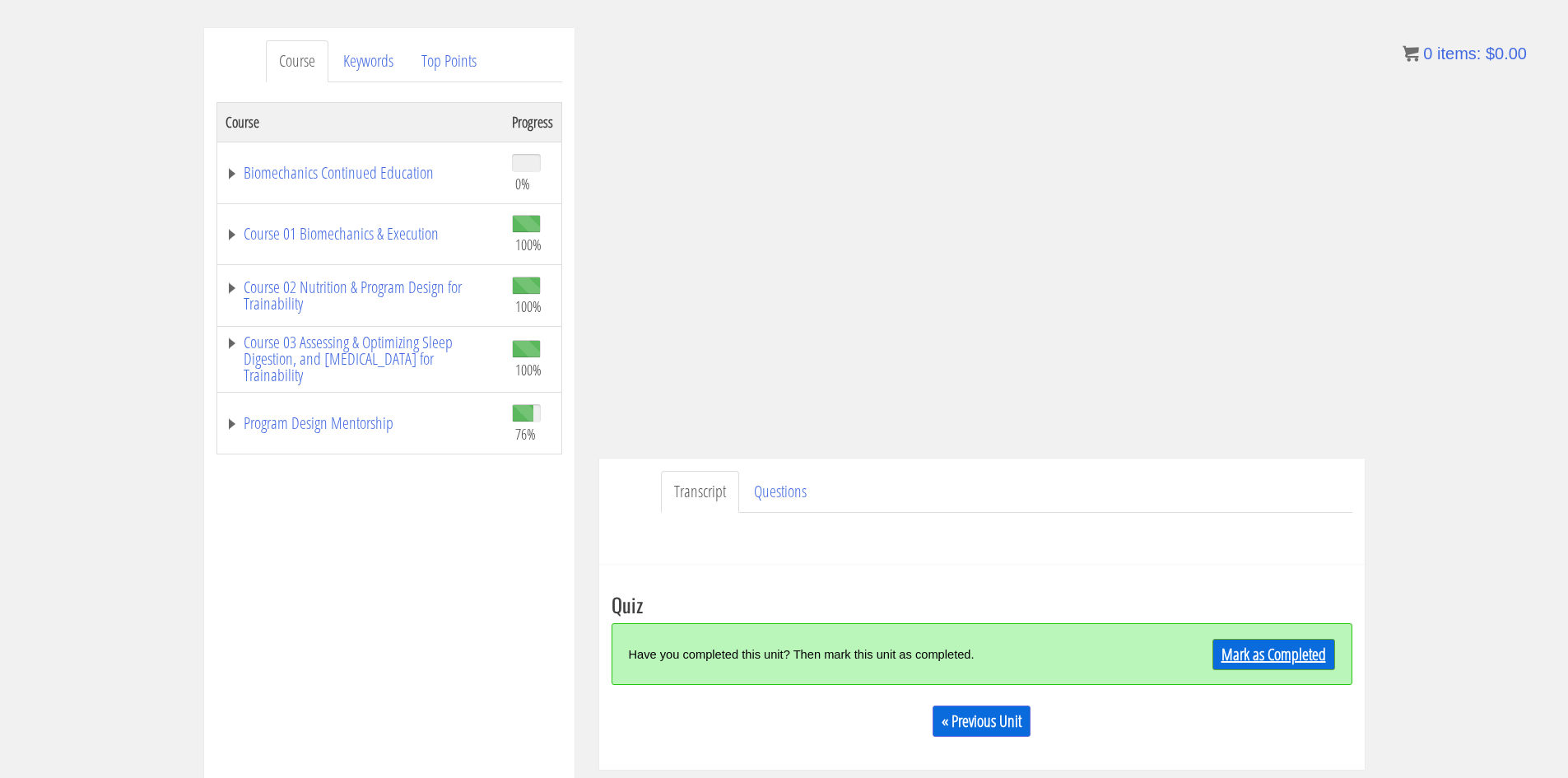
click at [1289, 651] on link "Mark as Completed" at bounding box center [1273, 655] width 122 height 32
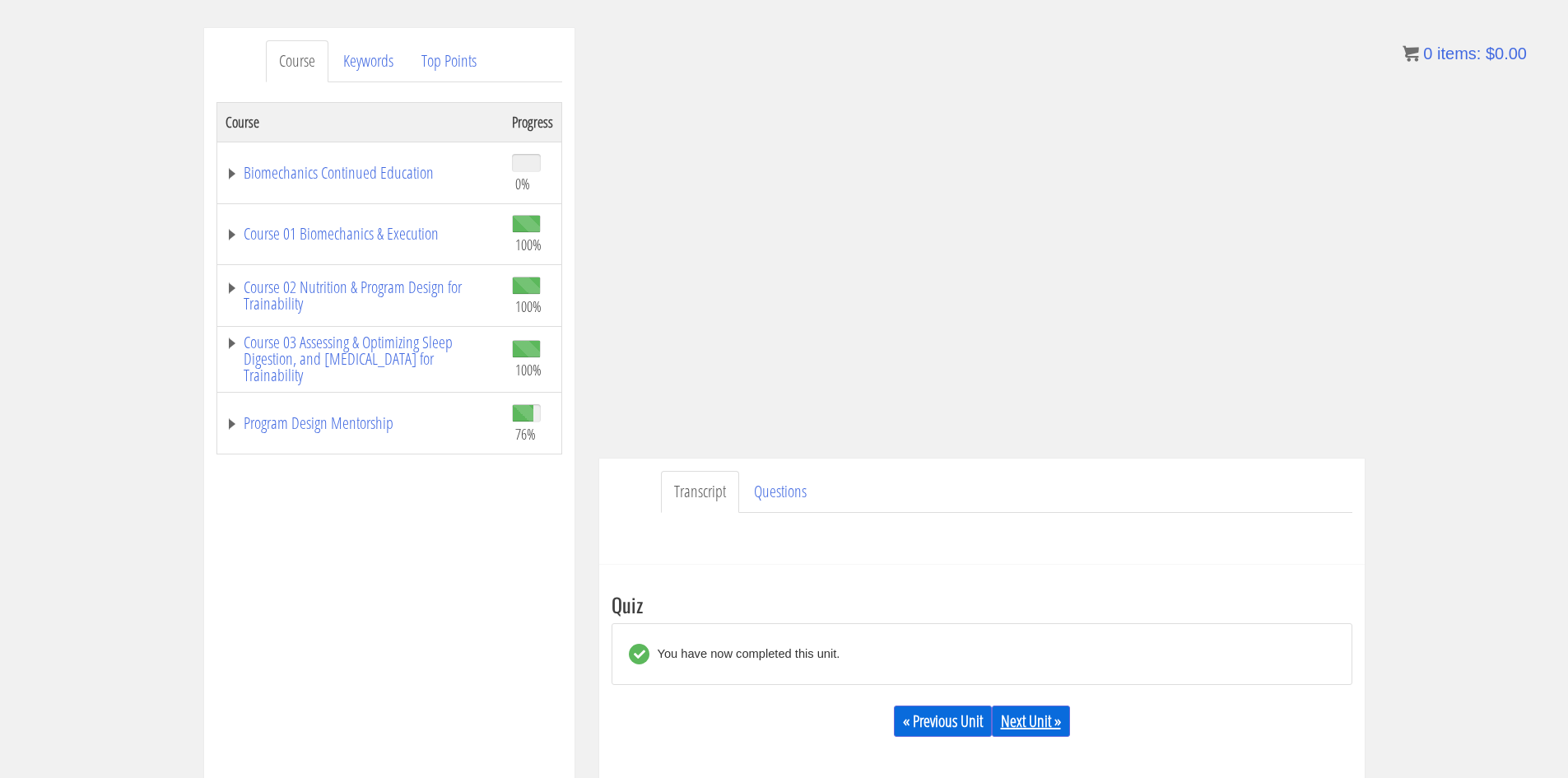
click at [1055, 715] on link "Next Unit »" at bounding box center [1031, 721] width 78 height 32
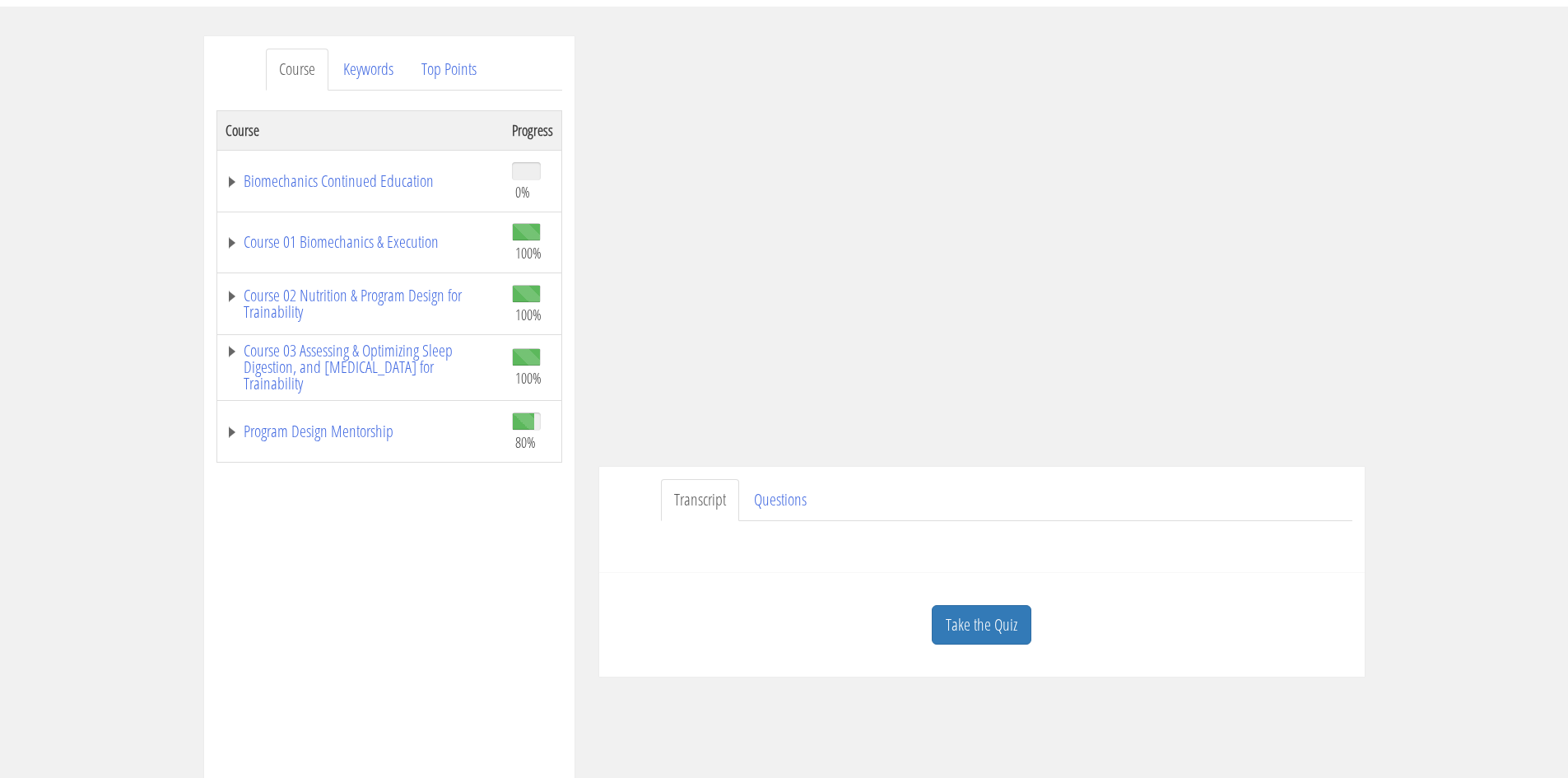
scroll to position [188, 0]
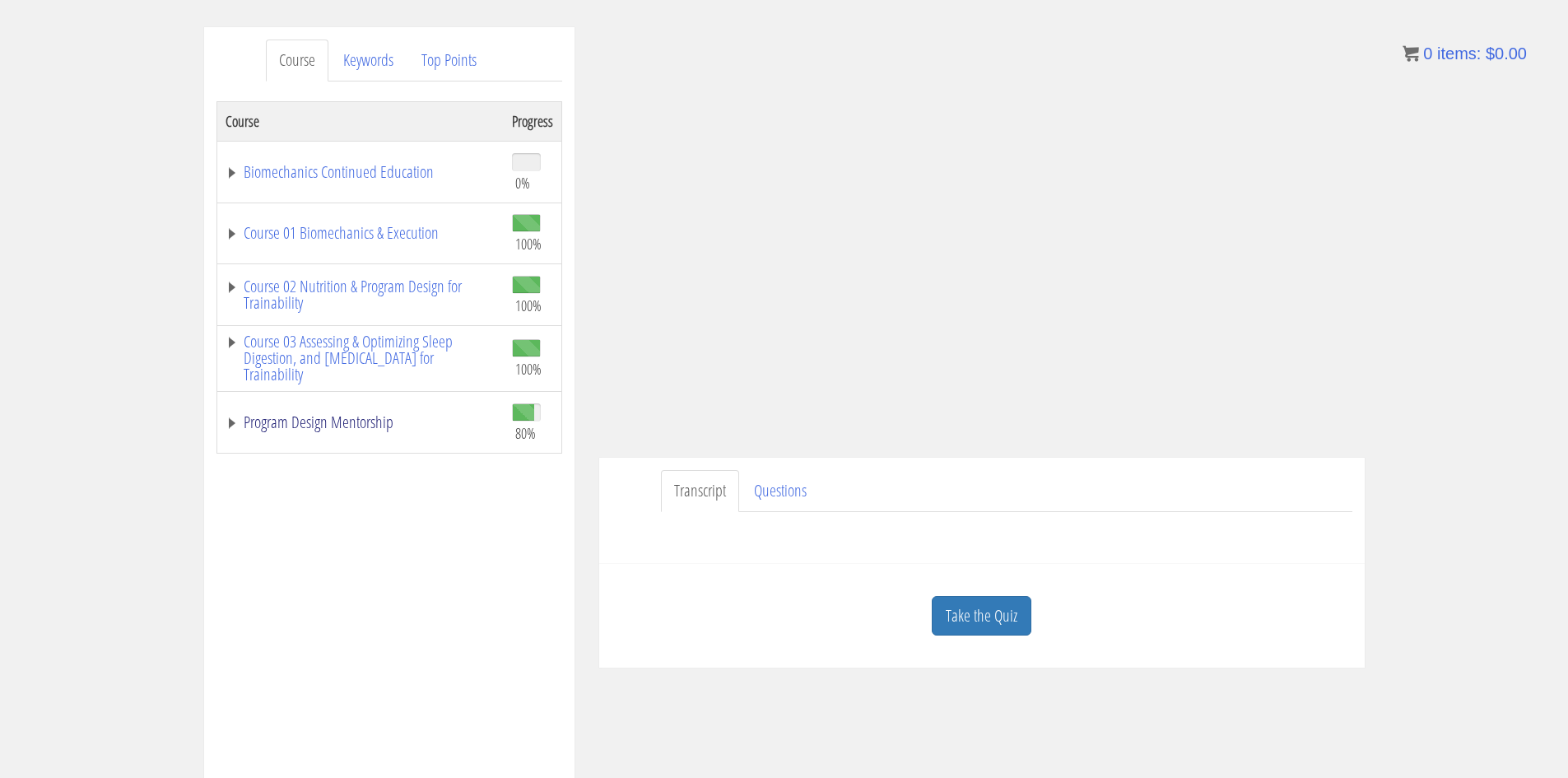
click at [371, 418] on link "Program Design Mentorship" at bounding box center [361, 422] width 270 height 17
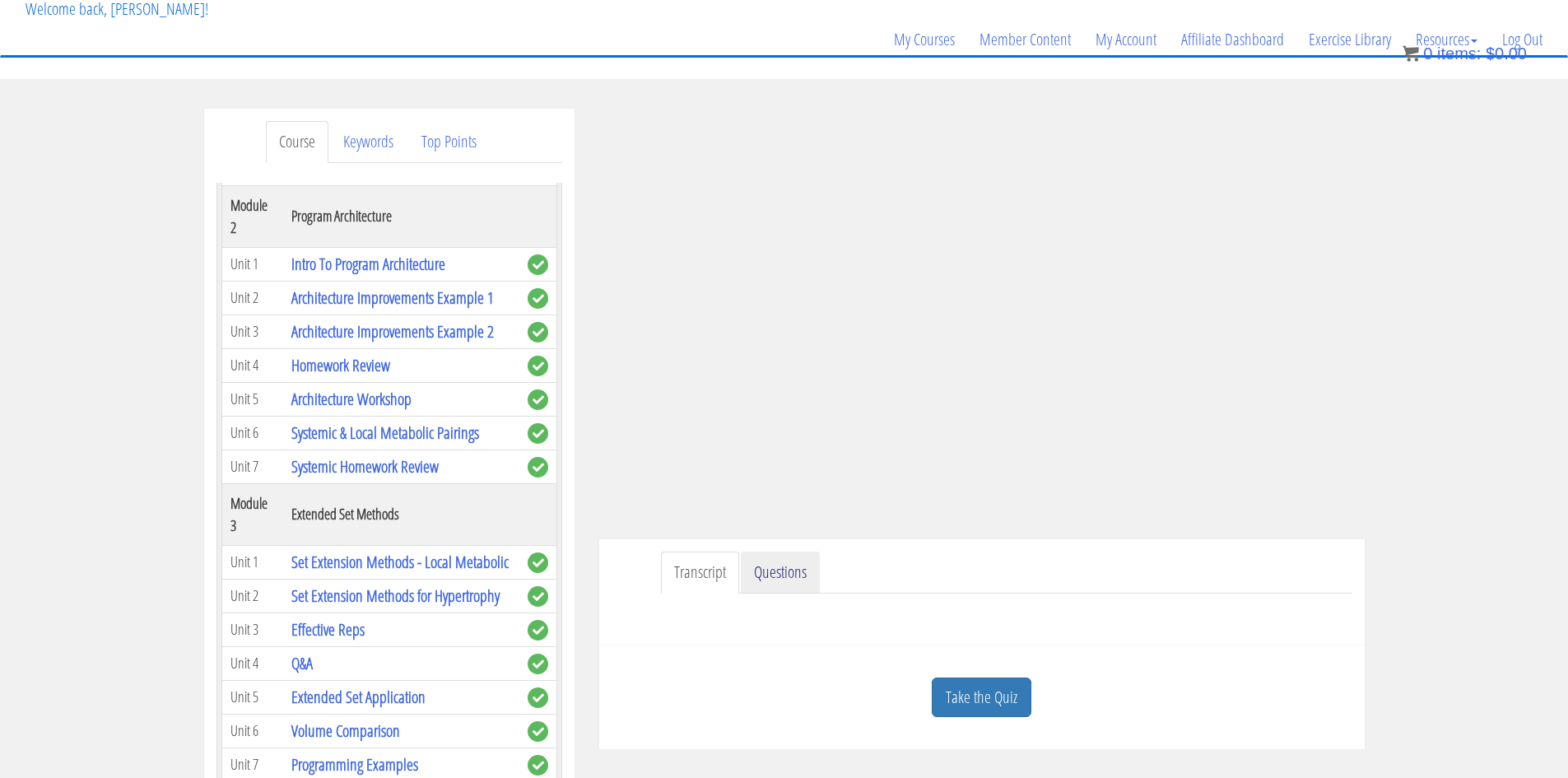
scroll to position [106, 0]
click at [1008, 701] on link "Take the Quiz" at bounding box center [982, 698] width 100 height 40
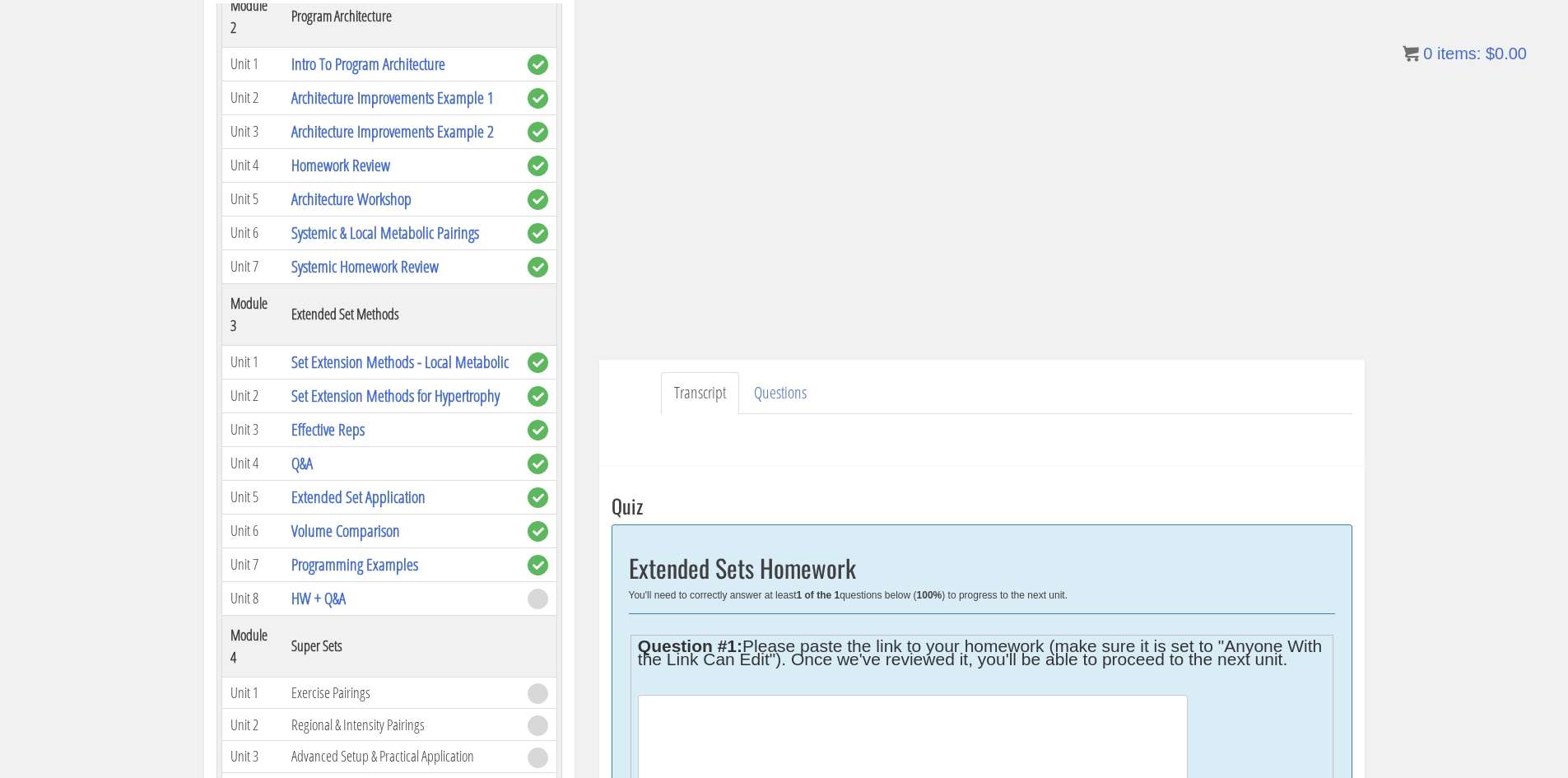
scroll to position [289, 0]
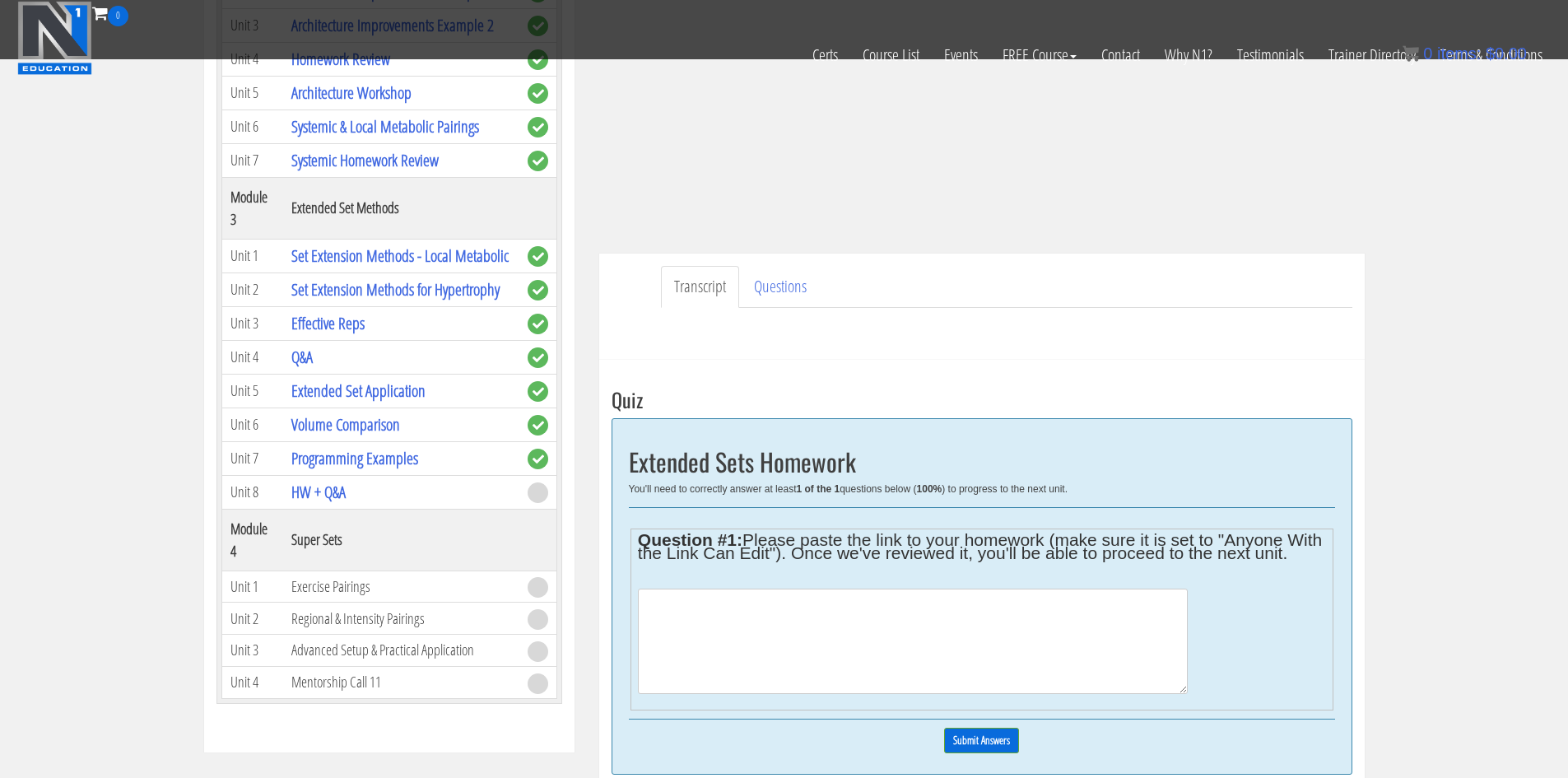
click at [1086, 619] on textarea at bounding box center [913, 641] width 550 height 106
click at [976, 625] on textarea at bounding box center [913, 641] width 550 height 106
paste textarea "https://docs.google.com/spreadsheets/d/11emFdUDrMl6__OOBMK-WAmDinPu9HPwF_qb85dy…"
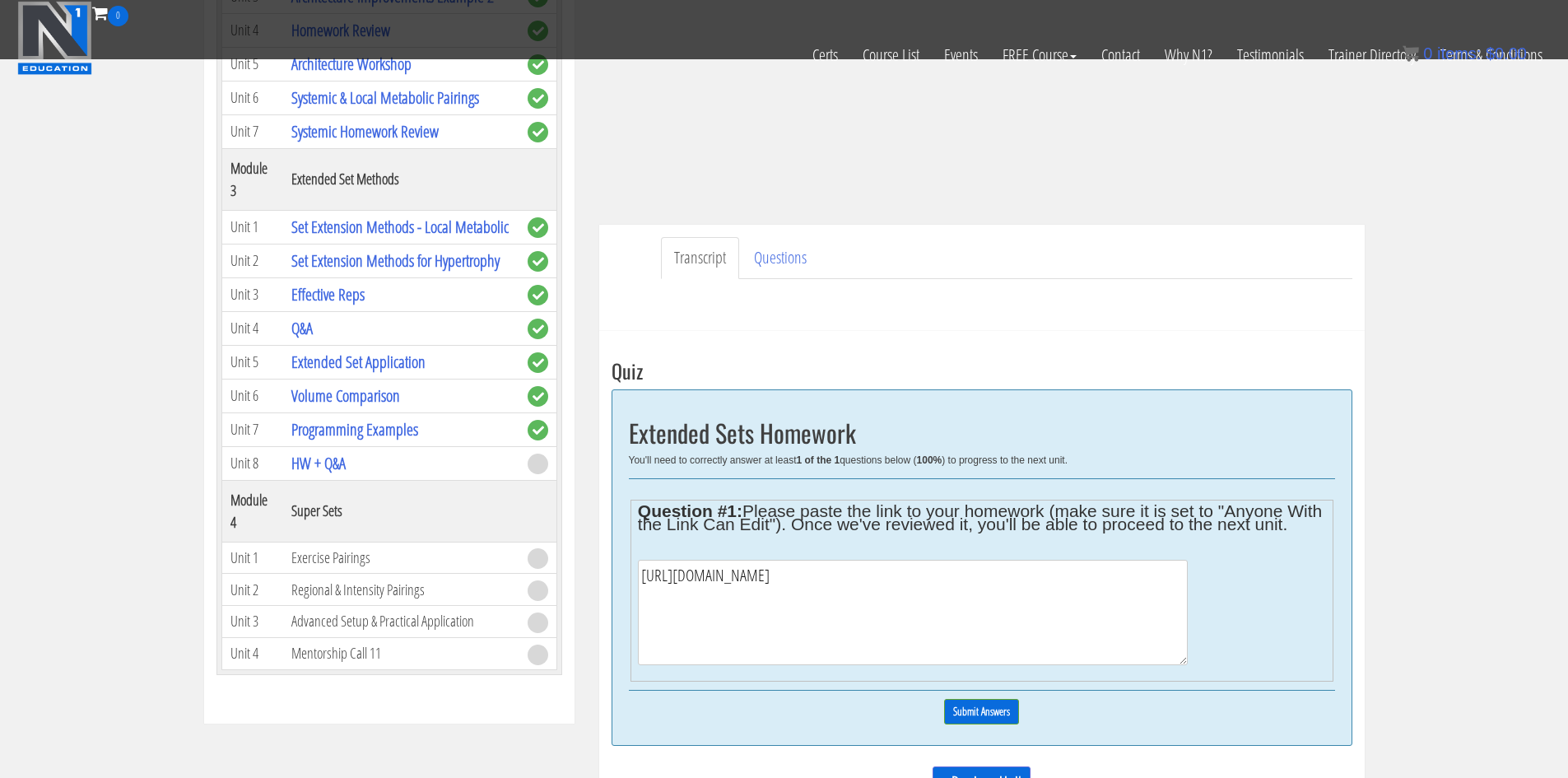
scroll to position [372, 0]
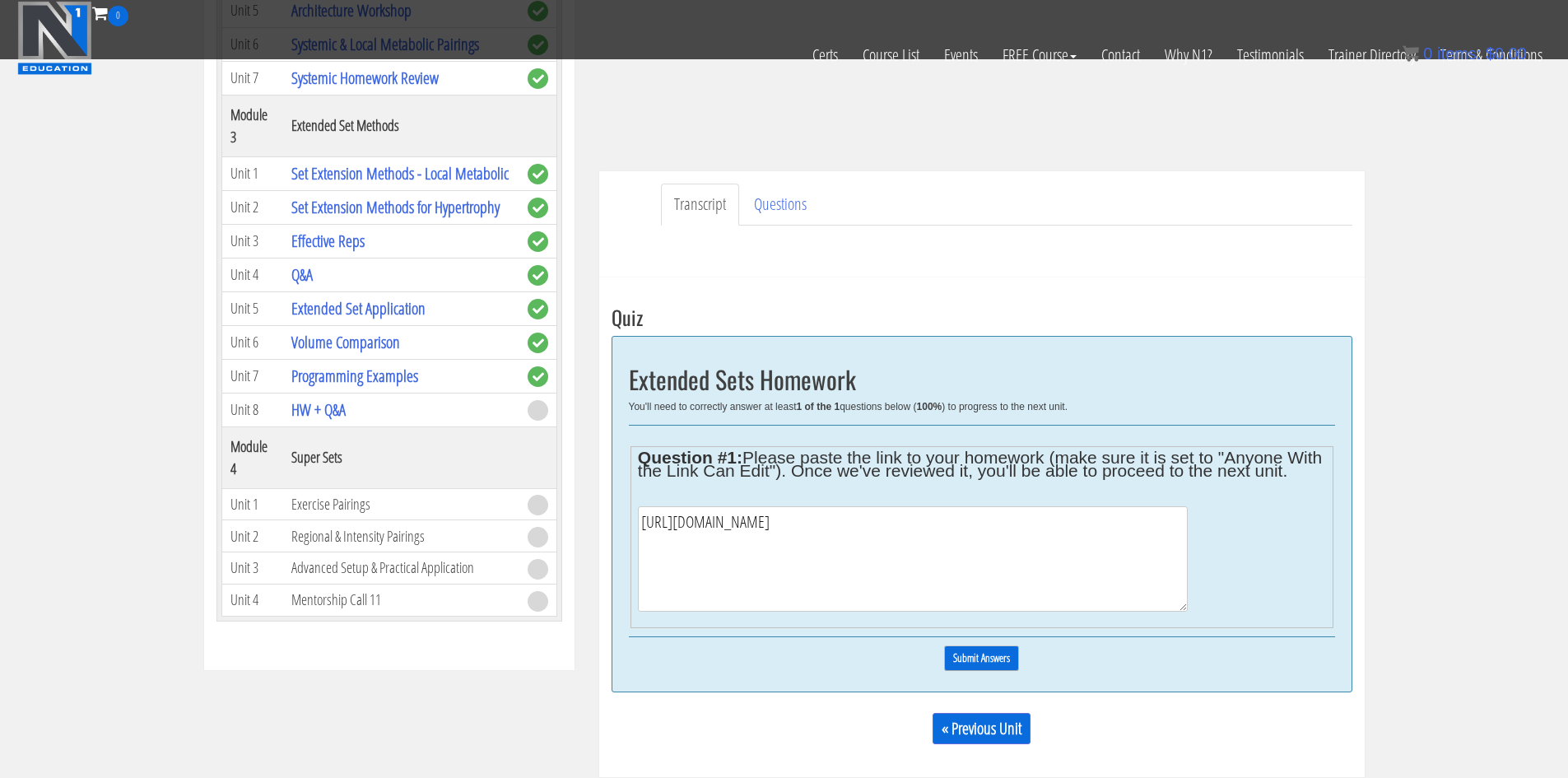
type textarea "https://docs.google.com/spreadsheets/d/11emFdUDrMl6__OOBMK-WAmDinPu9HPwF_qb85dy…"
click at [984, 666] on input "Submit Answers" at bounding box center [982, 658] width 75 height 26
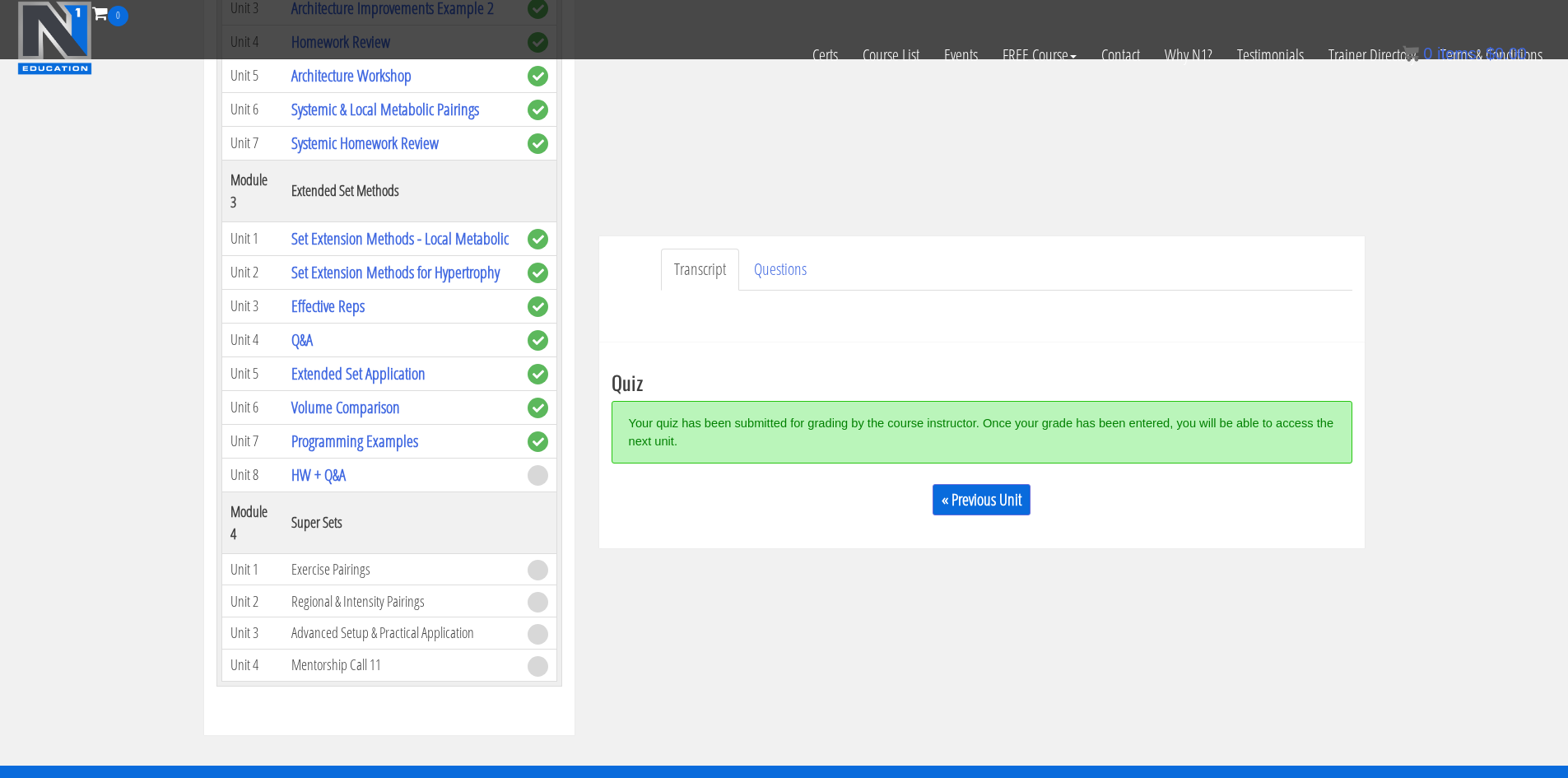
scroll to position [296, 0]
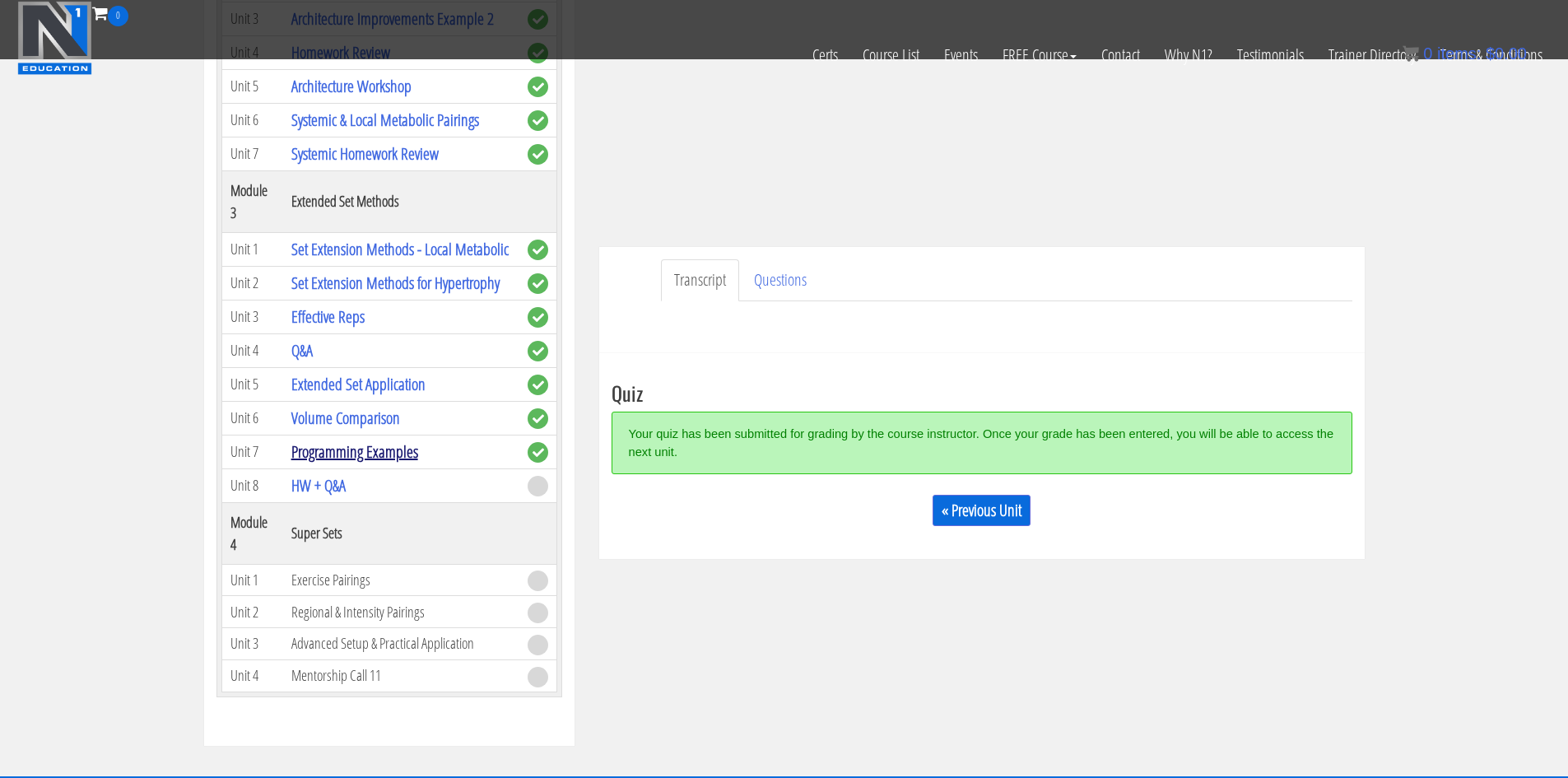
click at [351, 444] on link "Programming Examples" at bounding box center [355, 451] width 127 height 22
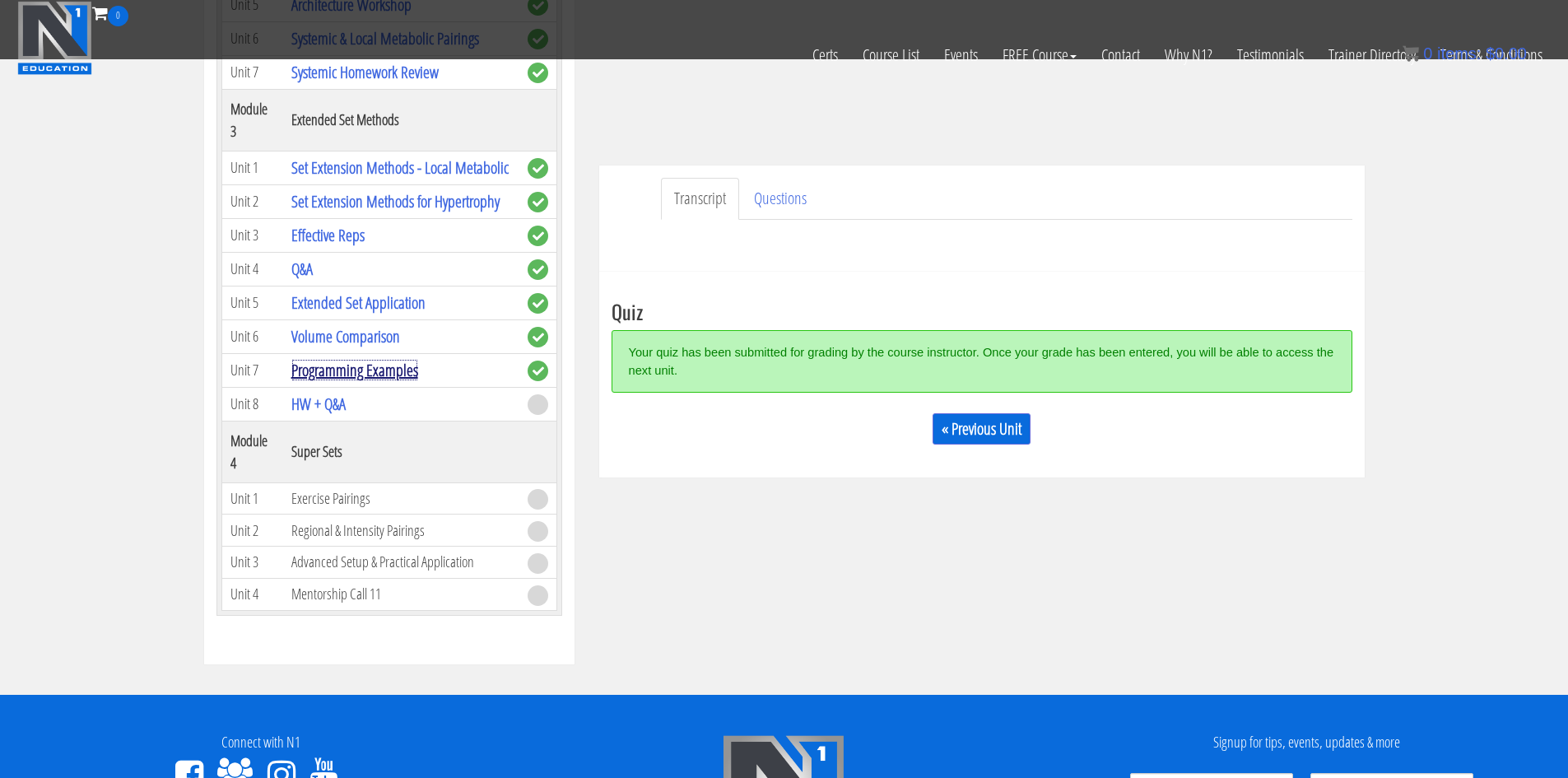
scroll to position [378, 0]
